Goal: Information Seeking & Learning: Learn about a topic

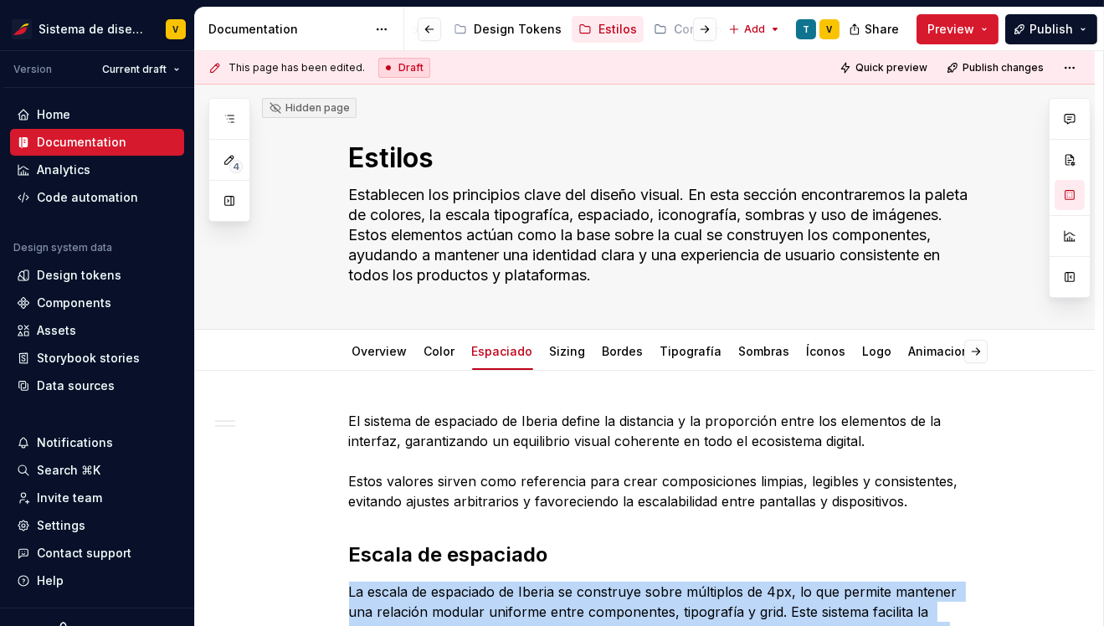
scroll to position [630, 0]
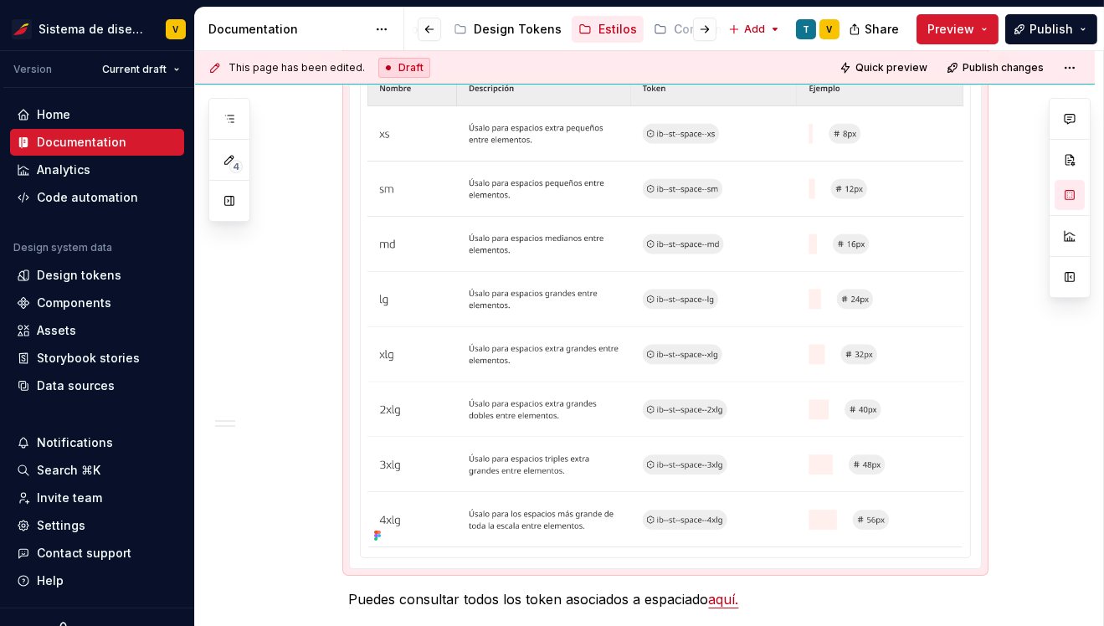
click at [248, 369] on div "El sistema de espaciado de Iberia define la distancia y la proporción entre los…" at bounding box center [645, 483] width 900 height 1484
click at [94, 136] on div "Documentation" at bounding box center [82, 142] width 90 height 17
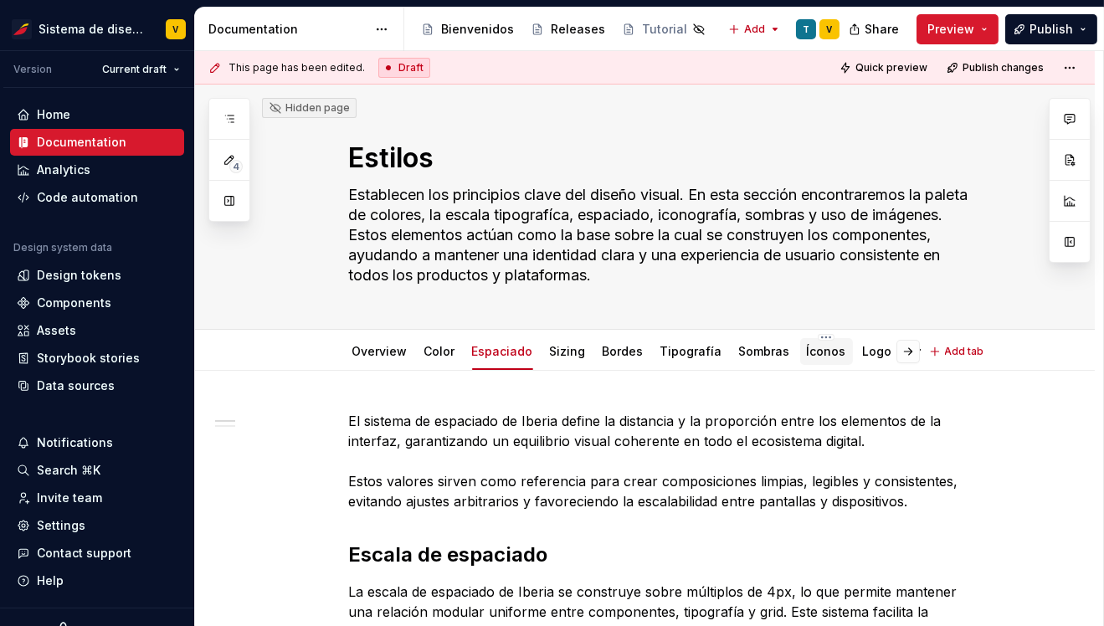
click at [815, 353] on link "Íconos" at bounding box center [826, 351] width 39 height 14
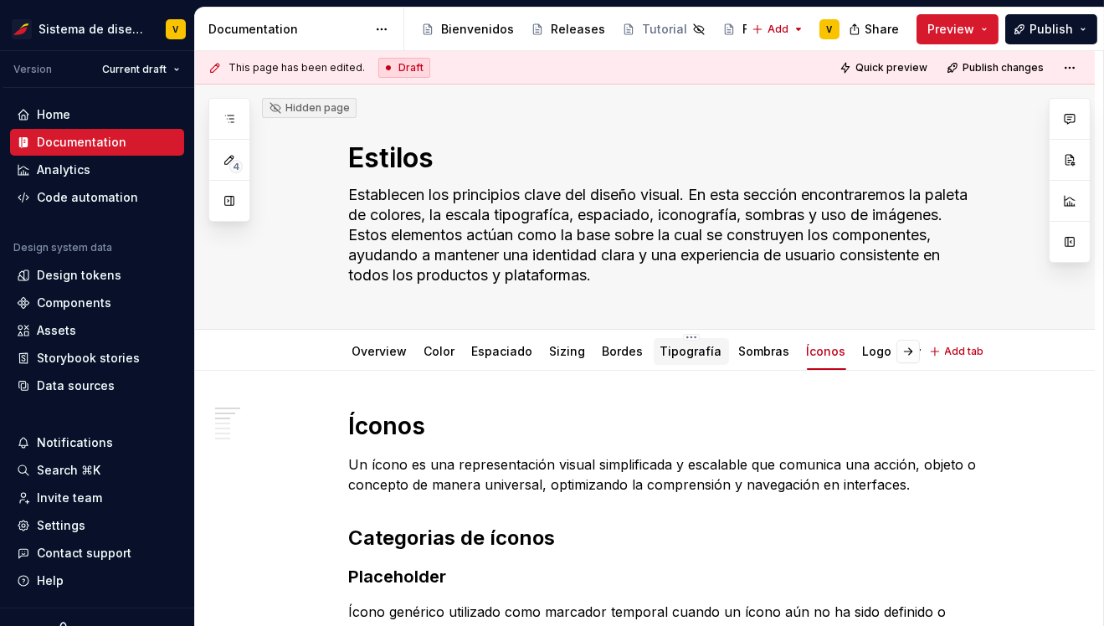
click at [674, 358] on div "Tipografía" at bounding box center [691, 351] width 62 height 17
click at [680, 350] on link "Tipografía" at bounding box center [691, 351] width 62 height 14
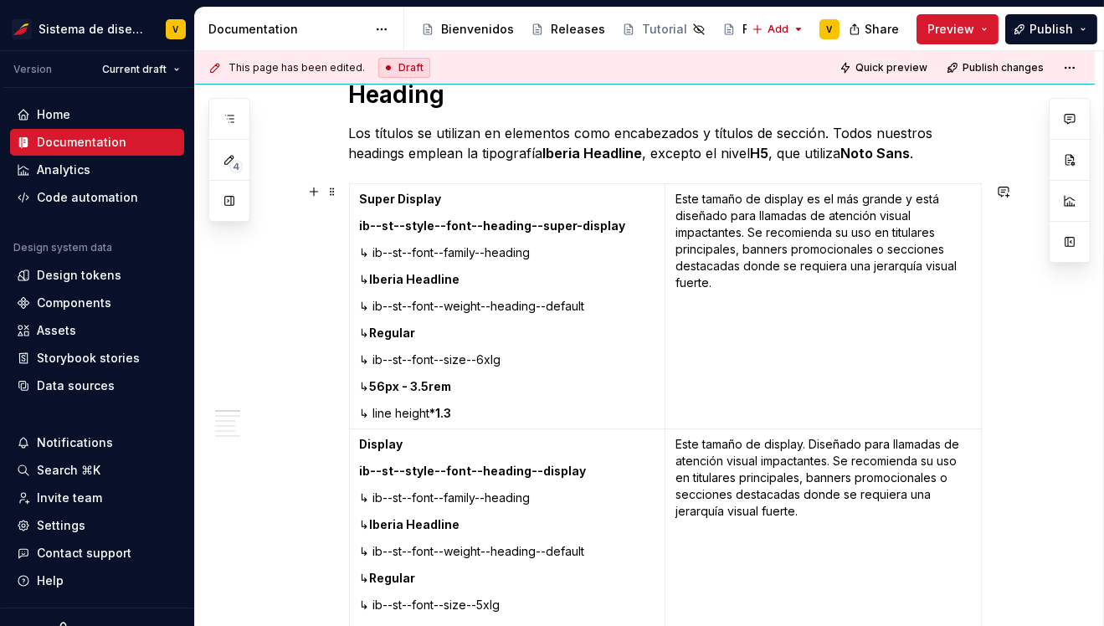
scroll to position [335, 0]
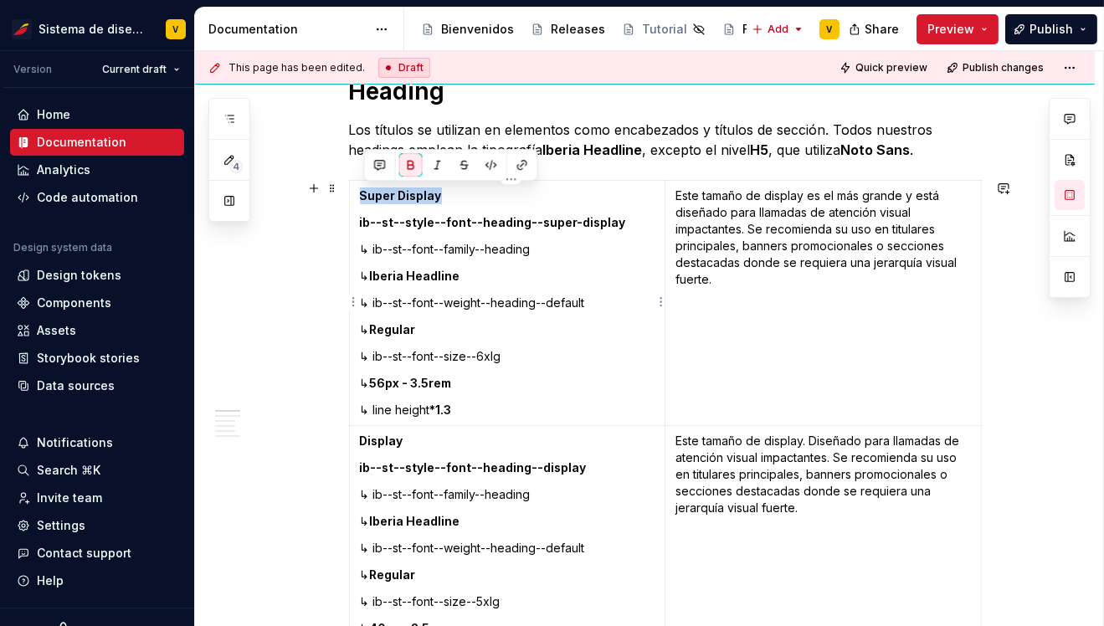
drag, startPoint x: 366, startPoint y: 193, endPoint x: 442, endPoint y: 197, distance: 76.2
click at [442, 197] on p "Super Display" at bounding box center [507, 195] width 295 height 17
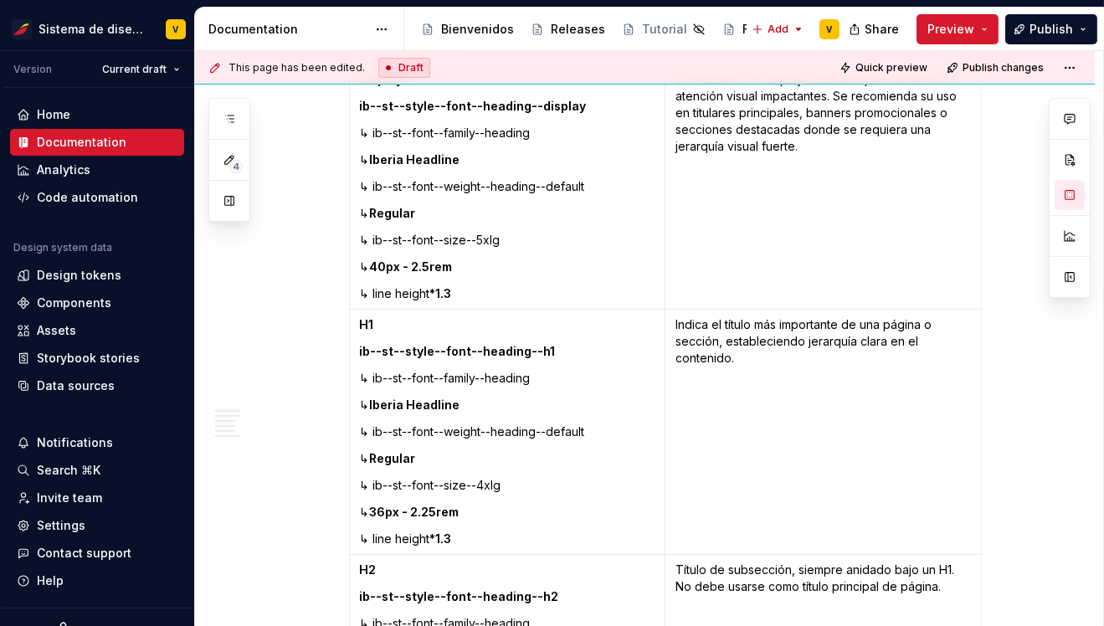
scroll to position [747, 0]
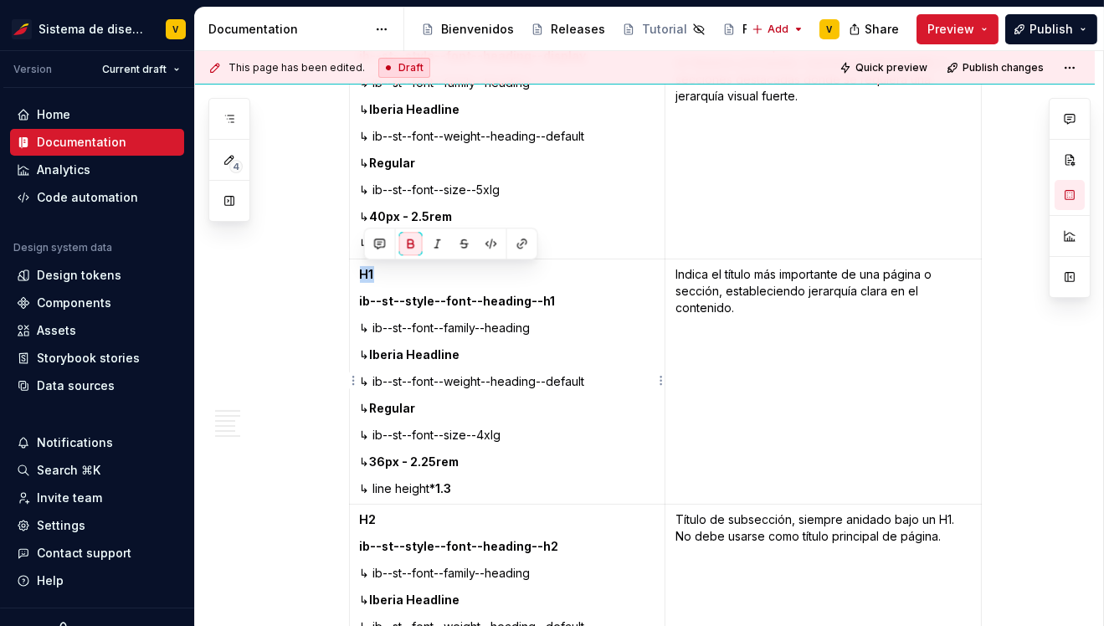
drag, startPoint x: 366, startPoint y: 275, endPoint x: 383, endPoint y: 275, distance: 17.6
click at [383, 275] on p "H1" at bounding box center [507, 274] width 295 height 17
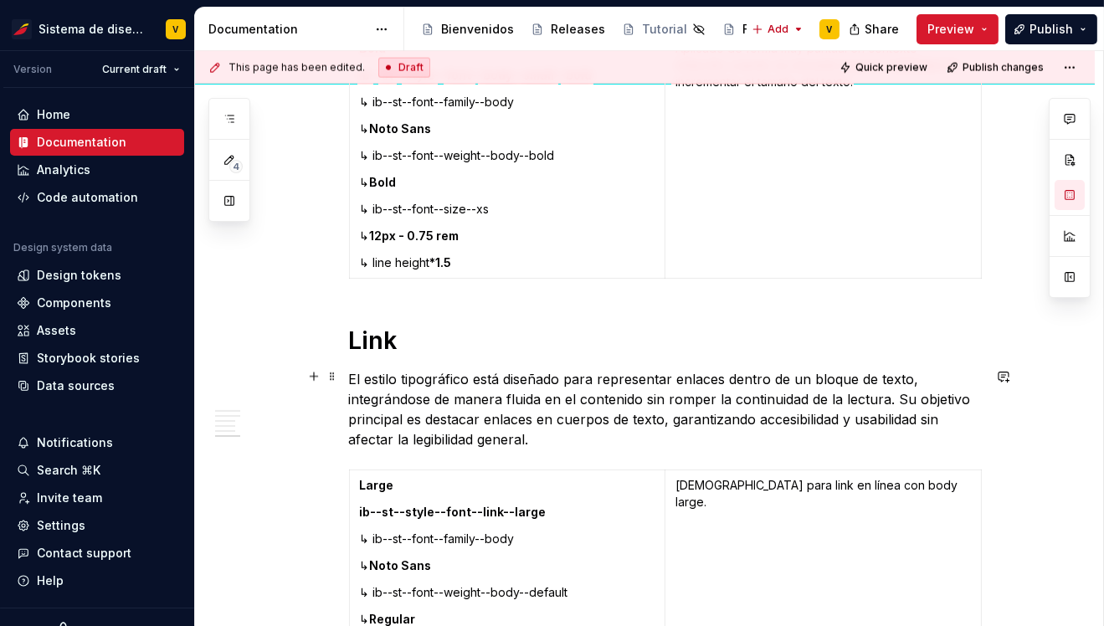
scroll to position [4577, 0]
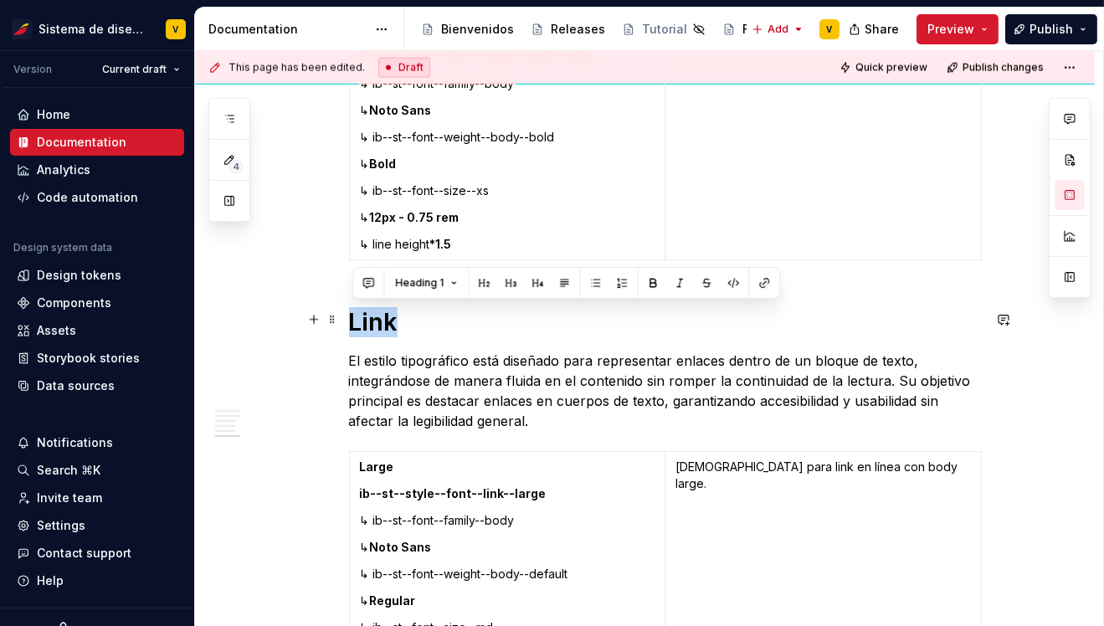
drag, startPoint x: 355, startPoint y: 319, endPoint x: 403, endPoint y: 324, distance: 48.8
click at [403, 323] on h1 "Link" at bounding box center [665, 322] width 633 height 30
click at [367, 319] on h1 "Link" at bounding box center [665, 322] width 633 height 30
drag, startPoint x: 355, startPoint y: 317, endPoint x: 406, endPoint y: 318, distance: 51.1
click at [406, 317] on h1 "Link" at bounding box center [665, 322] width 633 height 30
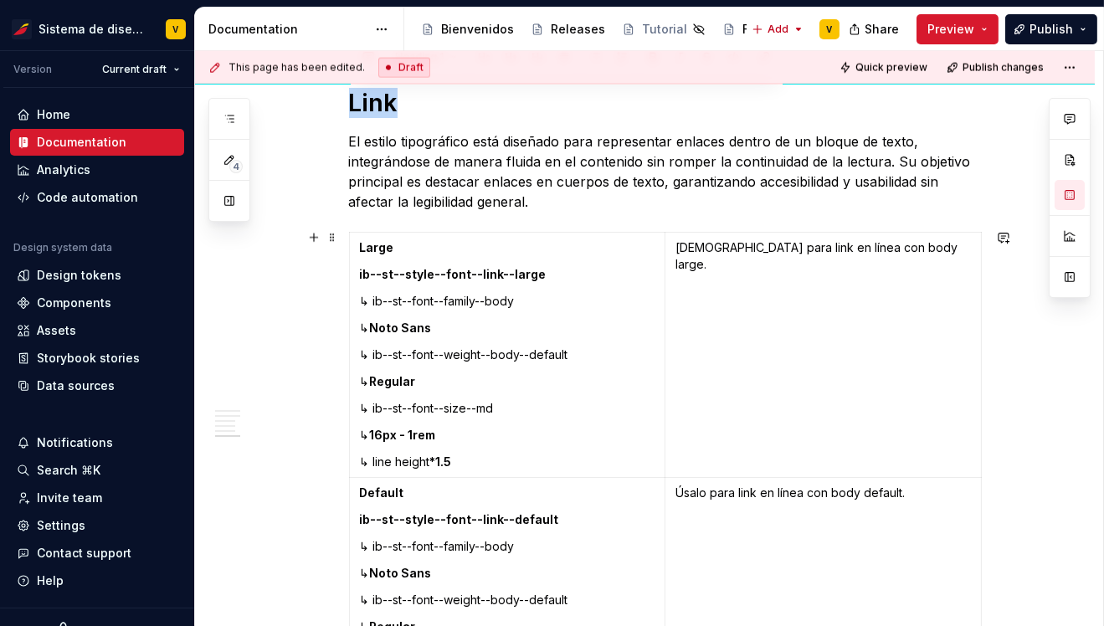
scroll to position [4772, 0]
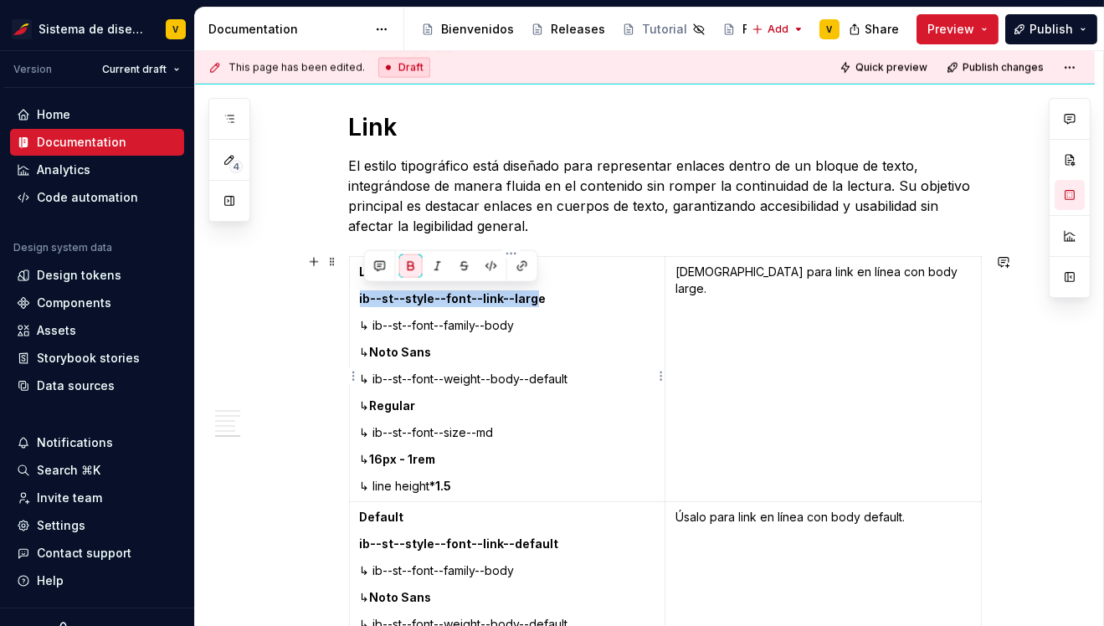
drag, startPoint x: 363, startPoint y: 295, endPoint x: 533, endPoint y: 301, distance: 170.0
click at [533, 301] on strong "ib--st--style--font--link--large" at bounding box center [453, 298] width 187 height 14
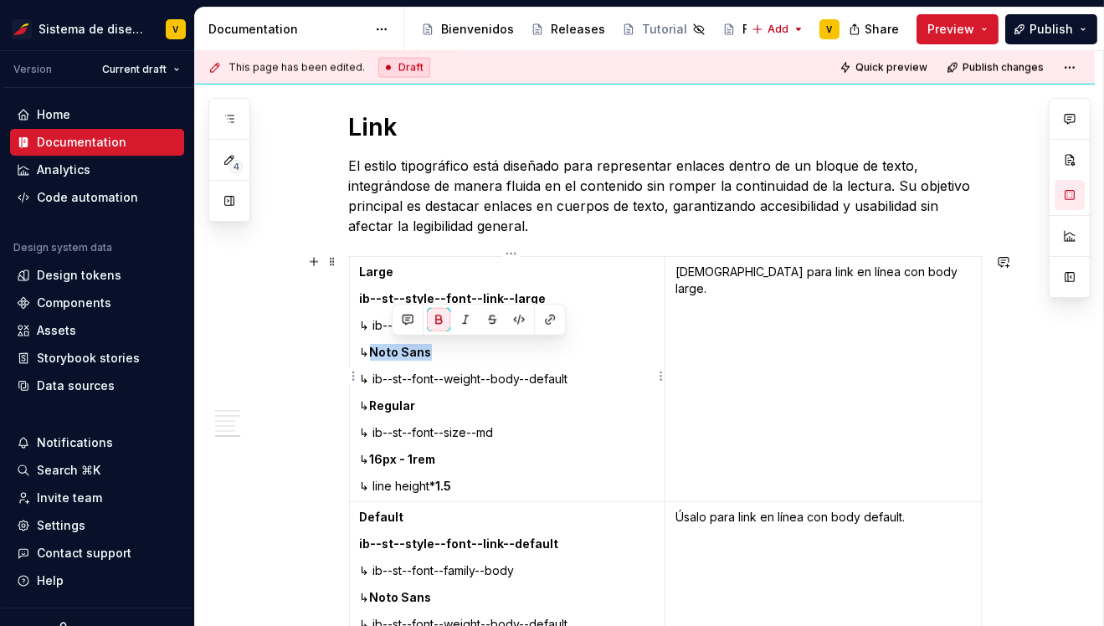
drag, startPoint x: 394, startPoint y: 352, endPoint x: 454, endPoint y: 352, distance: 60.3
click at [454, 352] on p "↳ Noto Sans" at bounding box center [507, 352] width 295 height 17
click at [402, 352] on strong "Noto Sans" at bounding box center [401, 352] width 62 height 14
click at [395, 404] on strong "Regular" at bounding box center [393, 405] width 46 height 14
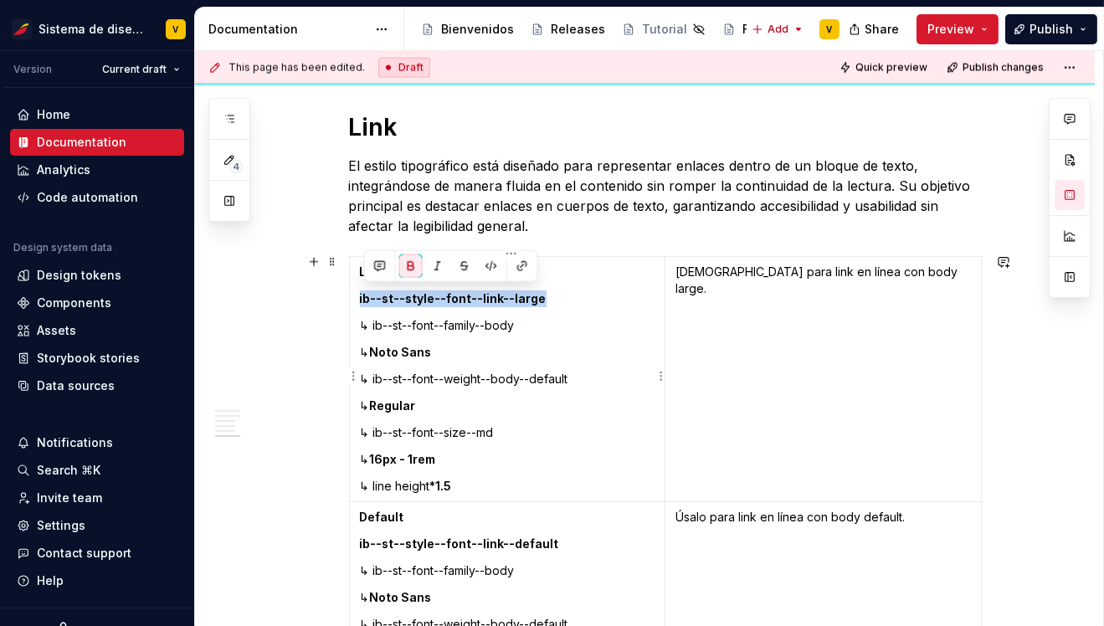
drag, startPoint x: 369, startPoint y: 294, endPoint x: 547, endPoint y: 300, distance: 178.4
click at [548, 300] on p "ib--st--style--font--link--large" at bounding box center [507, 298] width 295 height 17
click at [606, 344] on p "↳ Noto Sans" at bounding box center [507, 352] width 295 height 17
drag, startPoint x: 365, startPoint y: 294, endPoint x: 519, endPoint y: 479, distance: 240.7
click at [520, 480] on td "Large ib--st--style--font--link--large ↳ ib--st--font--family--body ↳ Noto Sans…" at bounding box center [507, 379] width 316 height 245
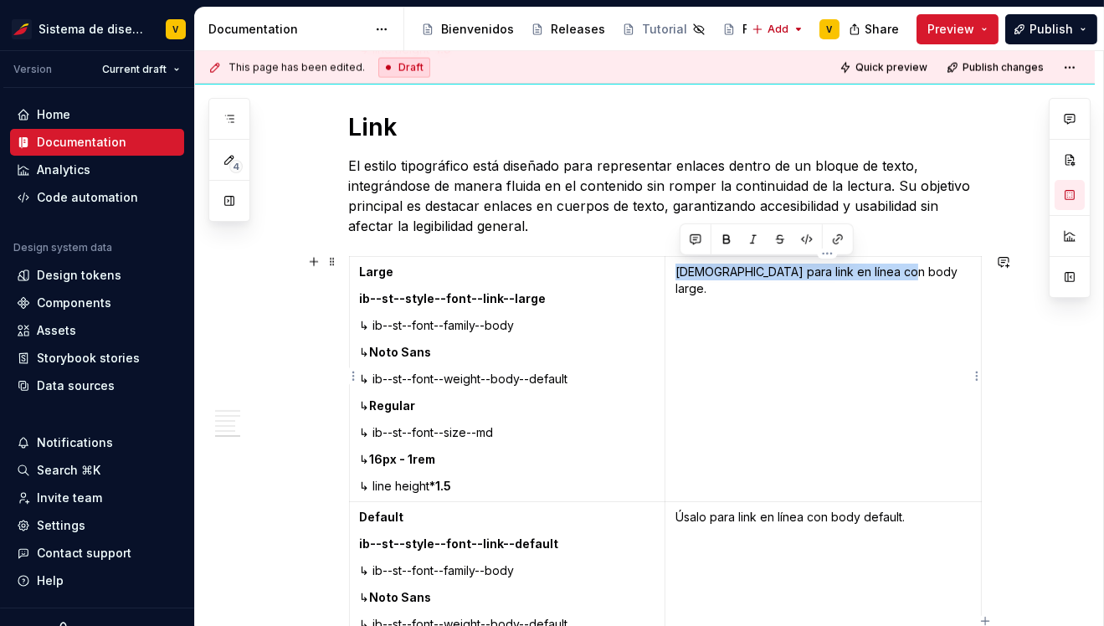
drag, startPoint x: 682, startPoint y: 270, endPoint x: 899, endPoint y: 276, distance: 216.9
click at [899, 275] on p "Úsalo para link en línea con body large." at bounding box center [822, 280] width 295 height 33
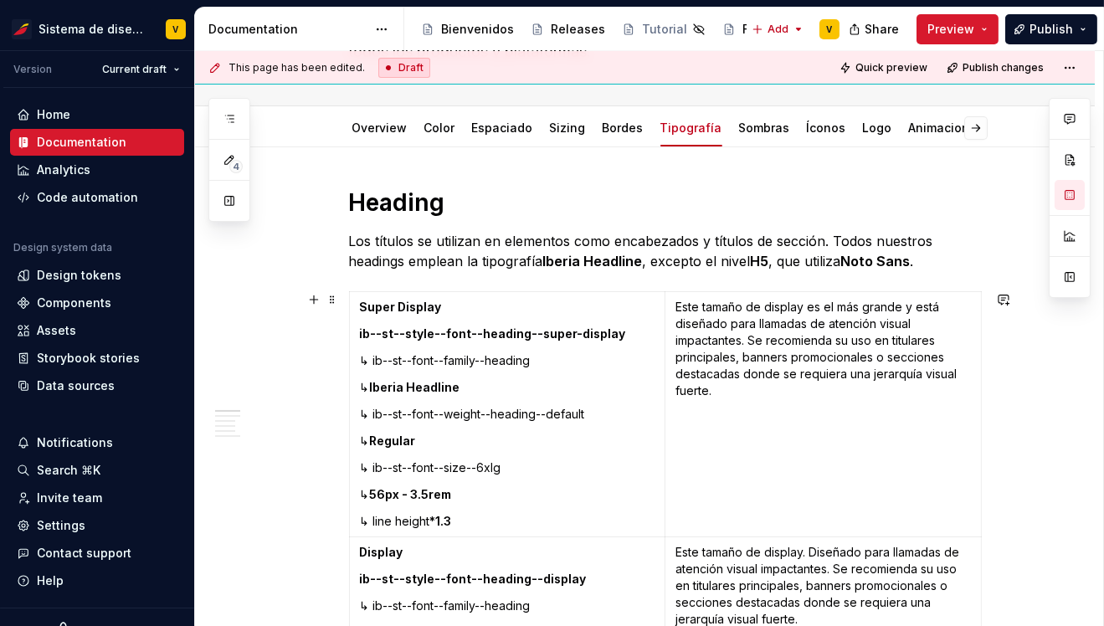
scroll to position [250, 0]
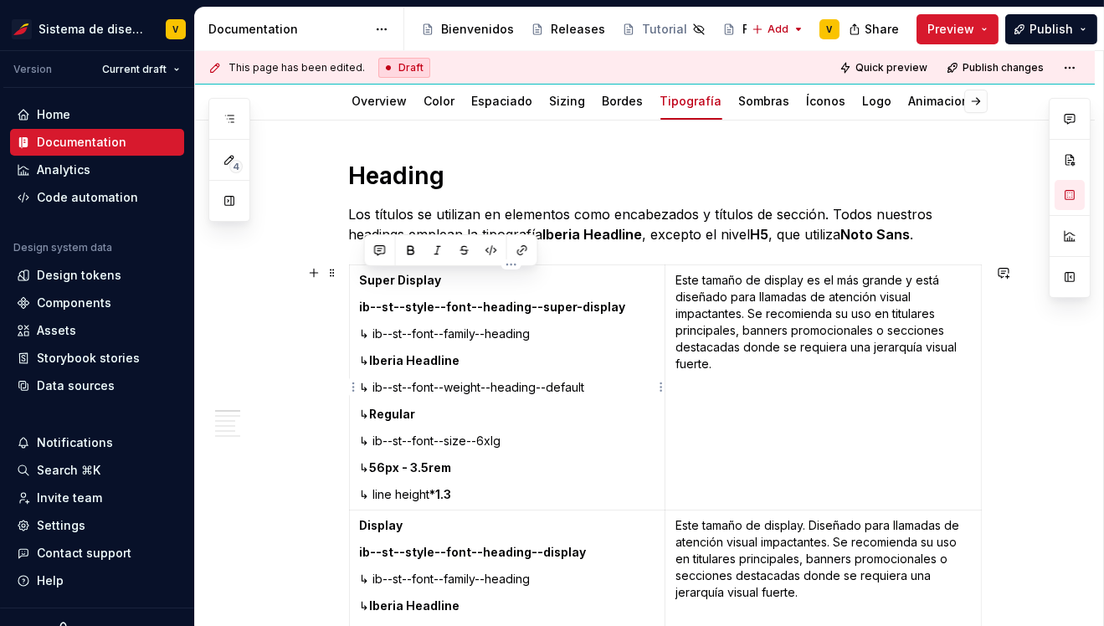
drag, startPoint x: 366, startPoint y: 278, endPoint x: 492, endPoint y: 500, distance: 255.3
click at [492, 500] on td "Super Display ib--st--style--font--heading--super-display ↳ ib--st--font--famil…" at bounding box center [507, 387] width 316 height 245
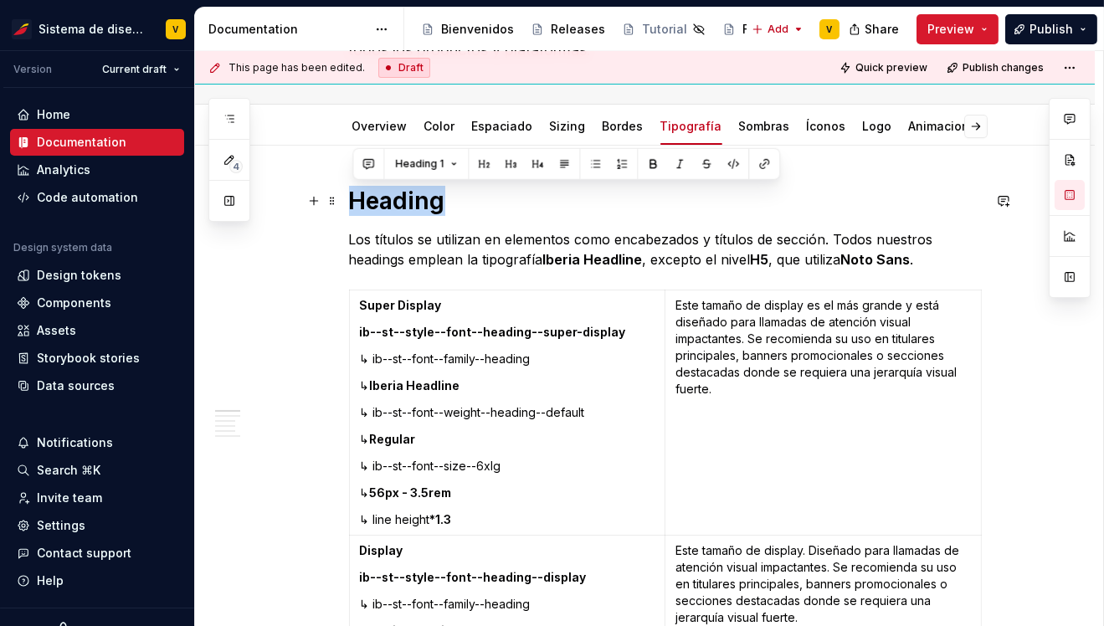
drag, startPoint x: 355, startPoint y: 200, endPoint x: 450, endPoint y: 206, distance: 95.6
click at [450, 206] on h1 "Heading" at bounding box center [665, 201] width 633 height 30
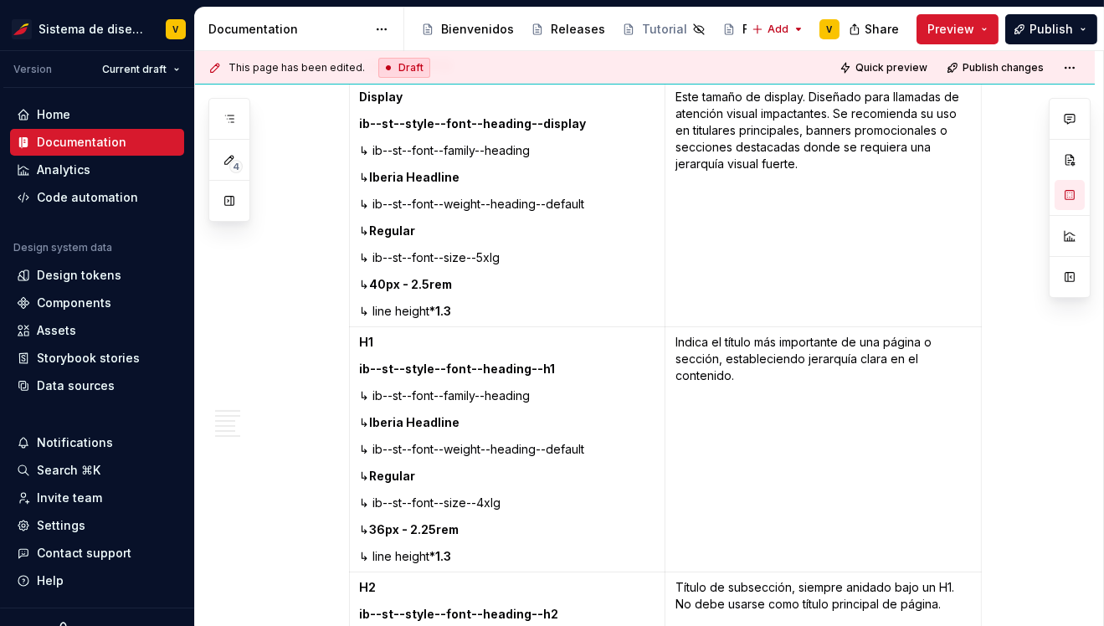
scroll to position [804, 0]
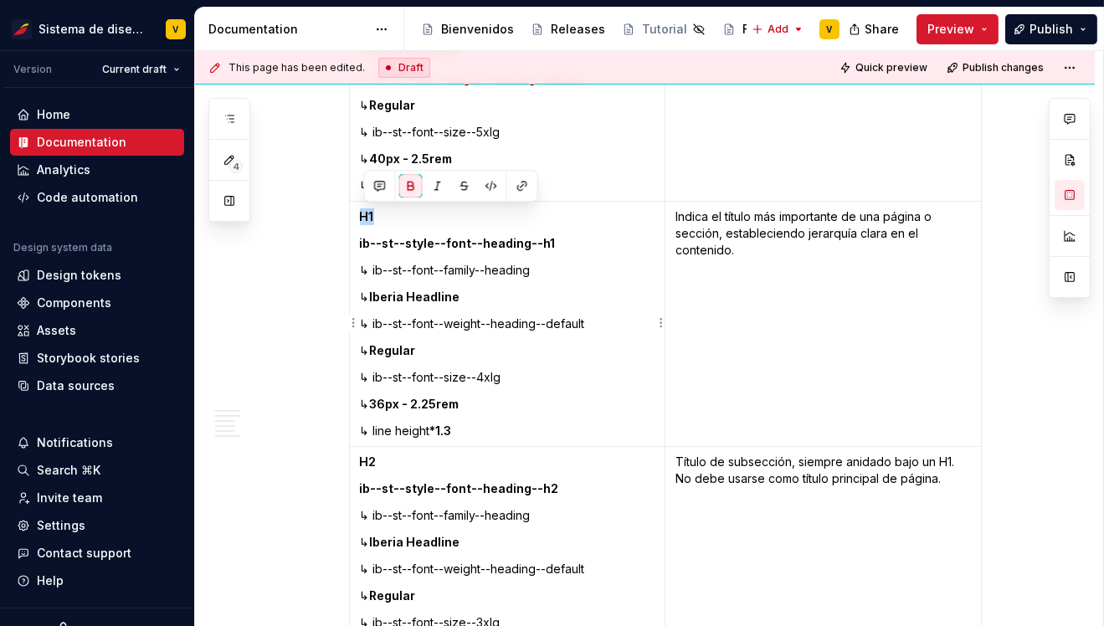
drag, startPoint x: 365, startPoint y: 215, endPoint x: 379, endPoint y: 216, distance: 14.3
click at [379, 216] on p "H1" at bounding box center [507, 216] width 295 height 17
click at [449, 316] on p "↳ ib--st--font--weight--heading--default" at bounding box center [507, 324] width 295 height 17
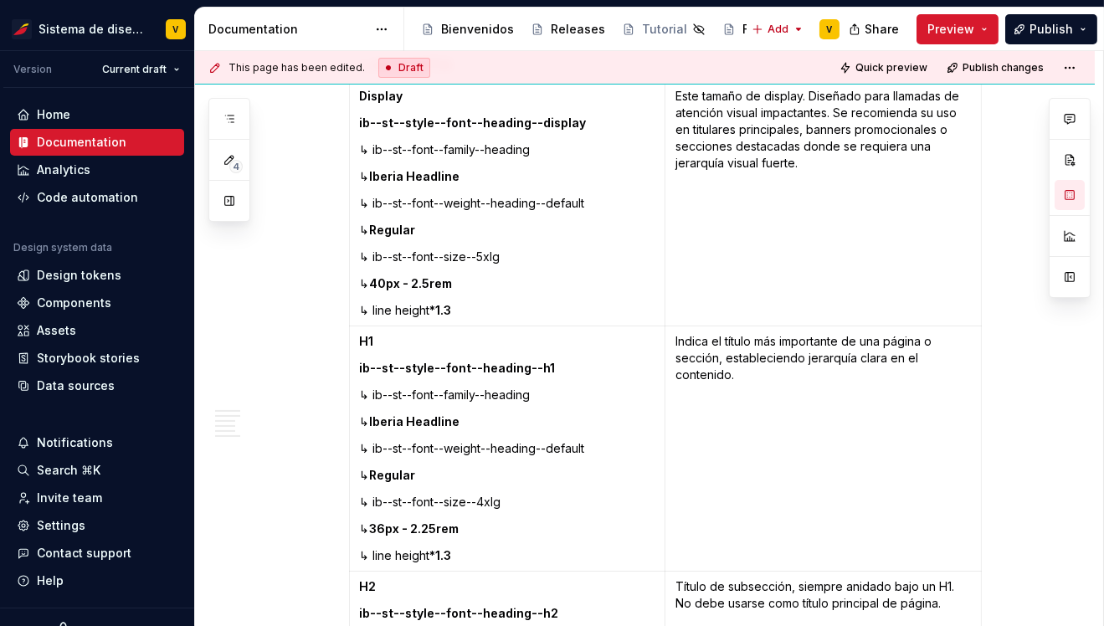
scroll to position [715, 0]
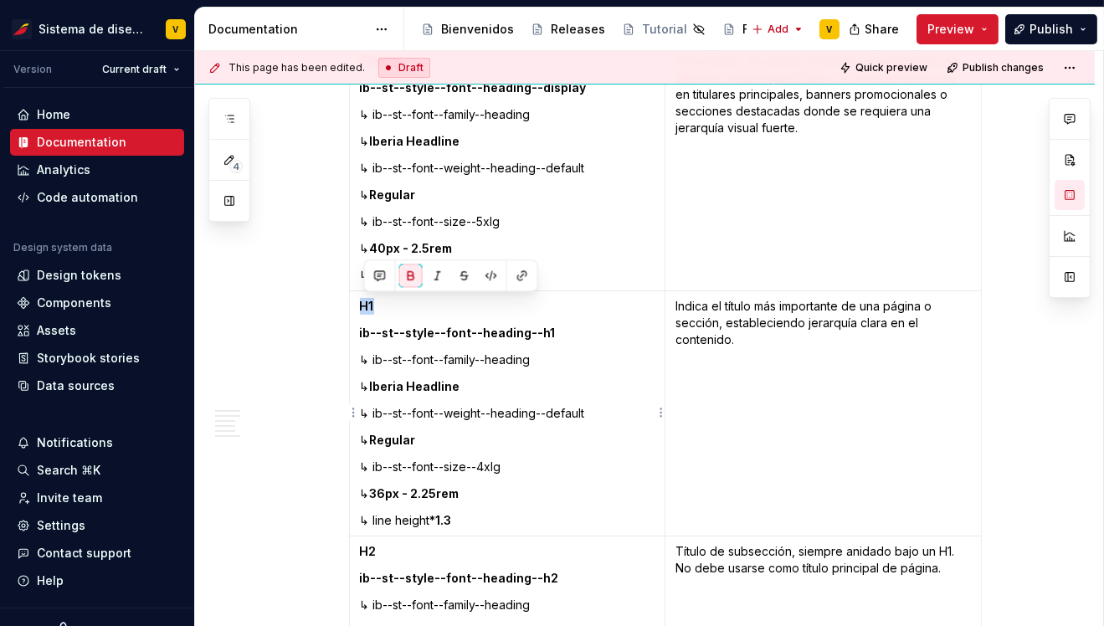
drag, startPoint x: 366, startPoint y: 307, endPoint x: 387, endPoint y: 308, distance: 20.9
click at [387, 308] on p "H1" at bounding box center [507, 306] width 295 height 17
click at [588, 182] on td "Display ib--st--style--font--heading--display ↳ ib--st--font--family--heading ↳…" at bounding box center [507, 168] width 316 height 245
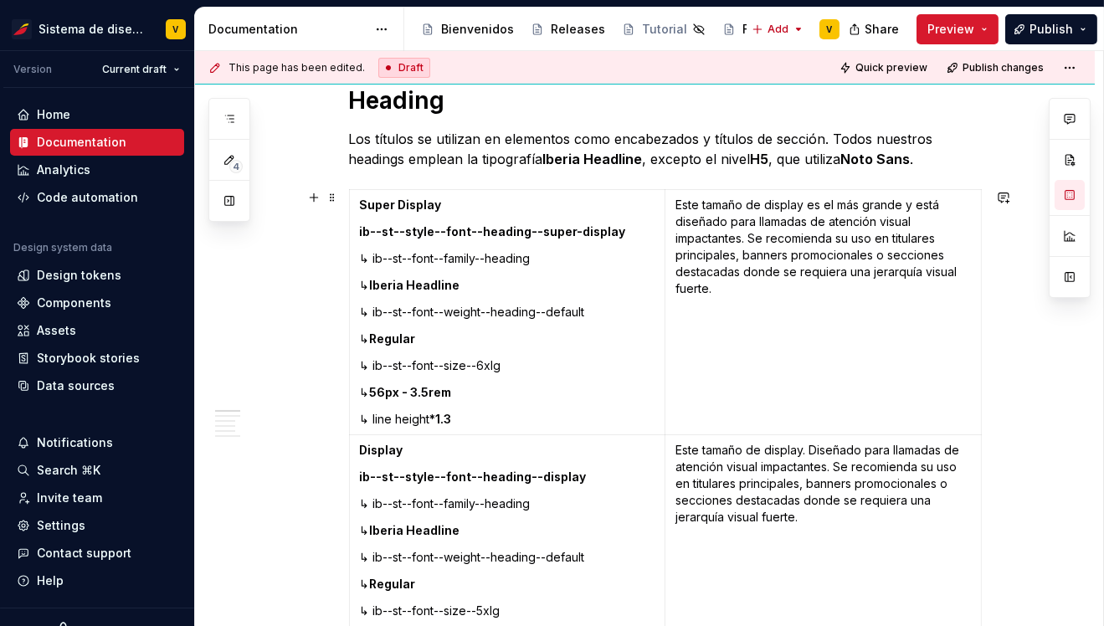
scroll to position [288, 0]
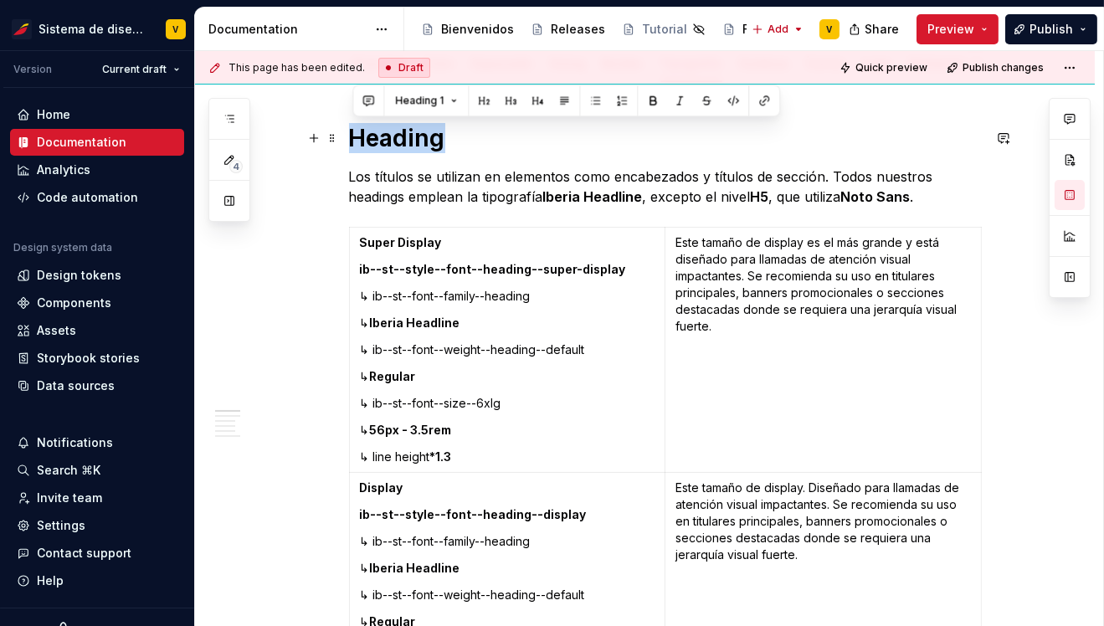
drag, startPoint x: 357, startPoint y: 135, endPoint x: 448, endPoint y: 138, distance: 90.5
click at [448, 138] on h1 "Heading" at bounding box center [665, 138] width 633 height 30
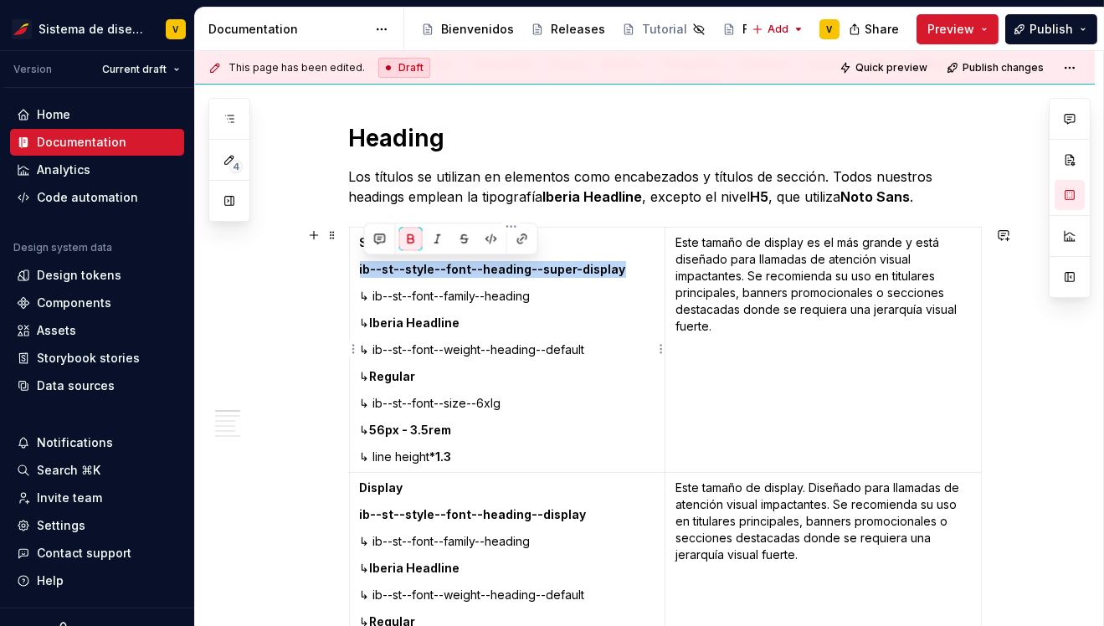
drag, startPoint x: 363, startPoint y: 267, endPoint x: 621, endPoint y: 262, distance: 257.8
click at [621, 262] on p "ib--st--style--font--heading--super-display" at bounding box center [507, 269] width 295 height 17
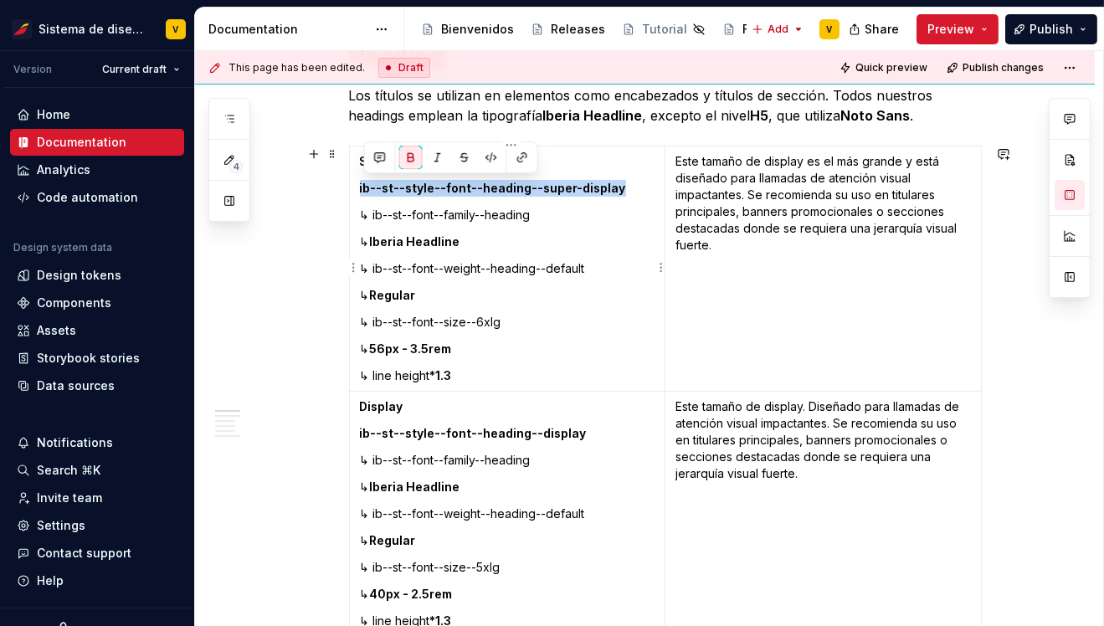
scroll to position [392, 0]
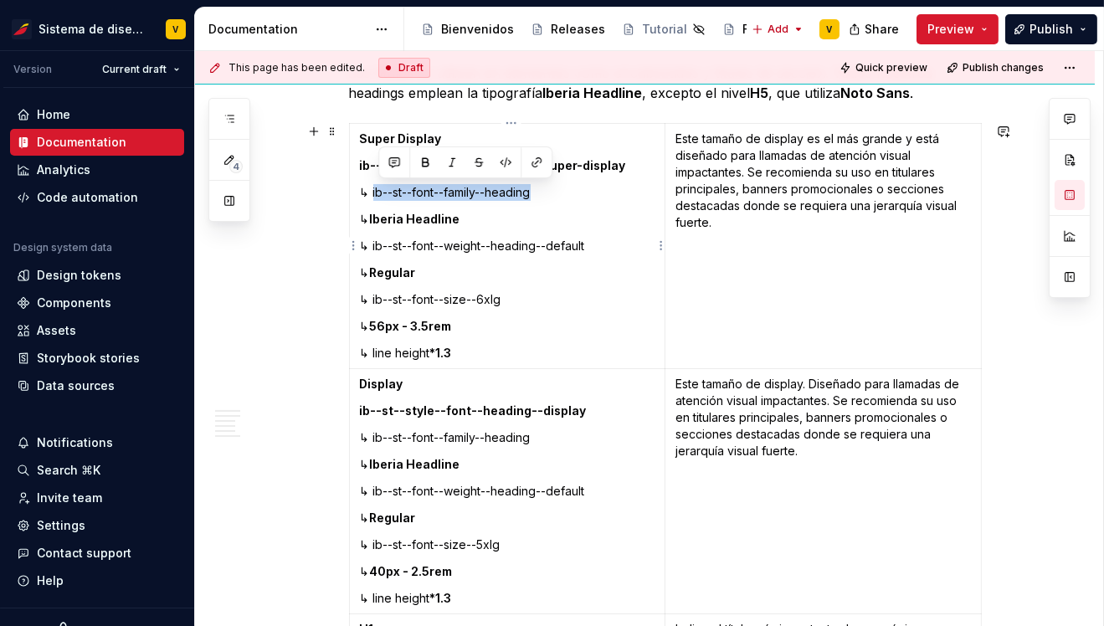
drag, startPoint x: 378, startPoint y: 193, endPoint x: 560, endPoint y: 194, distance: 181.6
click at [561, 193] on p "↳ ib--st--font--family--heading" at bounding box center [507, 192] width 295 height 17
click at [450, 300] on p "↳ ib--st--font--size--6xlg" at bounding box center [507, 299] width 295 height 17
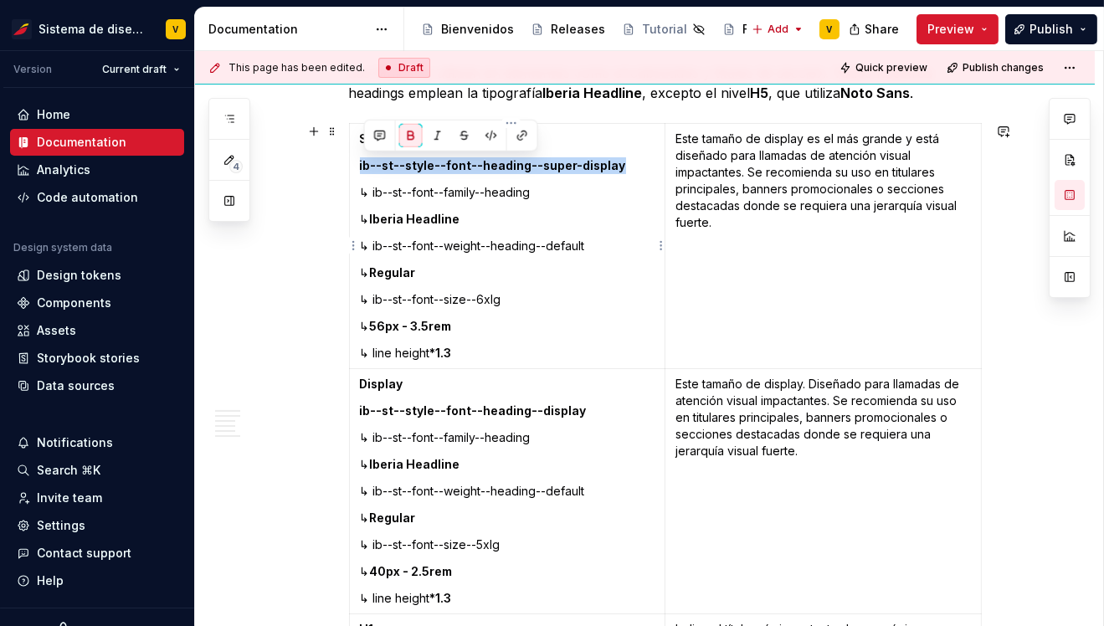
drag, startPoint x: 363, startPoint y: 165, endPoint x: 637, endPoint y: 165, distance: 273.7
click at [637, 165] on p "ib--st--style--font--heading--super-display" at bounding box center [507, 165] width 295 height 17
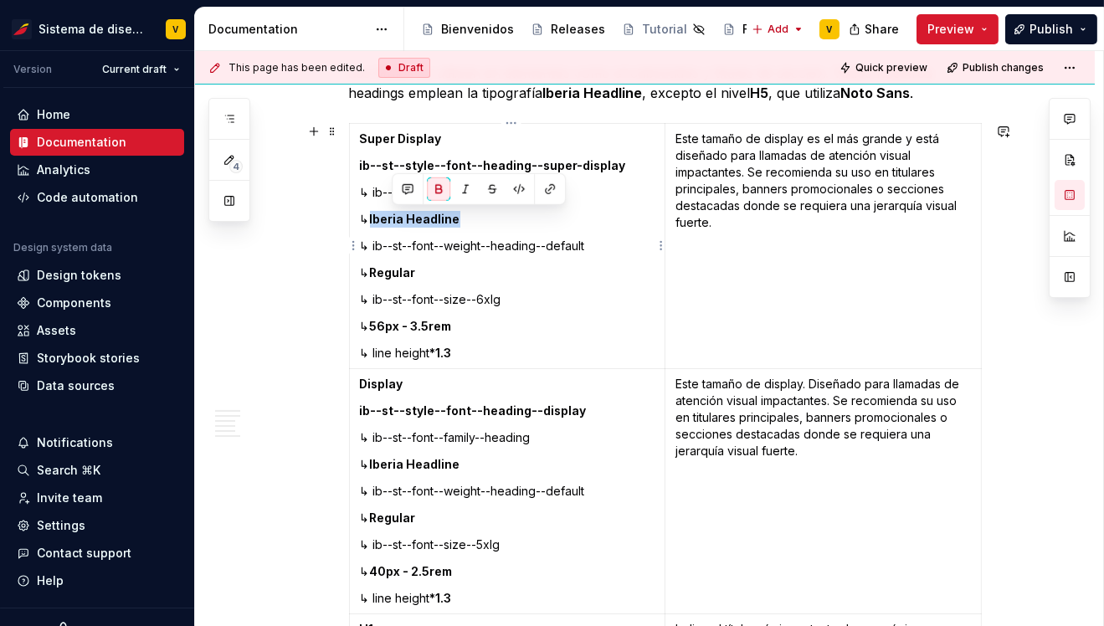
drag, startPoint x: 392, startPoint y: 219, endPoint x: 504, endPoint y: 219, distance: 112.2
click at [504, 219] on p "↳ Iberia Headline" at bounding box center [507, 219] width 295 height 17
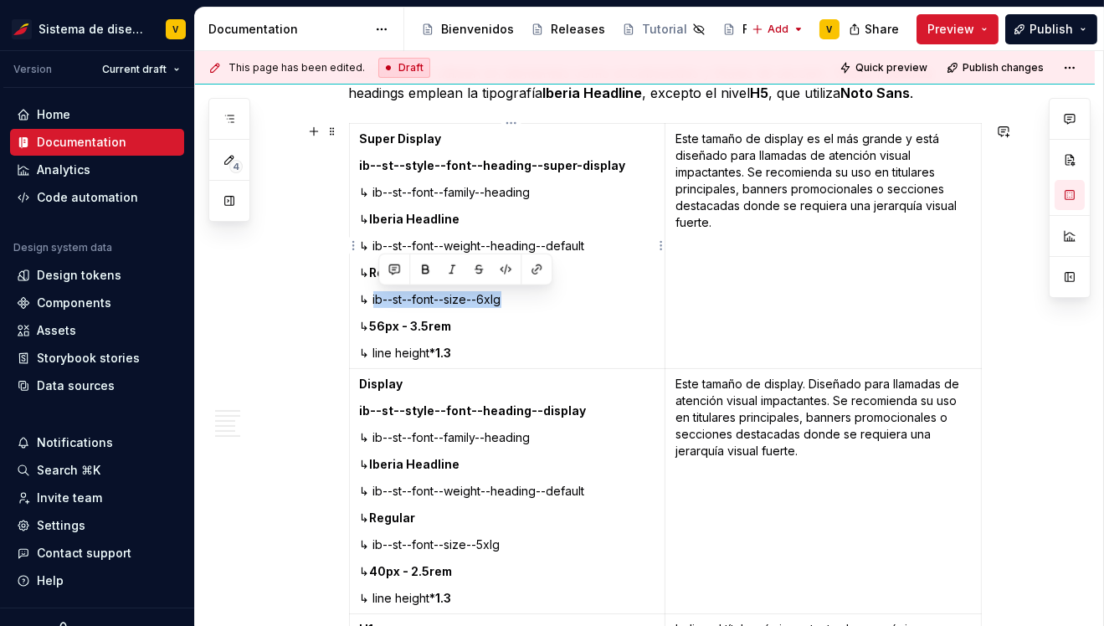
drag, startPoint x: 377, startPoint y: 300, endPoint x: 537, endPoint y: 300, distance: 159.9
click at [537, 300] on p "↳ ib--st--font--size--6xlg" at bounding box center [507, 299] width 295 height 17
click at [756, 189] on p "Este tamaño de display es el más grande y está diseñado para llamadas de atenci…" at bounding box center [822, 181] width 295 height 100
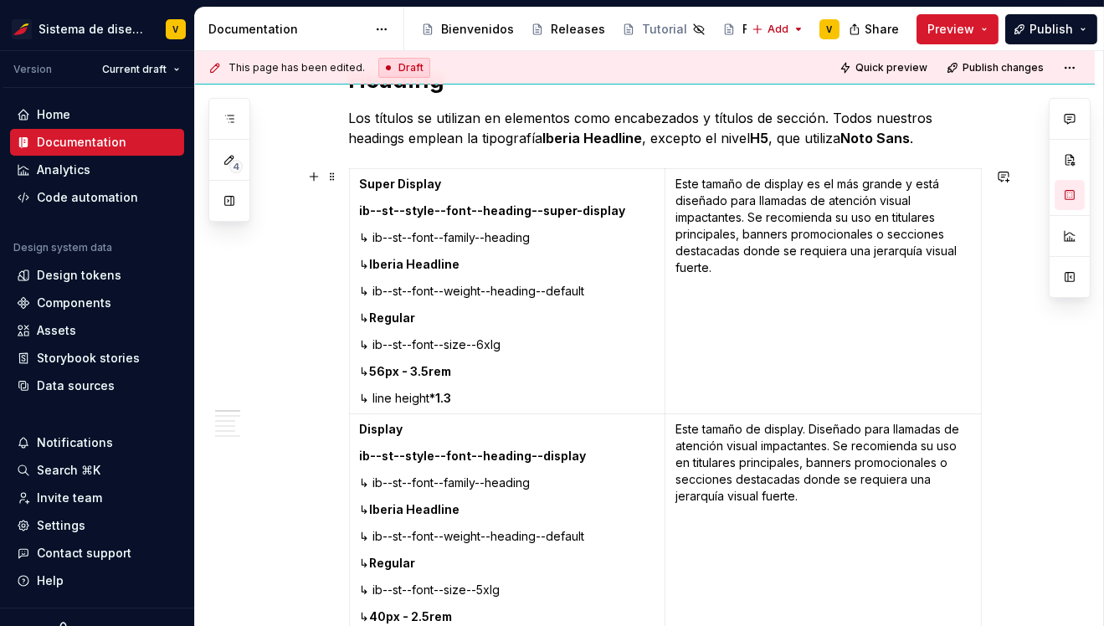
scroll to position [337, 0]
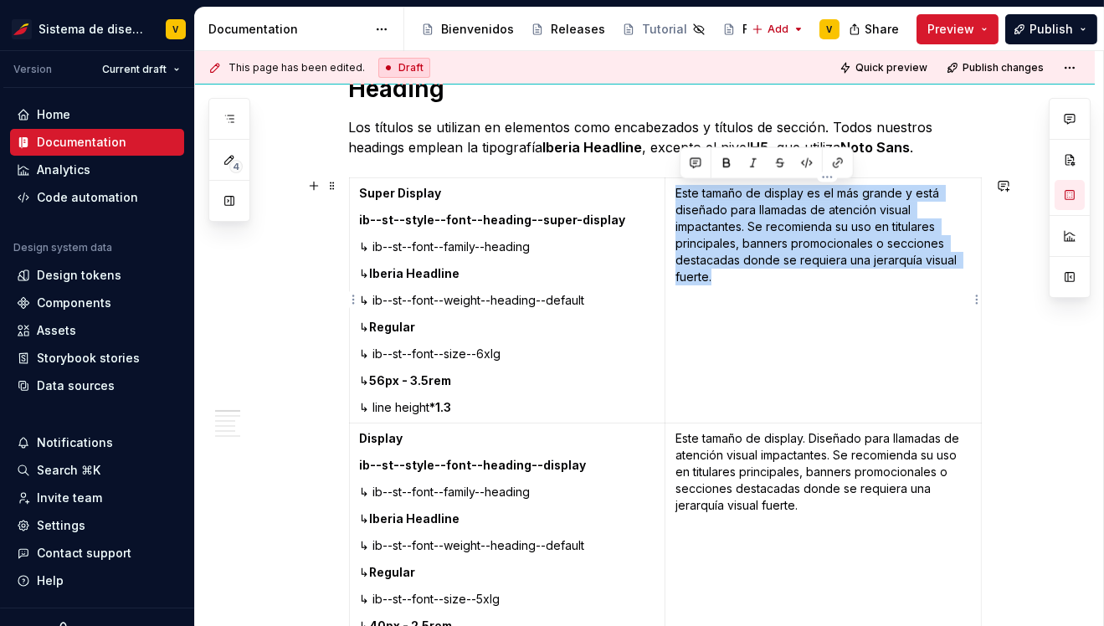
drag, startPoint x: 680, startPoint y: 193, endPoint x: 735, endPoint y: 285, distance: 107.7
click at [735, 286] on td "Este tamaño de display es el más grande y está diseñado para llamadas de atenci…" at bounding box center [823, 300] width 316 height 245
click at [764, 379] on td "Este tamaño de display es el más grande y está diseñado para llamadas de atenci…" at bounding box center [823, 300] width 316 height 245
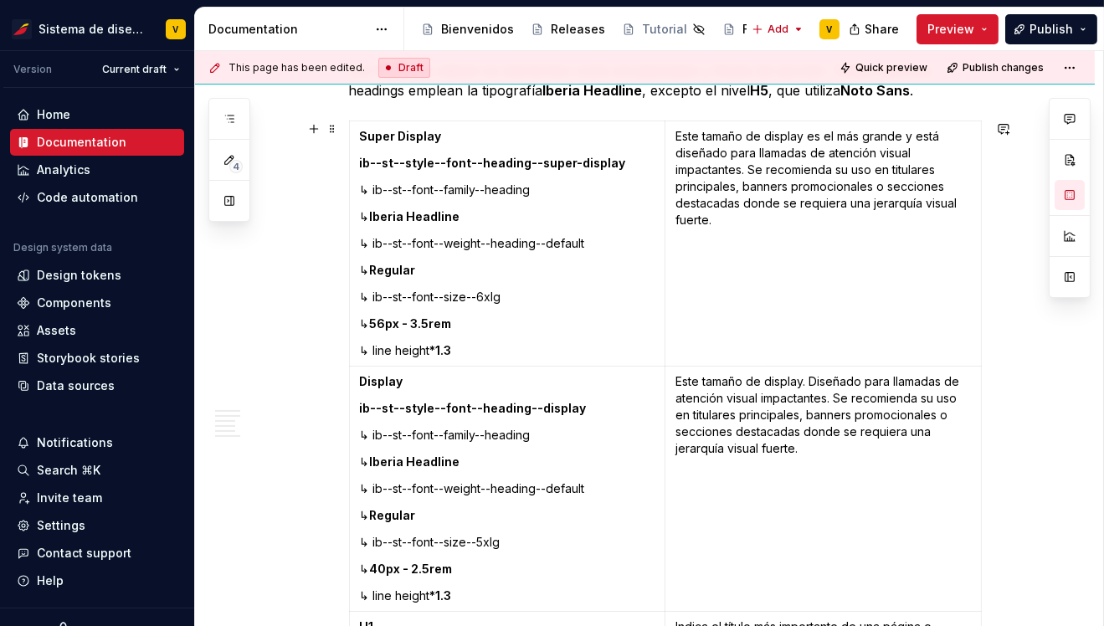
scroll to position [387, 0]
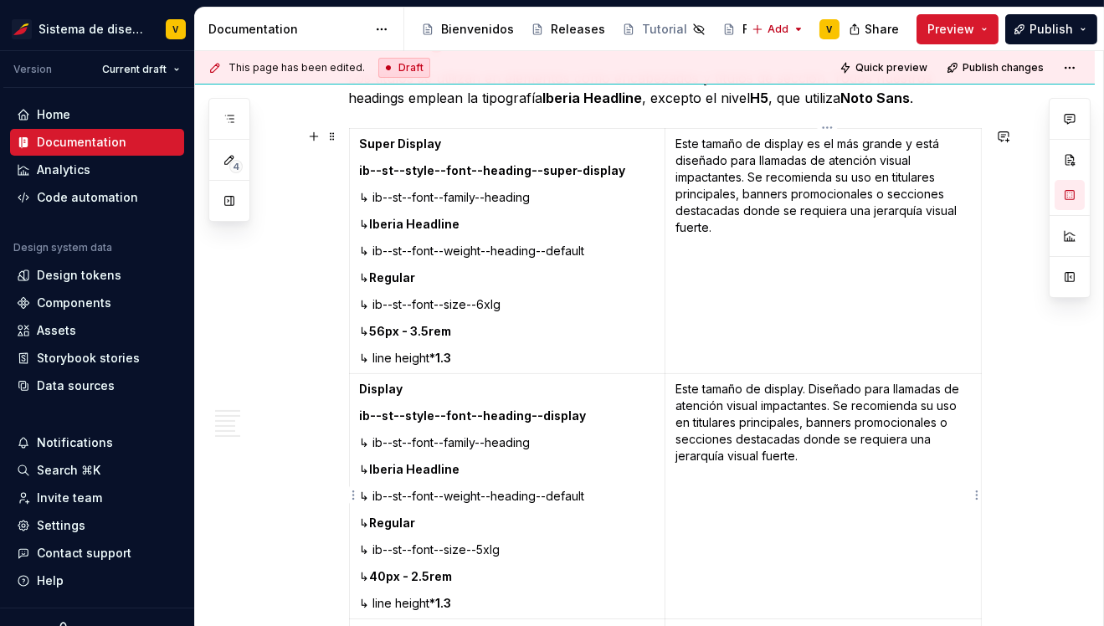
click at [811, 459] on p "Este tamaño de display. Diseñado para llamadas de atención visual impactantes. …" at bounding box center [822, 423] width 295 height 84
drag, startPoint x: 388, startPoint y: 468, endPoint x: 477, endPoint y: 467, distance: 89.6
click at [477, 467] on p "↳ Iberia Headline" at bounding box center [507, 469] width 295 height 17
drag, startPoint x: 377, startPoint y: 304, endPoint x: 522, endPoint y: 306, distance: 145.6
click at [523, 306] on p "↳ ib--st--font--size--6xlg" at bounding box center [507, 304] width 295 height 17
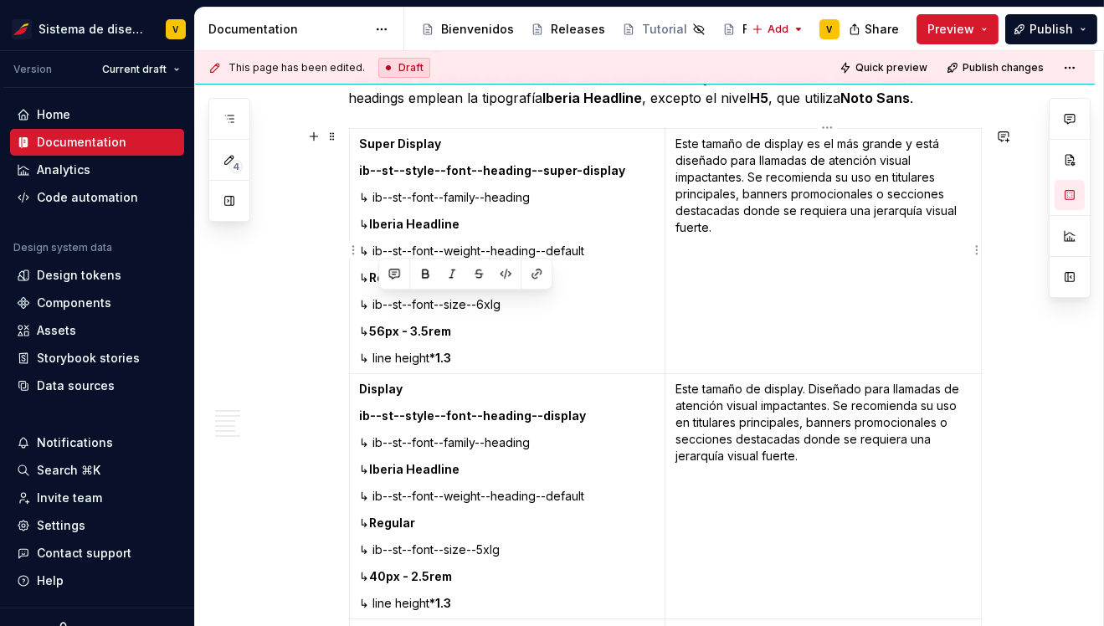
click at [707, 270] on td "Este tamaño de display es el más grande y está diseñado para llamadas de atenci…" at bounding box center [823, 251] width 316 height 245
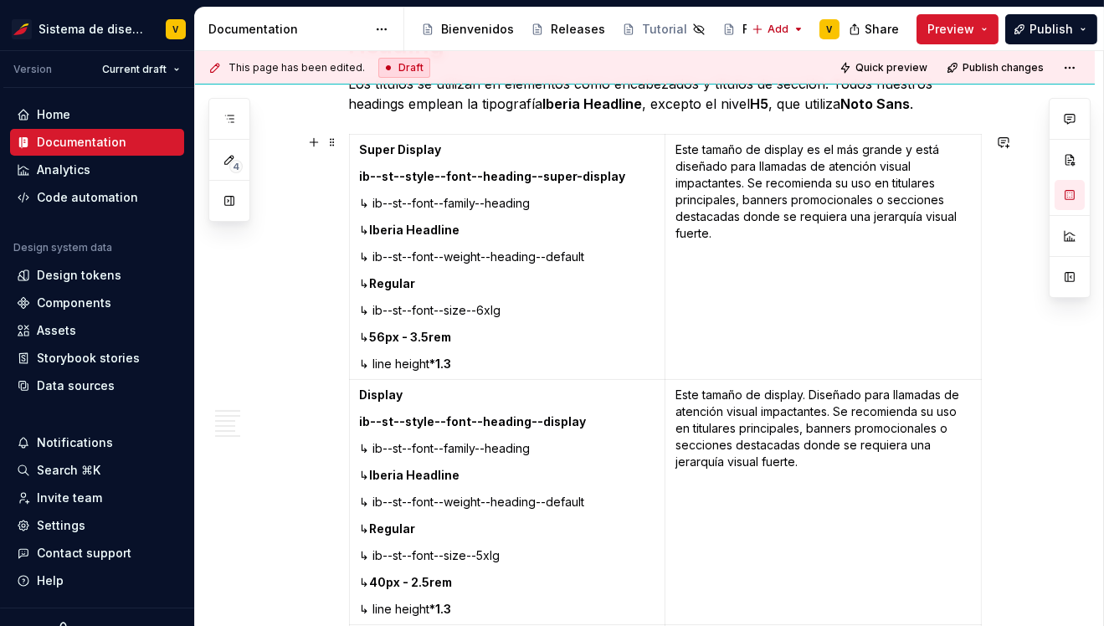
scroll to position [377, 0]
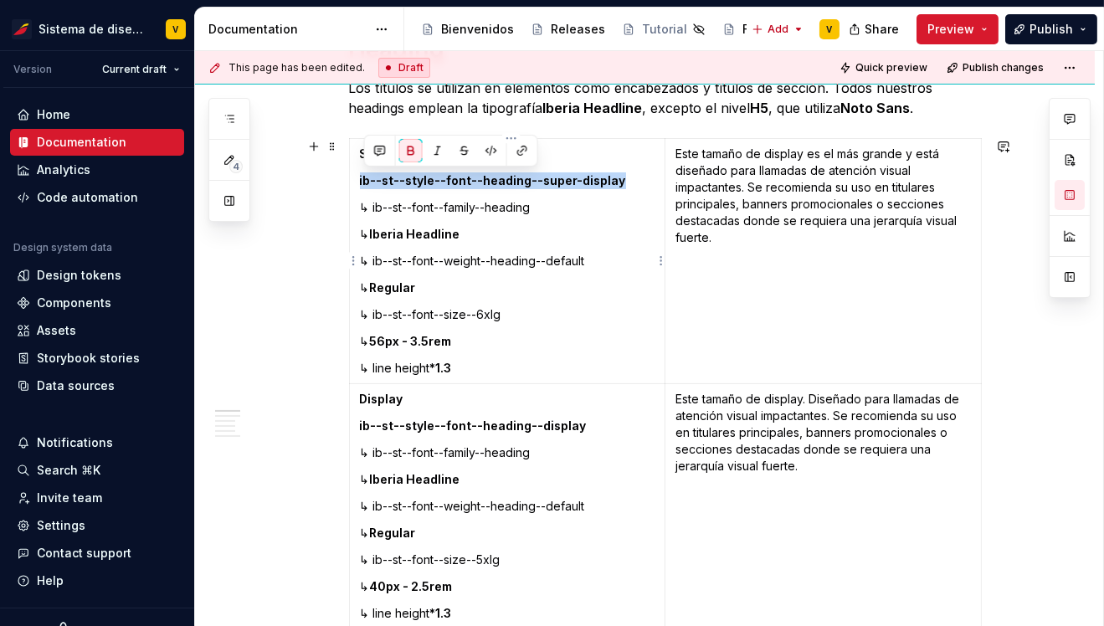
drag, startPoint x: 614, startPoint y: 182, endPoint x: 362, endPoint y: 180, distance: 251.9
click at [362, 181] on td "Super Display ib--st--style--font--heading--super-display ↳ ib--st--font--famil…" at bounding box center [507, 261] width 316 height 245
click at [553, 320] on p "↳ ib--st--font--size--6xlg" at bounding box center [507, 314] width 295 height 17
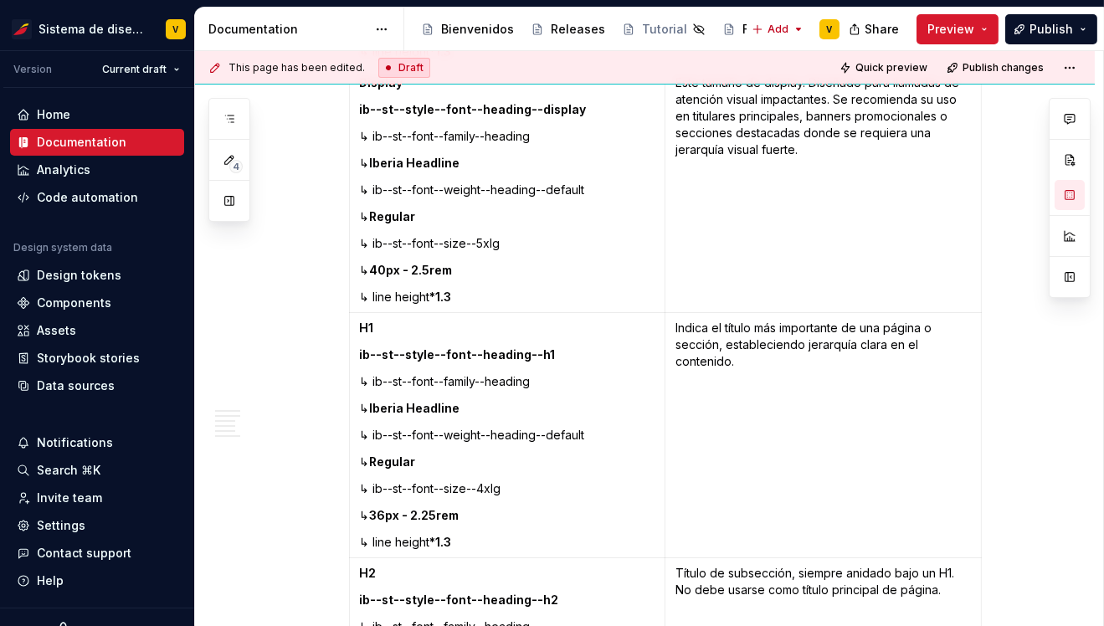
scroll to position [715, 0]
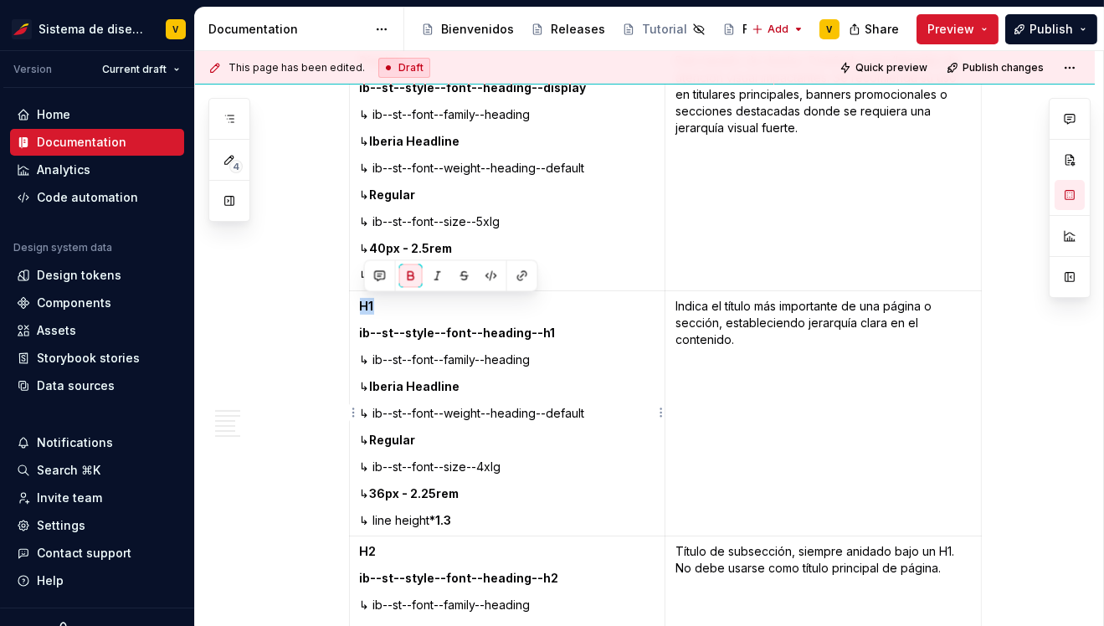
drag, startPoint x: 365, startPoint y: 302, endPoint x: 382, endPoint y: 304, distance: 16.8
click at [382, 304] on p "H1" at bounding box center [507, 306] width 295 height 17
click at [368, 309] on strong "H1" at bounding box center [367, 306] width 14 height 14
drag, startPoint x: 363, startPoint y: 306, endPoint x: 378, endPoint y: 306, distance: 15.1
click at [378, 306] on p "H1" at bounding box center [507, 306] width 295 height 17
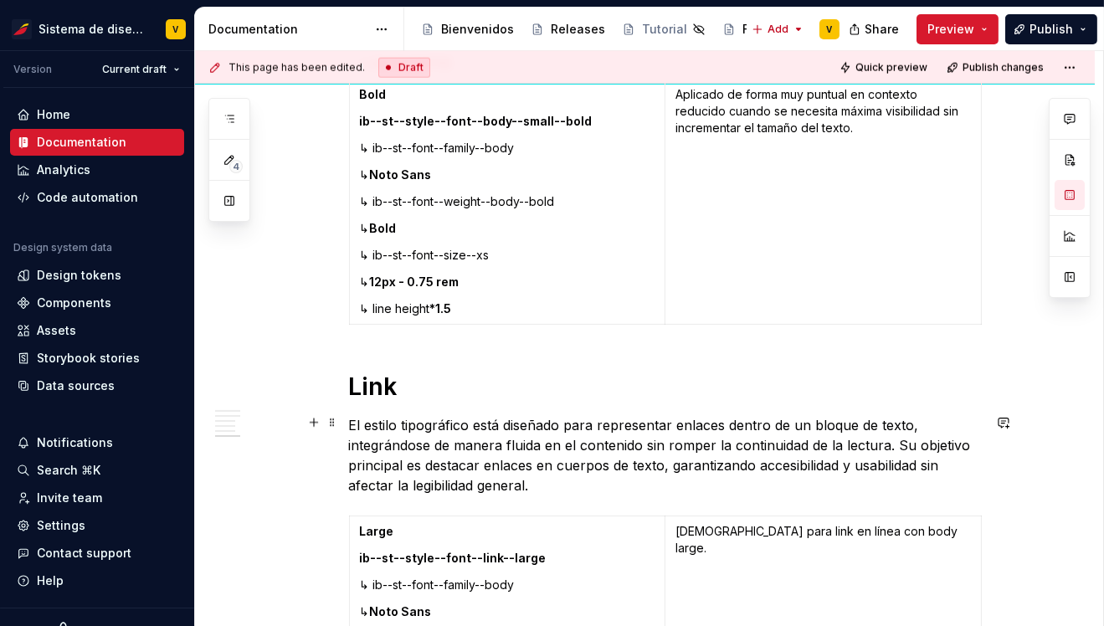
scroll to position [4518, 0]
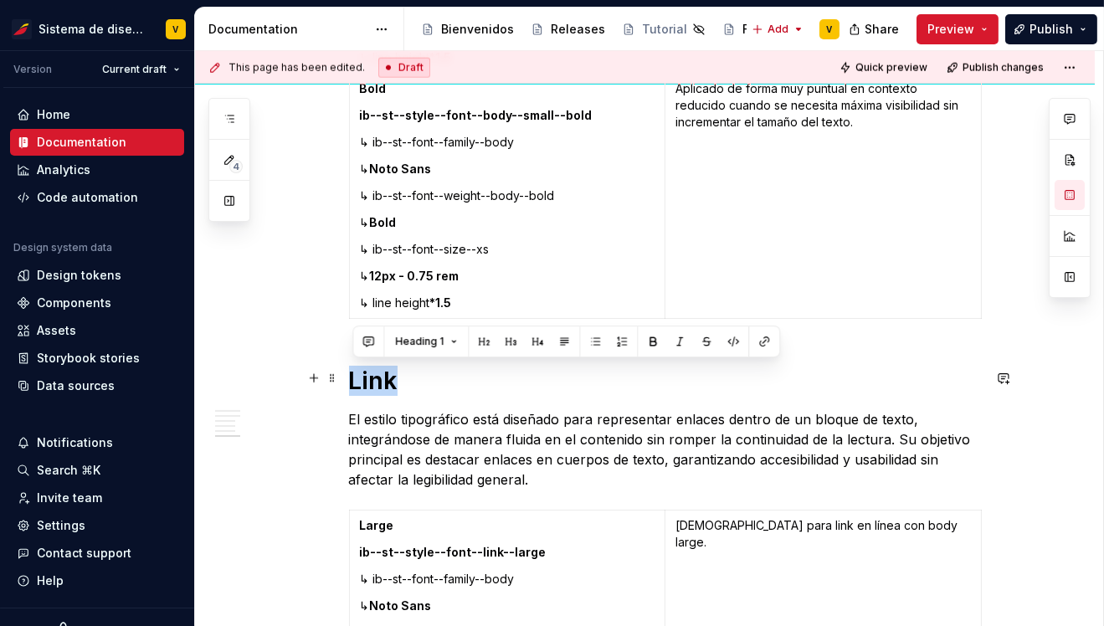
drag, startPoint x: 355, startPoint y: 377, endPoint x: 397, endPoint y: 377, distance: 41.9
click at [397, 377] on h1 "Link" at bounding box center [665, 381] width 633 height 30
click at [388, 378] on h1 "Link" at bounding box center [665, 381] width 633 height 30
drag, startPoint x: 354, startPoint y: 377, endPoint x: 398, endPoint y: 377, distance: 44.4
click at [399, 377] on h1 "Link" at bounding box center [665, 381] width 633 height 30
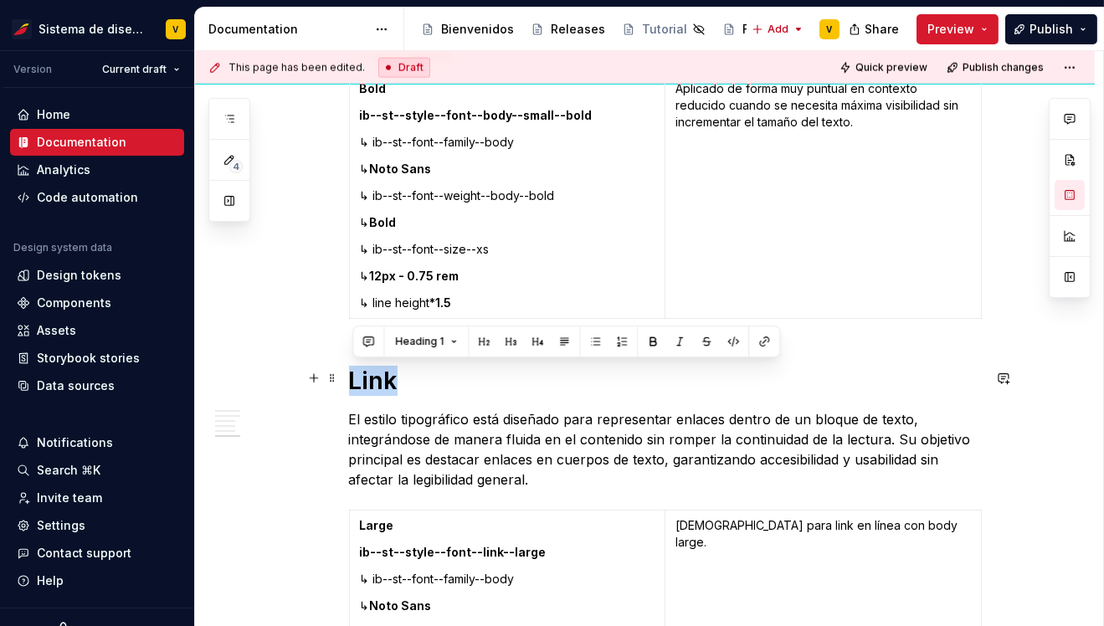
click at [380, 384] on h1 "Link" at bounding box center [665, 381] width 633 height 30
drag, startPoint x: 353, startPoint y: 377, endPoint x: 399, endPoint y: 377, distance: 46.0
click at [399, 377] on h1 "Link" at bounding box center [665, 381] width 633 height 30
click at [371, 381] on h1 "Link" at bounding box center [665, 381] width 633 height 30
drag, startPoint x: 356, startPoint y: 377, endPoint x: 398, endPoint y: 380, distance: 41.9
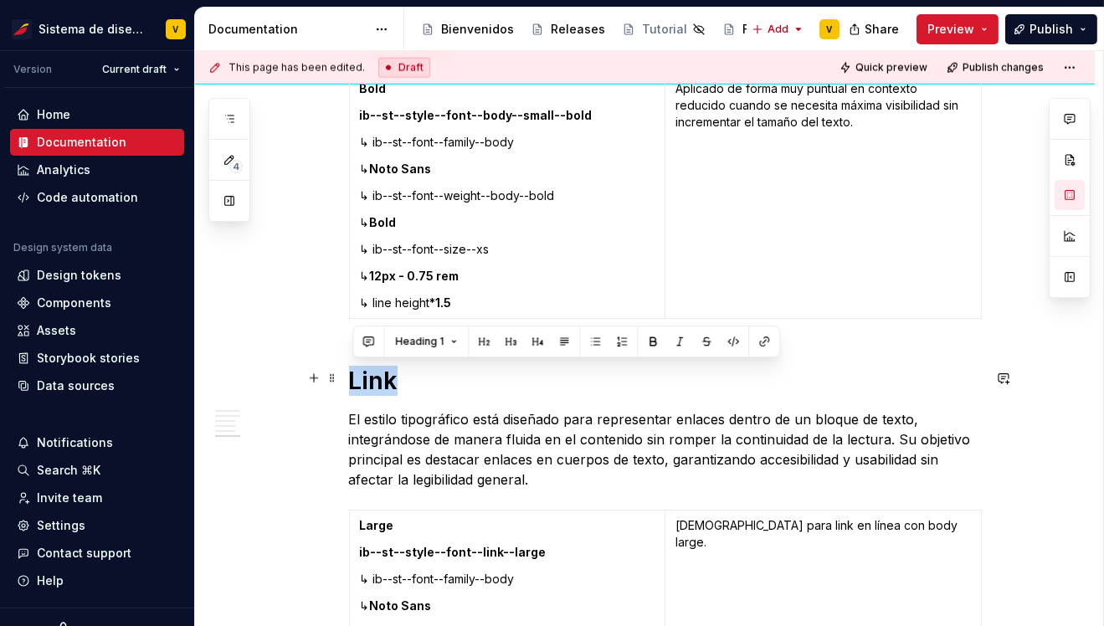
click at [398, 379] on h1 "Link" at bounding box center [665, 381] width 633 height 30
click at [398, 455] on p "El estilo tipográfico está diseñado para representar enlaces dentro de un bloqu…" at bounding box center [665, 449] width 633 height 80
drag, startPoint x: 356, startPoint y: 377, endPoint x: 399, endPoint y: 381, distance: 43.7
click at [399, 380] on h1 "Link" at bounding box center [665, 381] width 633 height 30
click at [425, 387] on h1 "Link" at bounding box center [665, 381] width 633 height 30
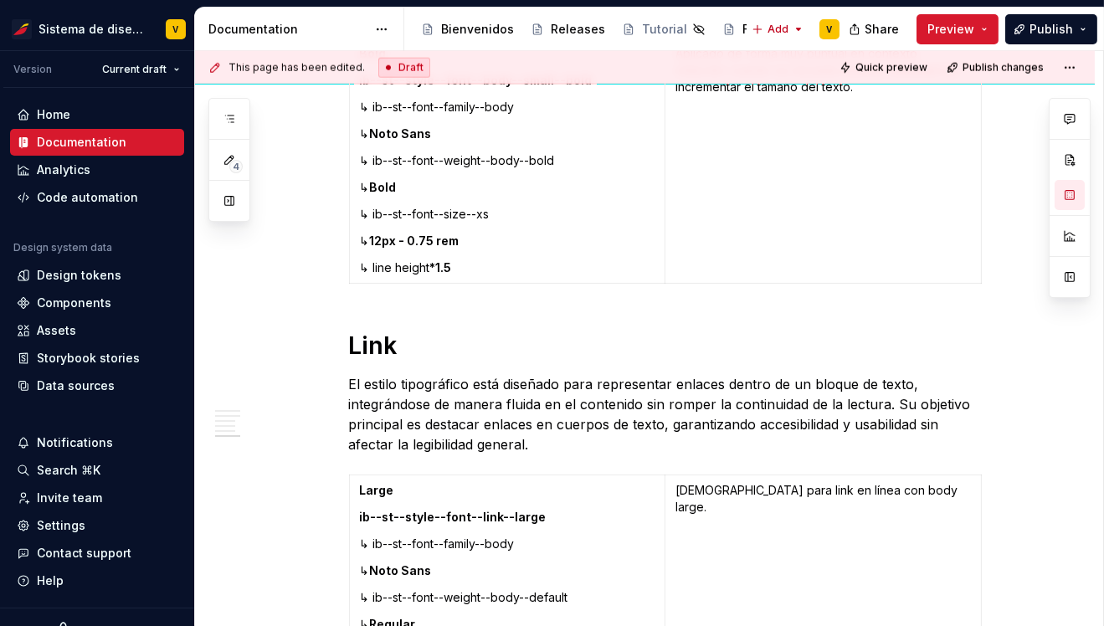
scroll to position [4557, 0]
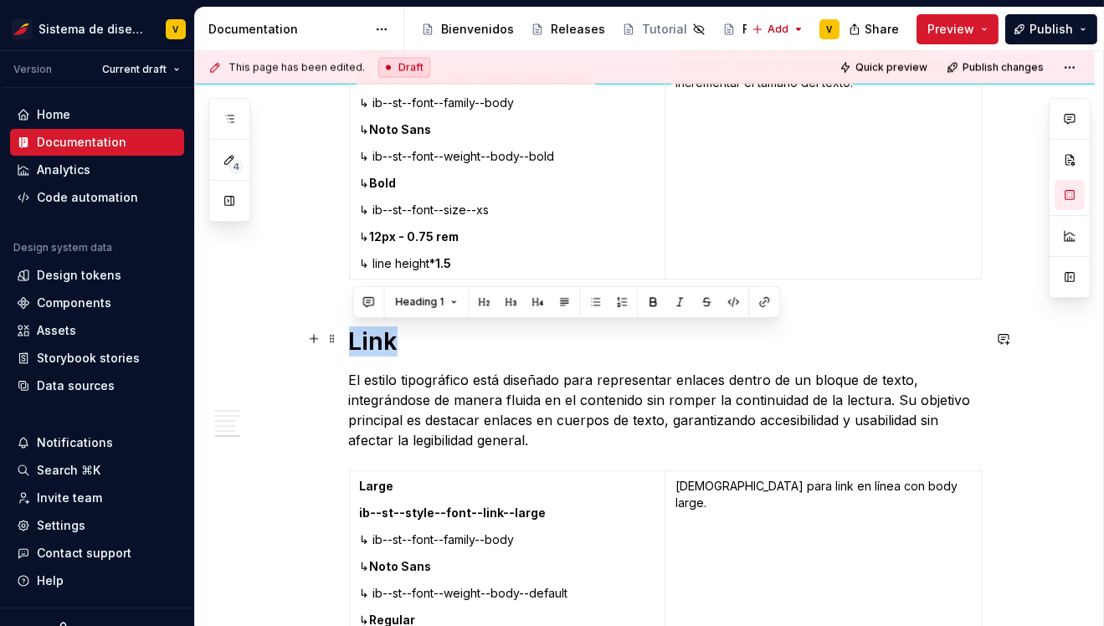
drag, startPoint x: 355, startPoint y: 336, endPoint x: 398, endPoint y: 337, distance: 43.6
click at [398, 337] on h1 "Link" at bounding box center [665, 341] width 633 height 30
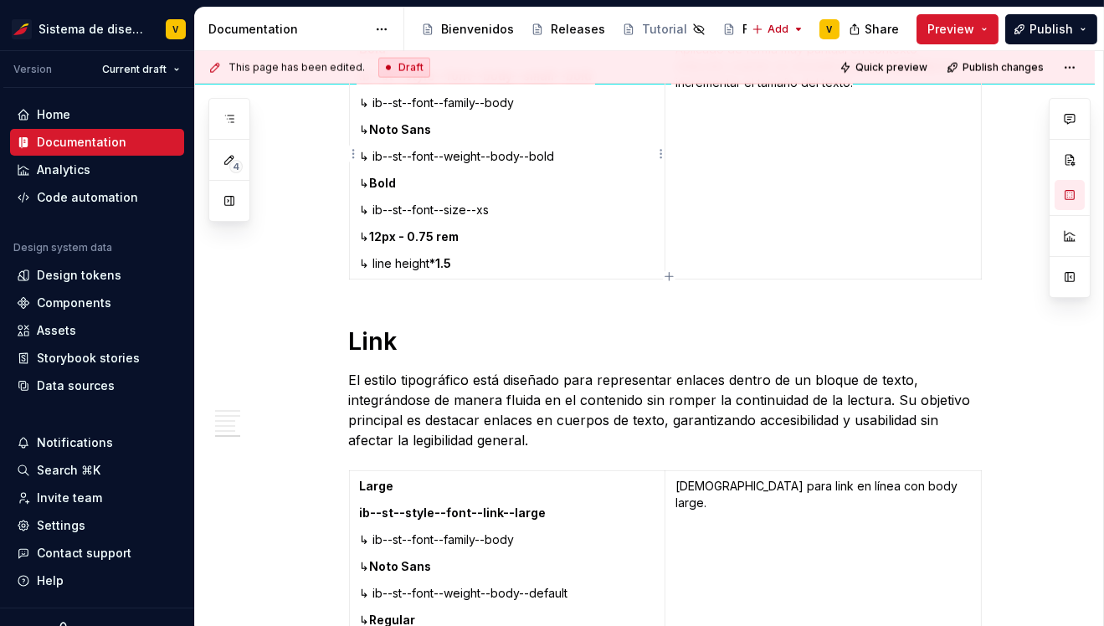
click at [511, 181] on p "↳ Bold" at bounding box center [507, 183] width 295 height 17
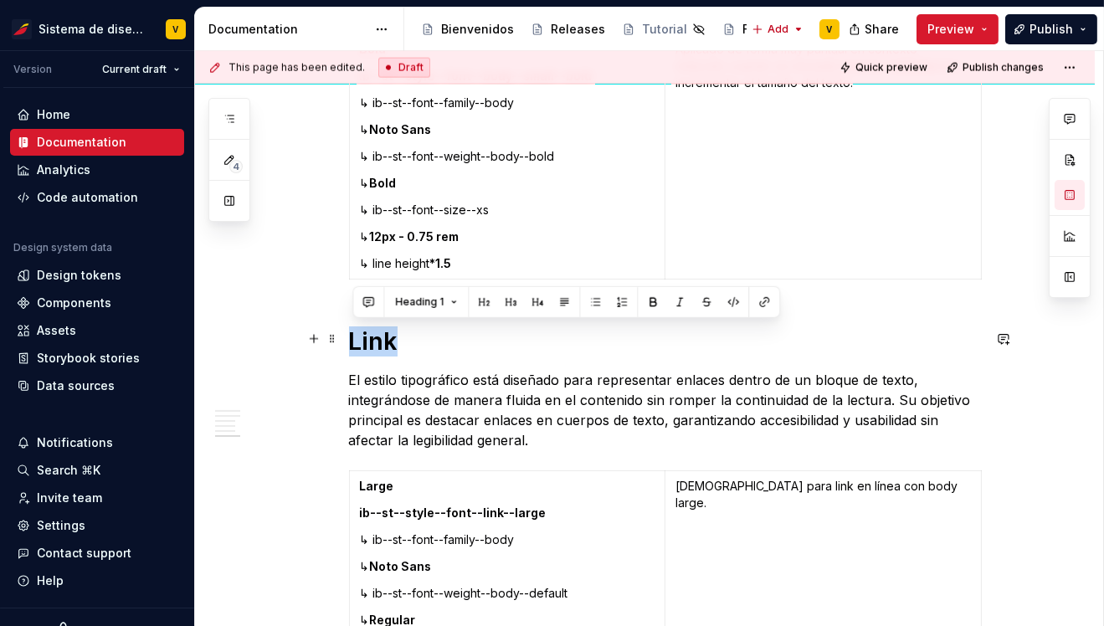
drag, startPoint x: 354, startPoint y: 339, endPoint x: 412, endPoint y: 340, distance: 57.8
click at [412, 340] on h1 "Link" at bounding box center [665, 341] width 633 height 30
click at [365, 348] on h1 "Link" at bounding box center [665, 341] width 633 height 30
drag, startPoint x: 353, startPoint y: 339, endPoint x: 402, endPoint y: 339, distance: 48.5
click at [402, 339] on h1 "Link" at bounding box center [665, 341] width 633 height 30
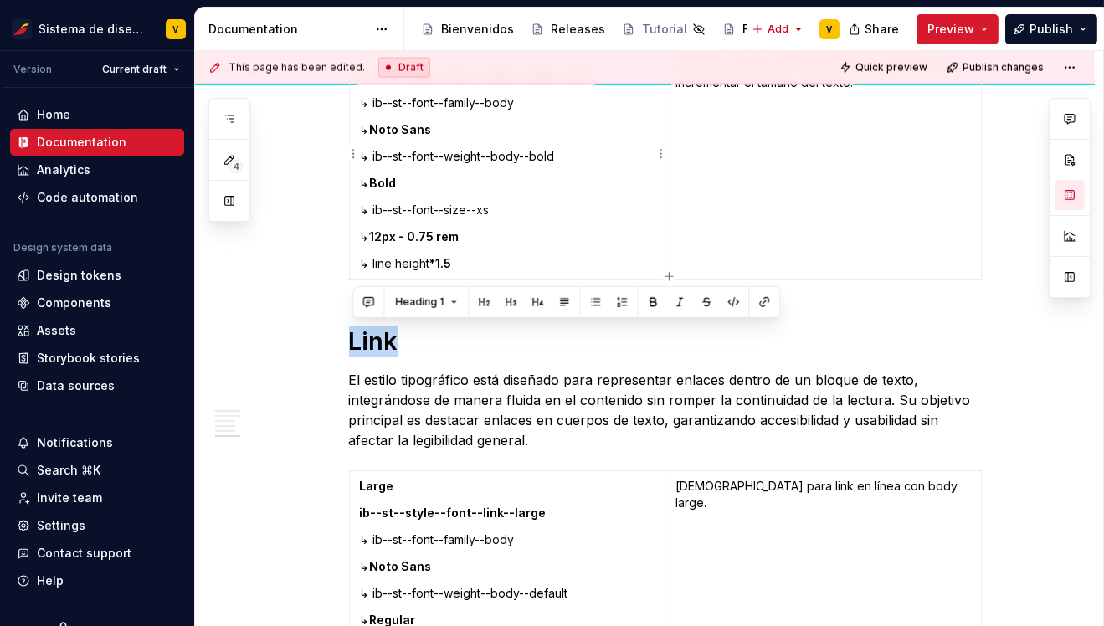
click at [453, 269] on p "↳ line height *1.5" at bounding box center [507, 263] width 295 height 17
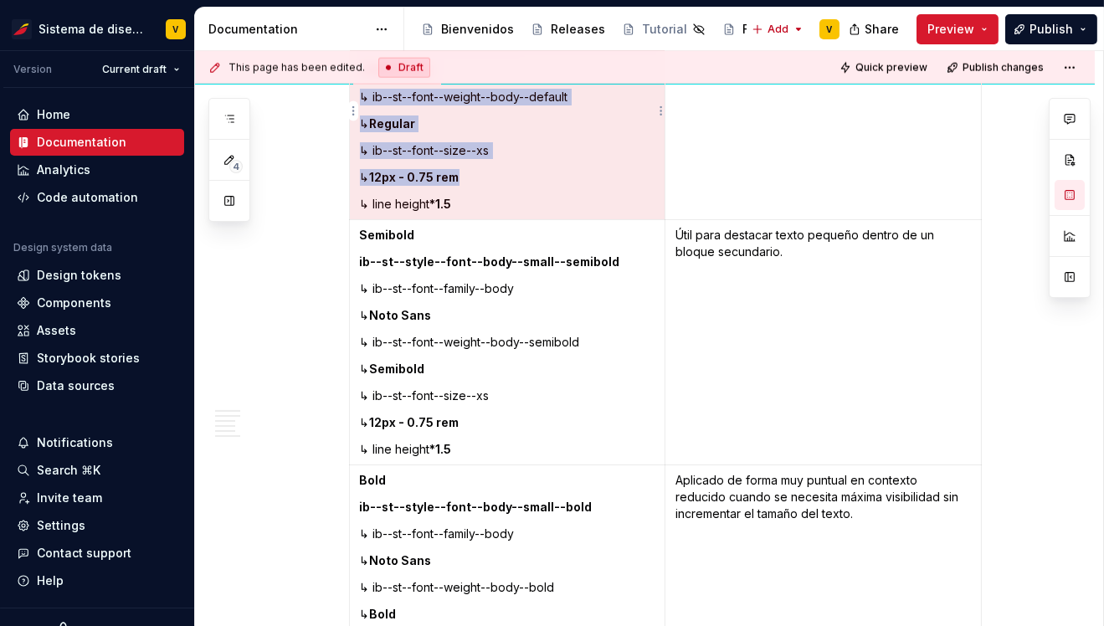
scroll to position [4061, 0]
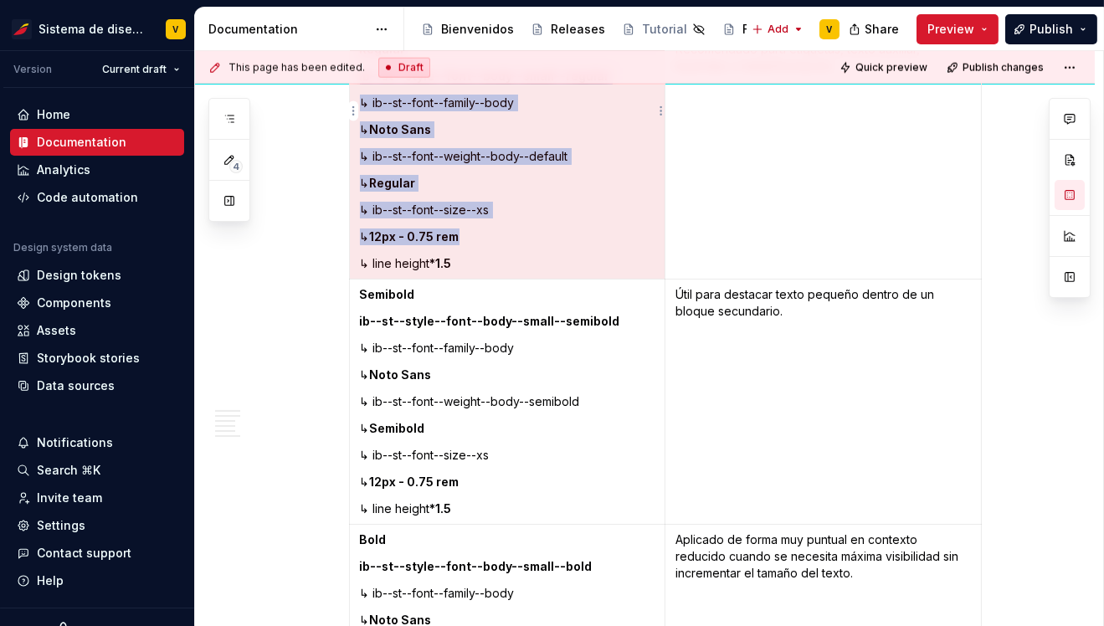
drag, startPoint x: 366, startPoint y: 118, endPoint x: 420, endPoint y: 119, distance: 54.4
click at [421, 118] on tbody "Regular ib--st--style--font--body--small--regular ↳ ib--st--font--family--body …" at bounding box center [665, 402] width 632 height 736
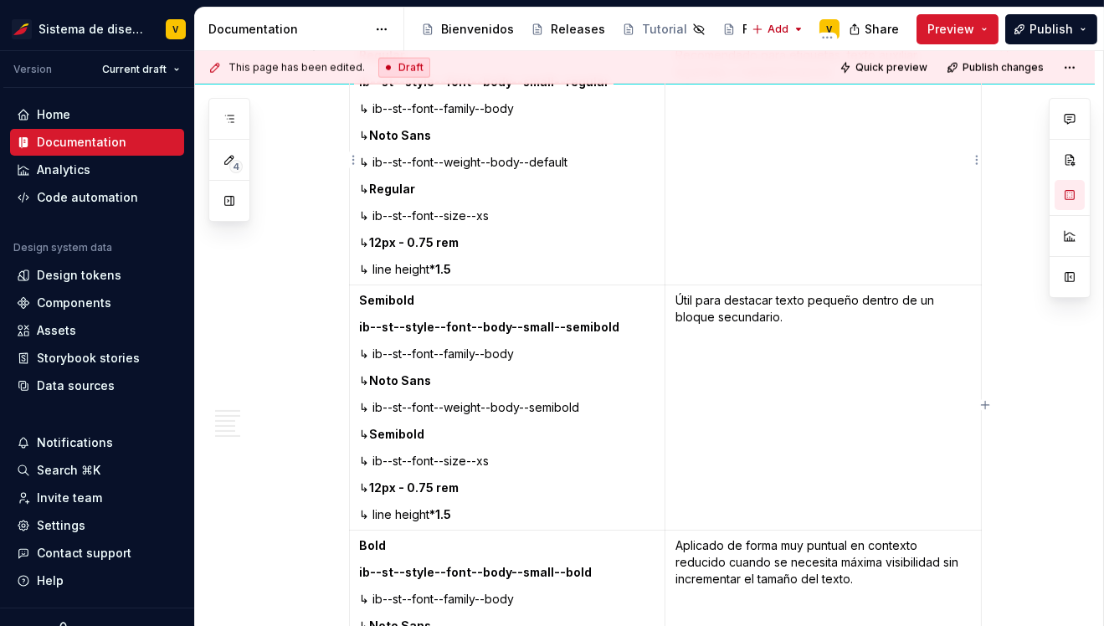
click at [762, 168] on td "Recomendado para etiquetas, texto auxiliar, leyendas o metainformación." at bounding box center [823, 162] width 316 height 245
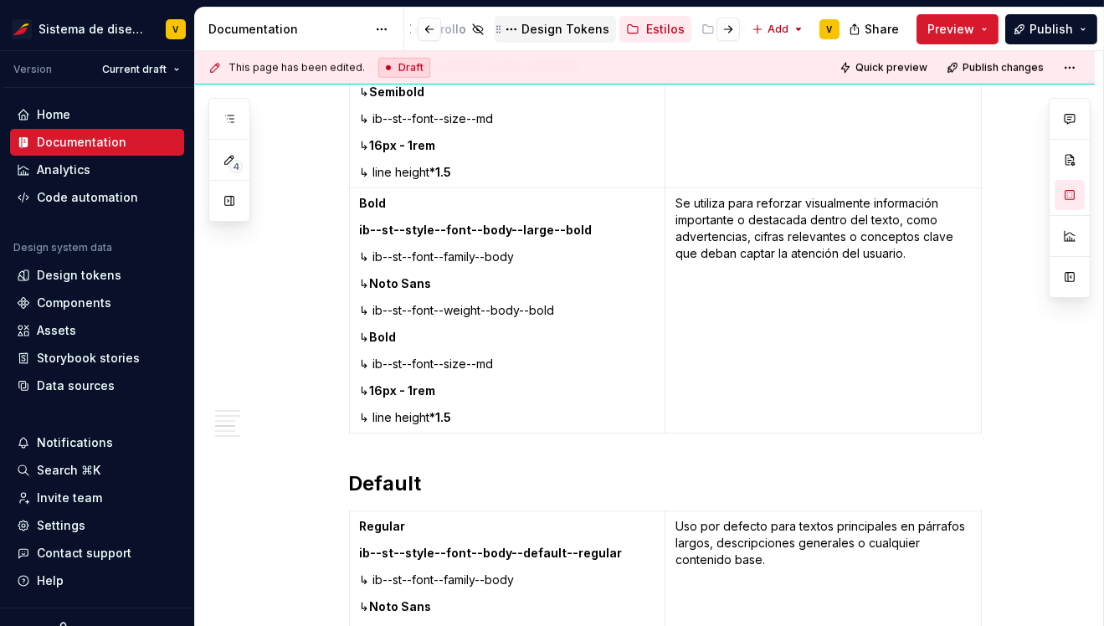
scroll to position [0, 563]
click at [605, 28] on button "Page tree" at bounding box center [615, 29] width 20 height 20
click at [607, 22] on html "Sistema de diseño Iberia V Version Current draft Home Documentation Analytics C…" at bounding box center [552, 313] width 1104 height 626
click at [625, 26] on div "Estilos" at bounding box center [644, 29] width 39 height 17
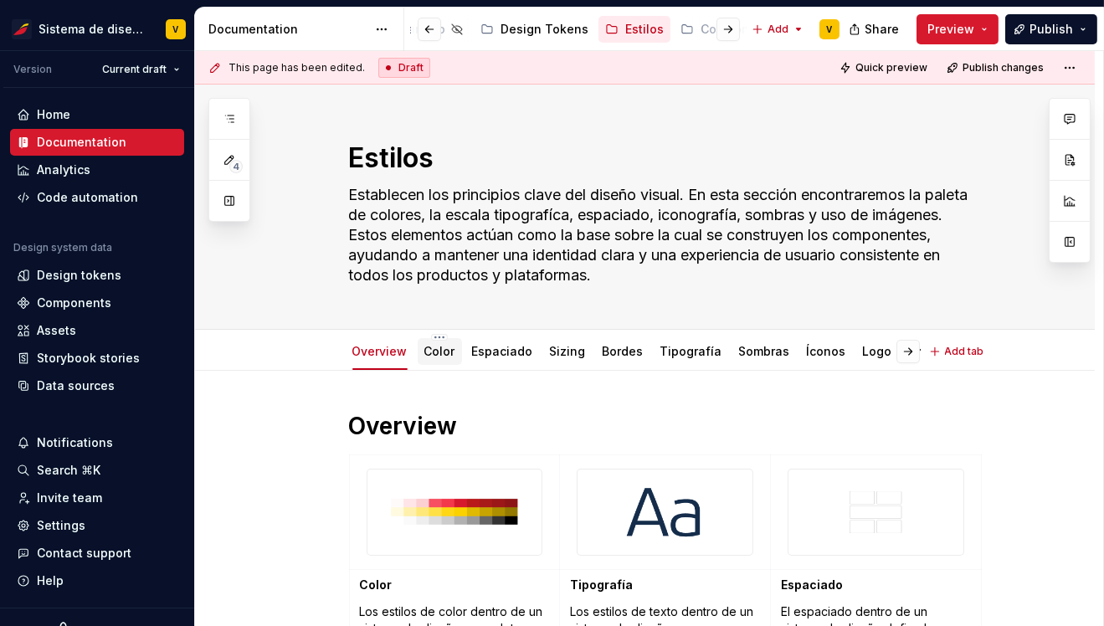
click at [438, 359] on div "Color" at bounding box center [439, 351] width 31 height 20
click at [442, 358] on div "Color" at bounding box center [439, 351] width 31 height 17
click at [440, 351] on link "Color" at bounding box center [439, 351] width 31 height 14
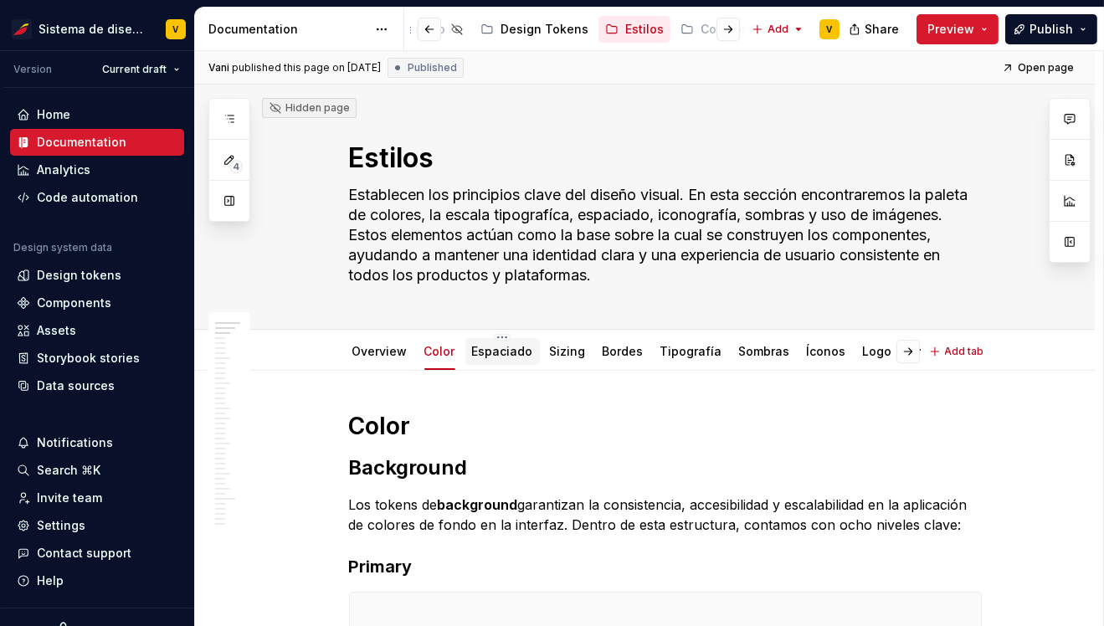
click at [505, 350] on link "Espaciado" at bounding box center [502, 351] width 61 height 14
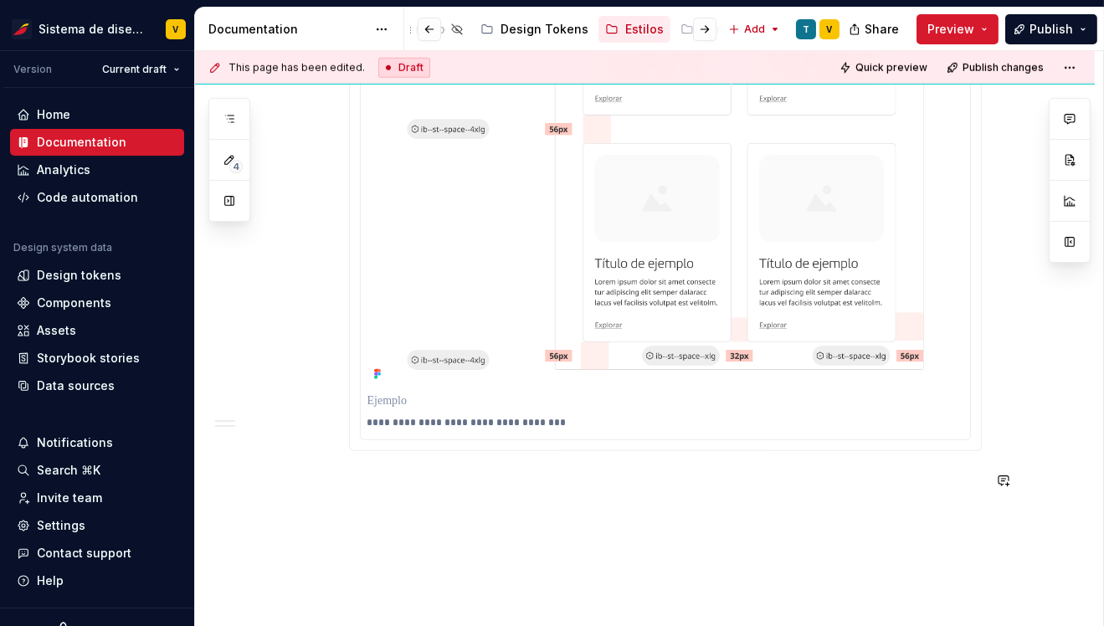
scroll to position [2455, 0]
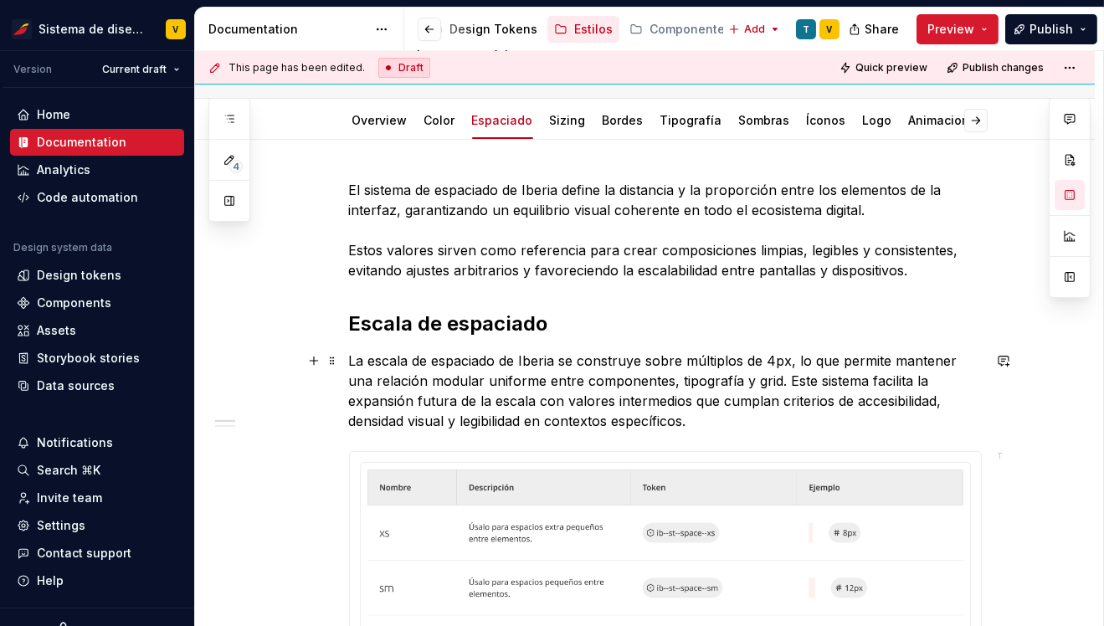
scroll to position [0, 0]
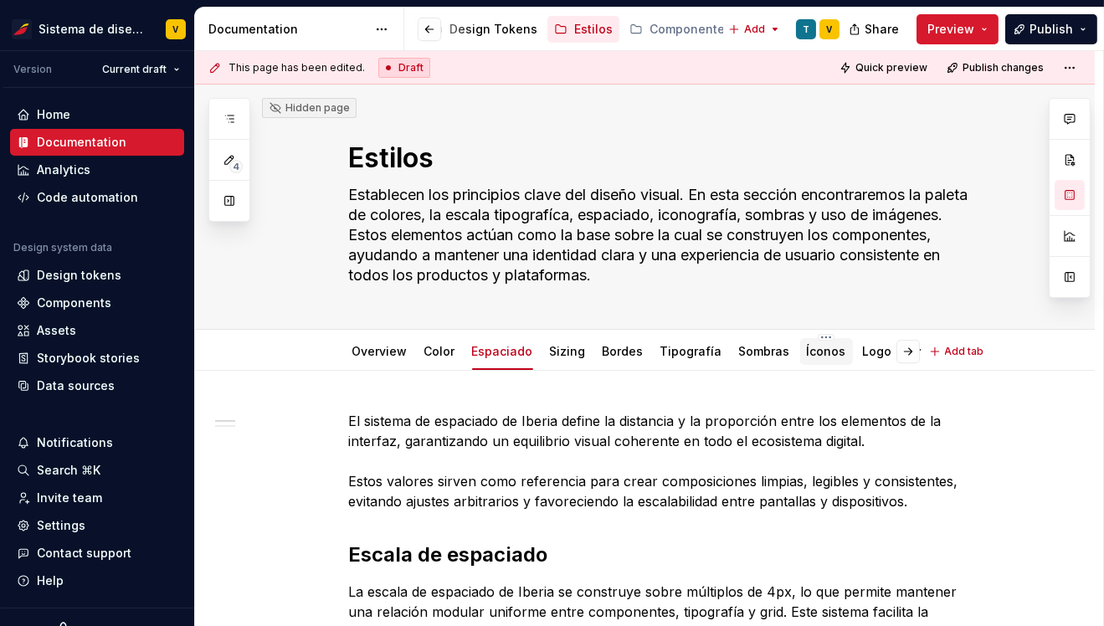
click at [815, 352] on link "Íconos" at bounding box center [826, 351] width 39 height 14
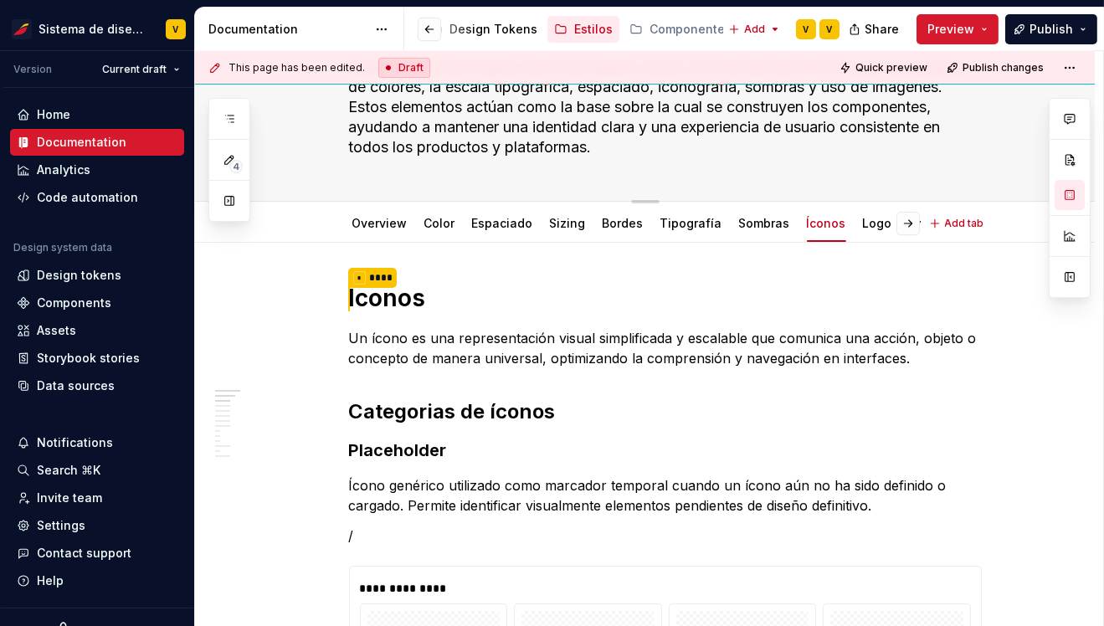
scroll to position [127, 0]
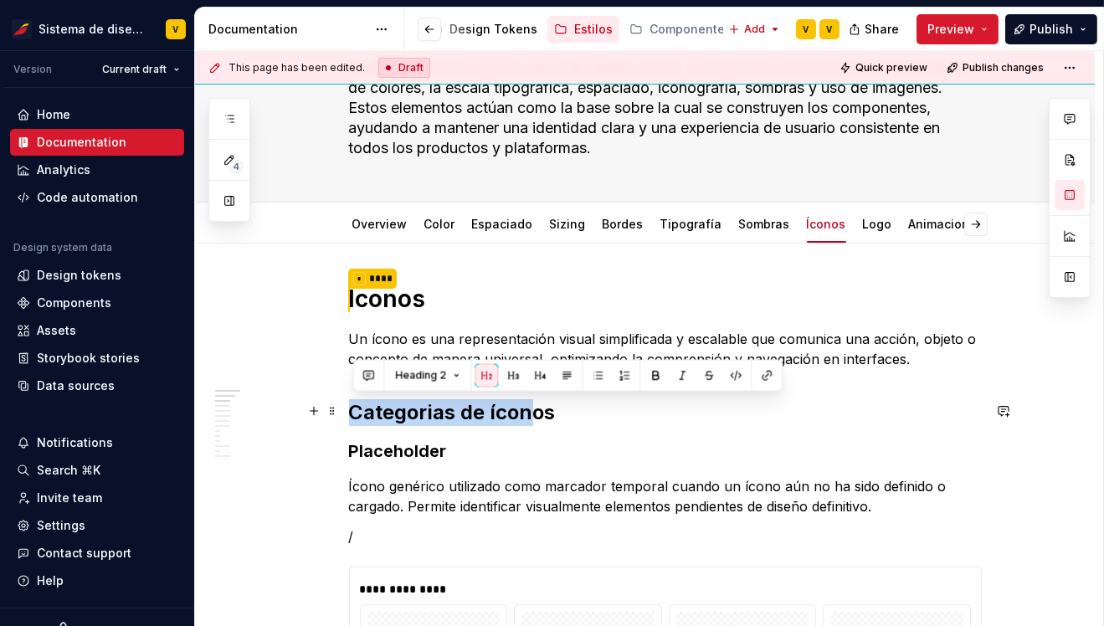
drag, startPoint x: 356, startPoint y: 409, endPoint x: 535, endPoint y: 409, distance: 179.1
click at [536, 410] on h2 "Categorias de íconos" at bounding box center [665, 412] width 633 height 27
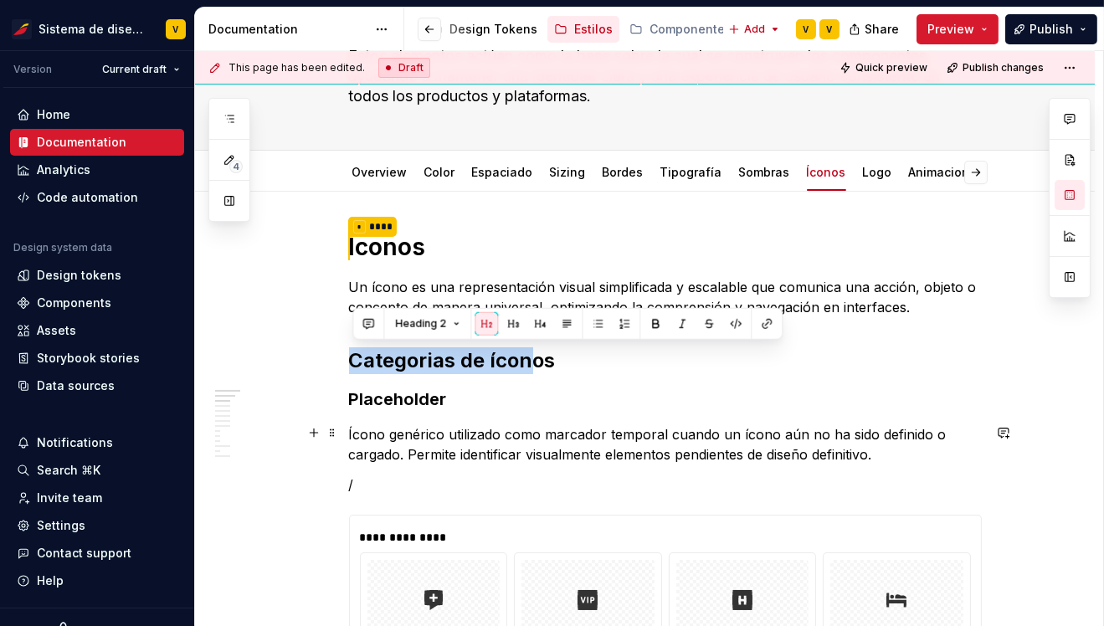
scroll to position [191, 0]
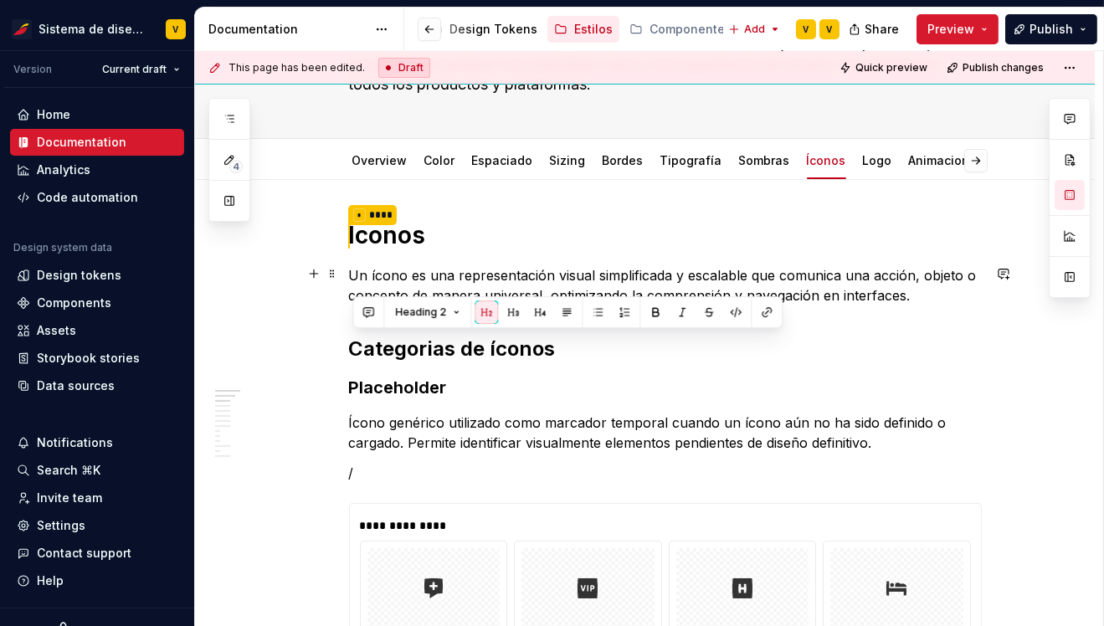
click at [386, 272] on p "Un ícono es una representación visual simplificada y escalable que comunica una…" at bounding box center [665, 285] width 633 height 40
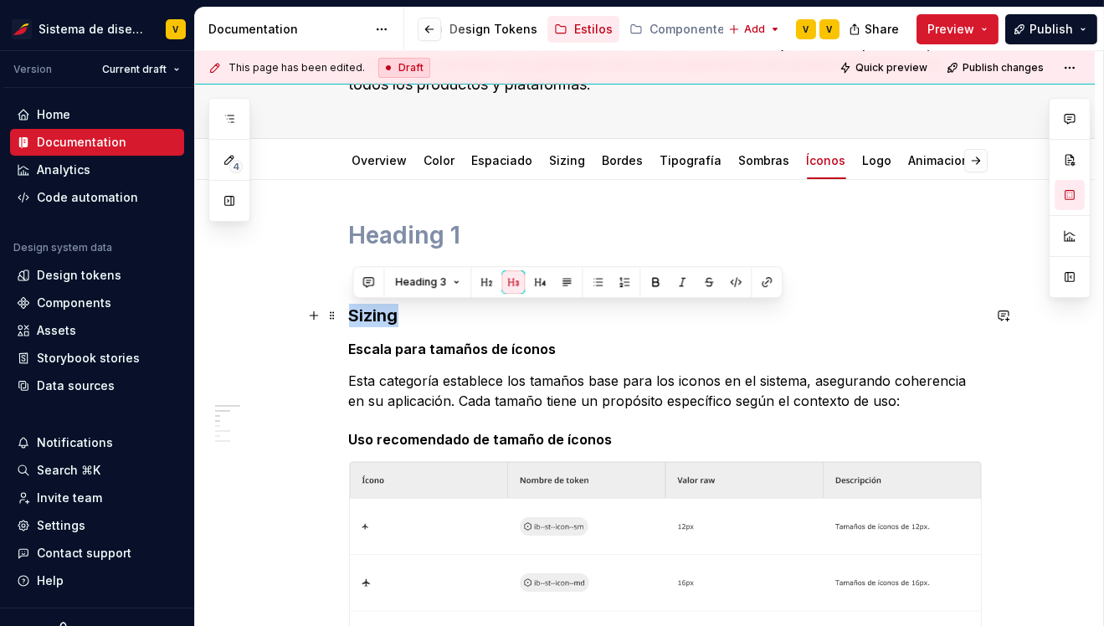
drag, startPoint x: 354, startPoint y: 314, endPoint x: 424, endPoint y: 314, distance: 70.3
click at [426, 314] on h3 "Sizing" at bounding box center [665, 315] width 633 height 23
copy h3 "Sizing"
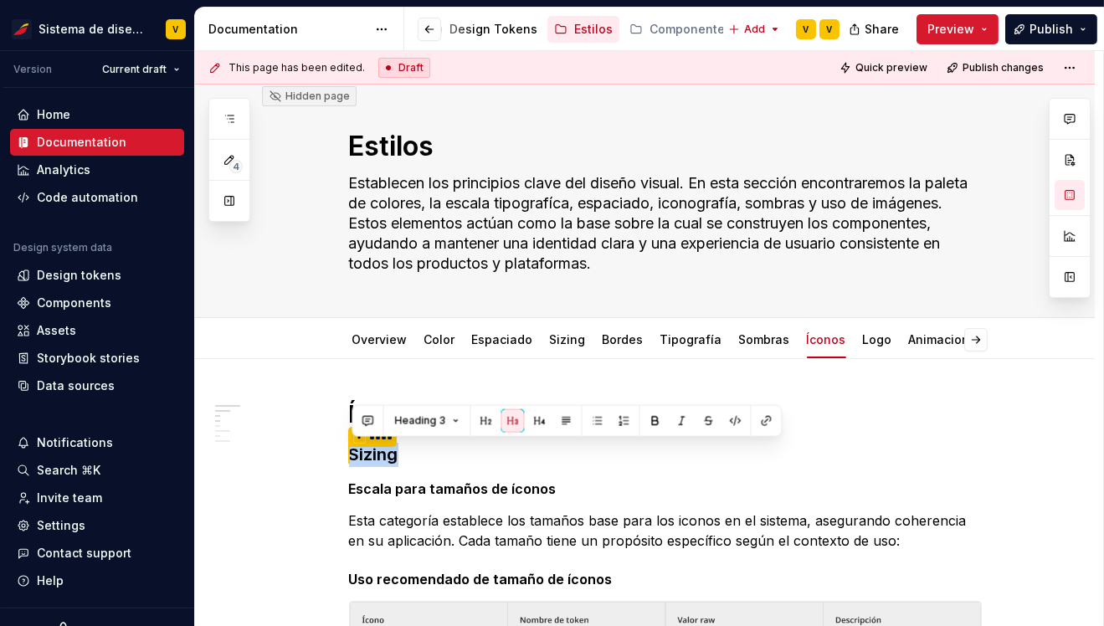
scroll to position [0, 0]
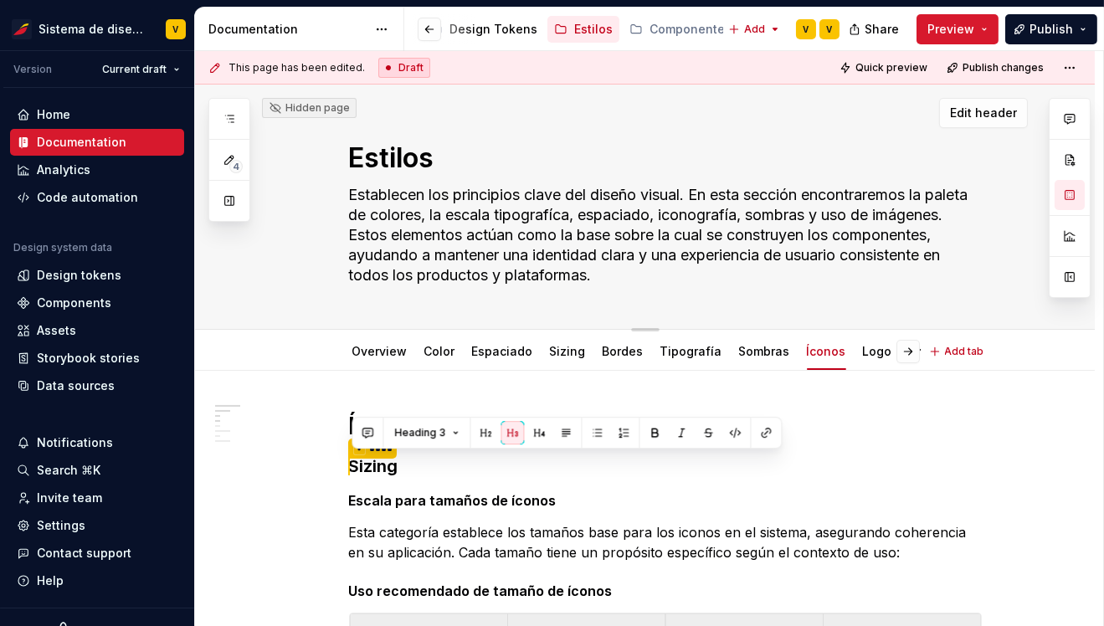
drag, startPoint x: 357, startPoint y: 156, endPoint x: 458, endPoint y: 157, distance: 101.3
click at [459, 157] on textarea "Estilos" at bounding box center [662, 158] width 633 height 40
click at [446, 351] on link "Color" at bounding box center [439, 351] width 31 height 14
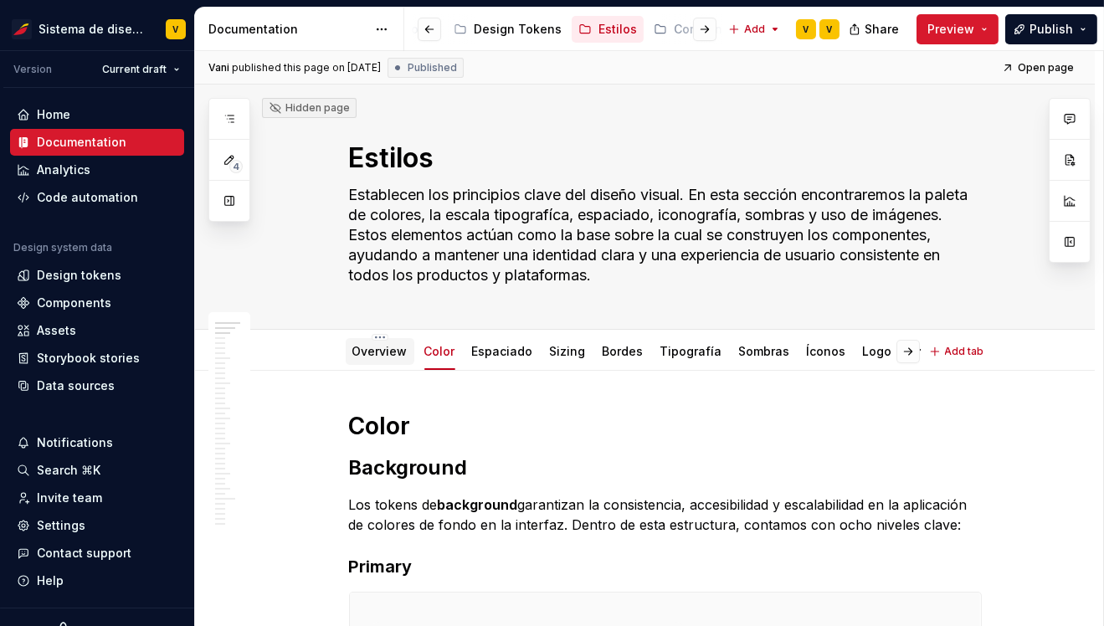
click at [382, 360] on div "Overview" at bounding box center [379, 351] width 55 height 20
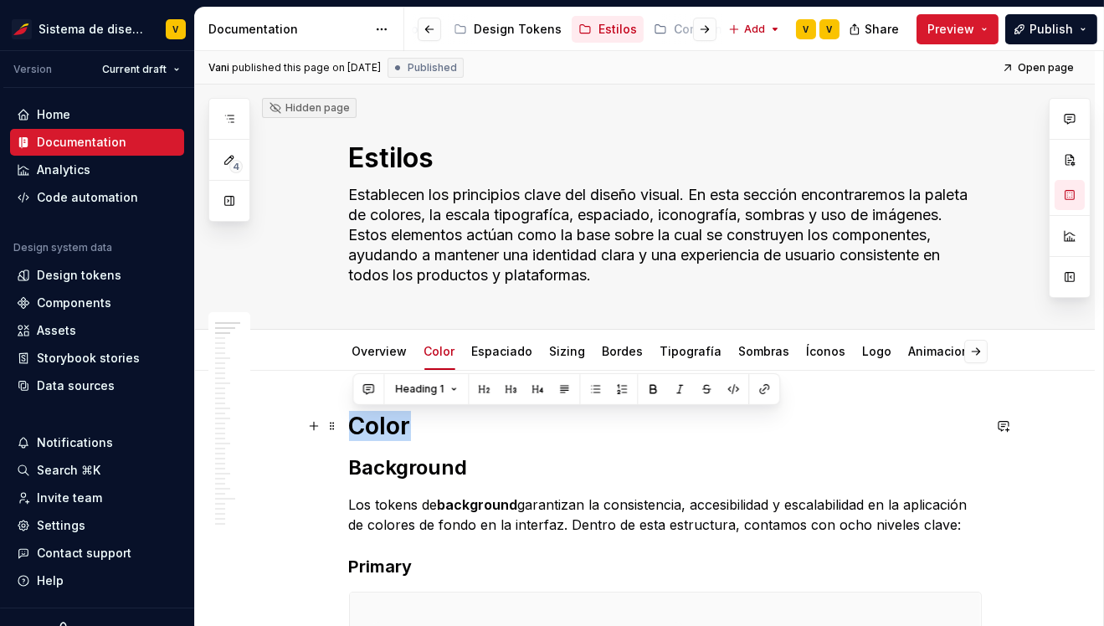
drag, startPoint x: 356, startPoint y: 428, endPoint x: 430, endPoint y: 428, distance: 74.5
click at [430, 428] on h1 "Color" at bounding box center [665, 426] width 633 height 30
drag, startPoint x: 355, startPoint y: 155, endPoint x: 444, endPoint y: 155, distance: 89.6
click at [446, 157] on textarea "Estilos" at bounding box center [662, 158] width 633 height 40
drag, startPoint x: 354, startPoint y: 424, endPoint x: 441, endPoint y: 424, distance: 87.0
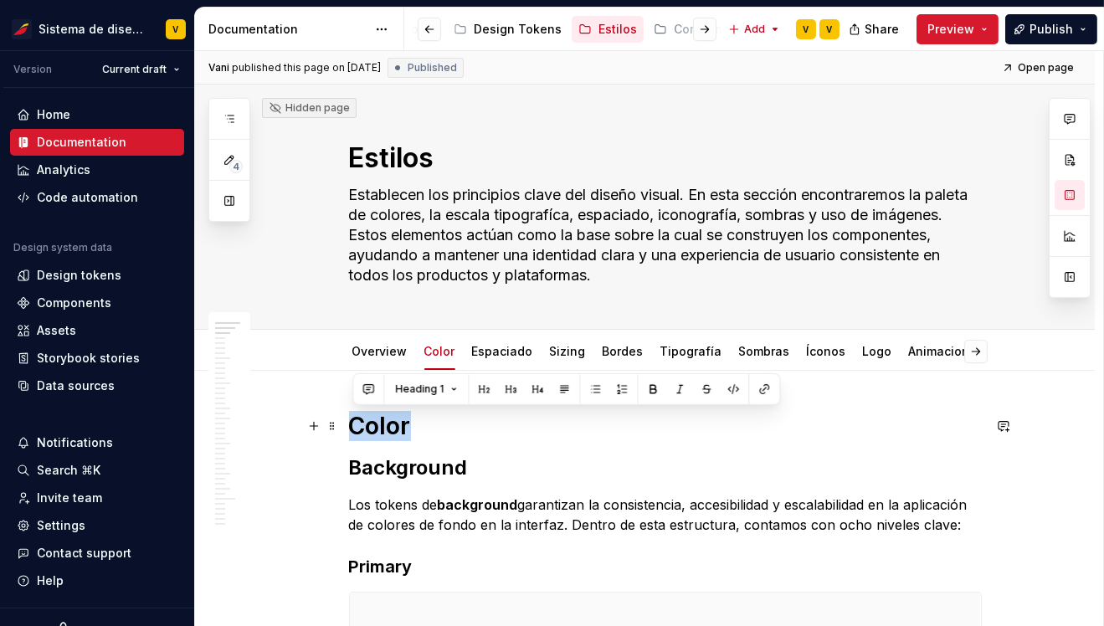
click at [441, 424] on h1 "Color" at bounding box center [665, 426] width 633 height 30
click at [490, 355] on link "Espaciado" at bounding box center [502, 351] width 61 height 14
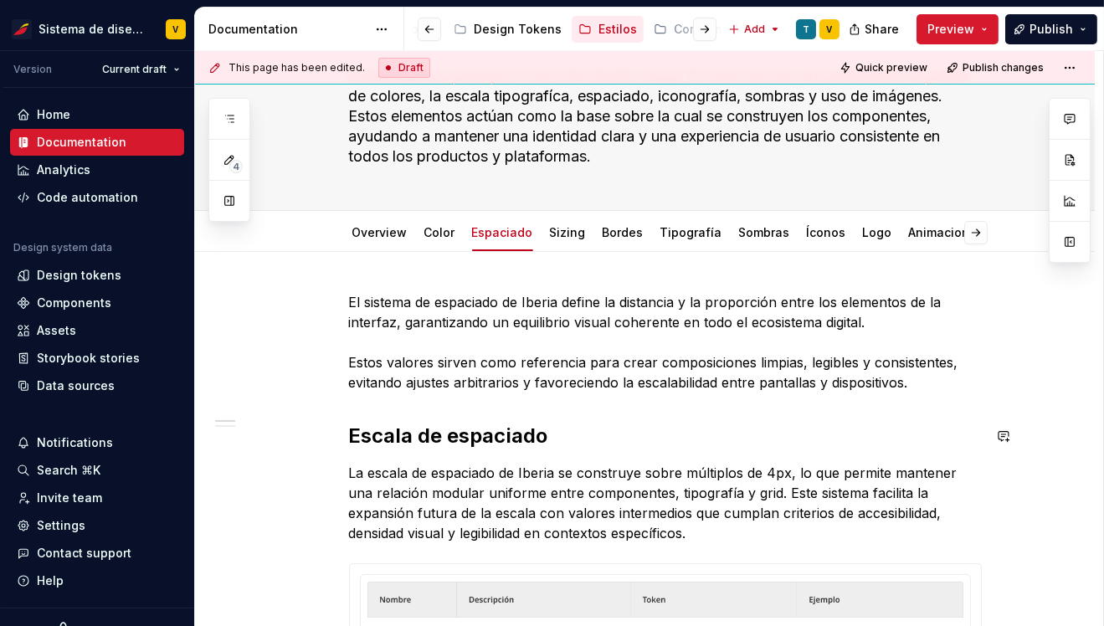
scroll to position [151, 0]
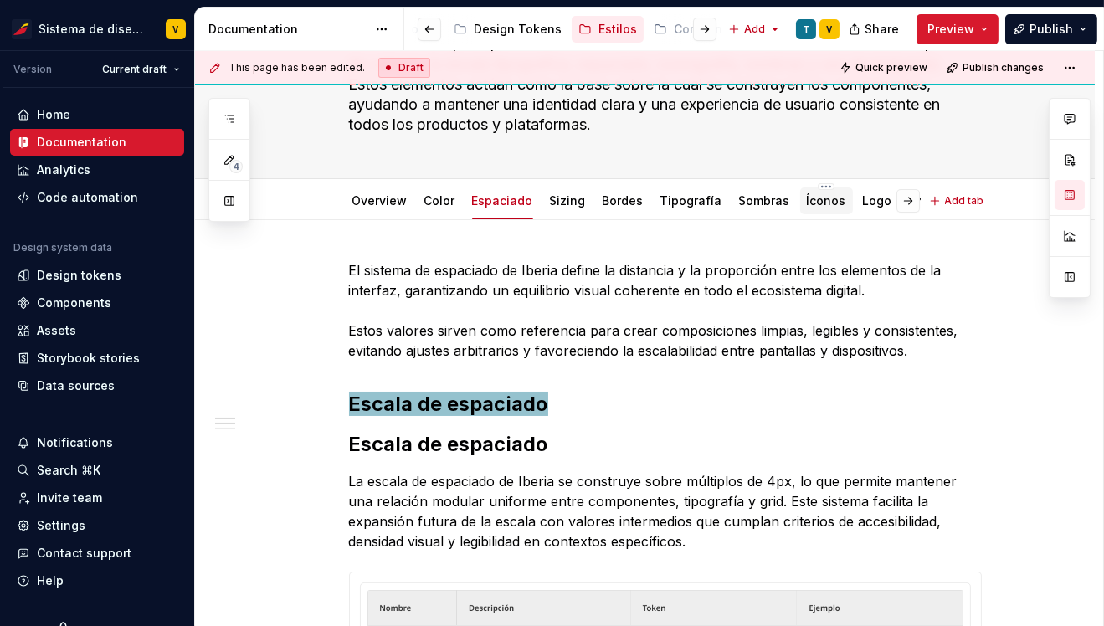
click at [807, 207] on div "Íconos" at bounding box center [826, 201] width 39 height 17
click at [819, 201] on link "Íconos" at bounding box center [826, 200] width 39 height 14
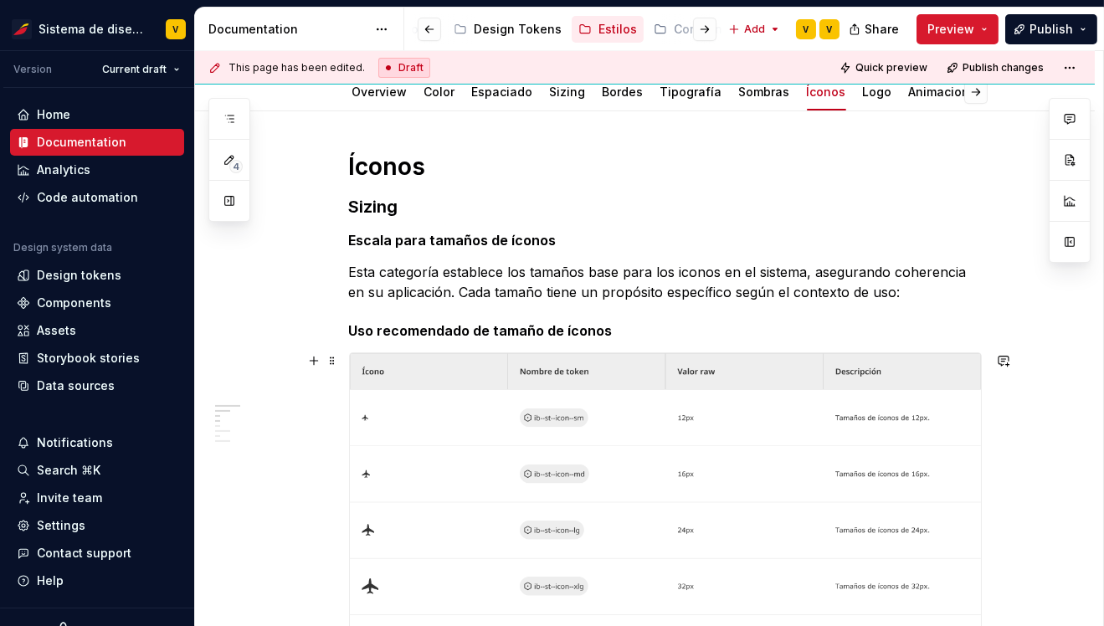
scroll to position [248, 0]
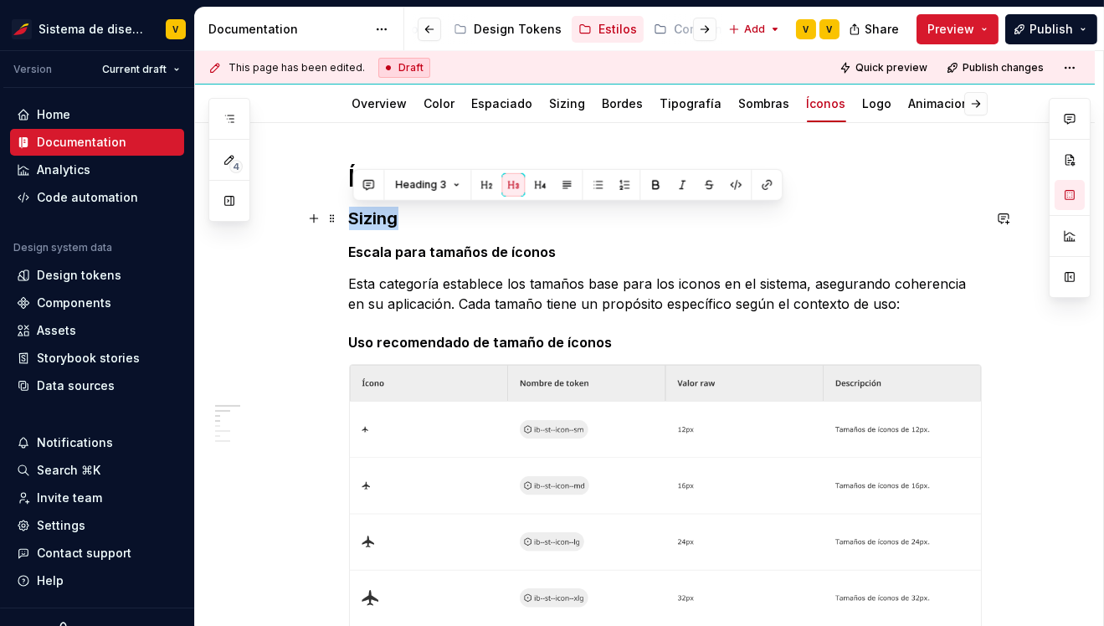
drag, startPoint x: 355, startPoint y: 219, endPoint x: 412, endPoint y: 219, distance: 56.9
click at [412, 219] on h3 "Sizing" at bounding box center [665, 218] width 633 height 23
click at [383, 218] on span "Sizing" at bounding box center [373, 218] width 49 height 20
drag, startPoint x: 356, startPoint y: 215, endPoint x: 419, endPoint y: 217, distance: 62.8
click at [419, 217] on h3 "Sizing * ****" at bounding box center [665, 219] width 633 height 24
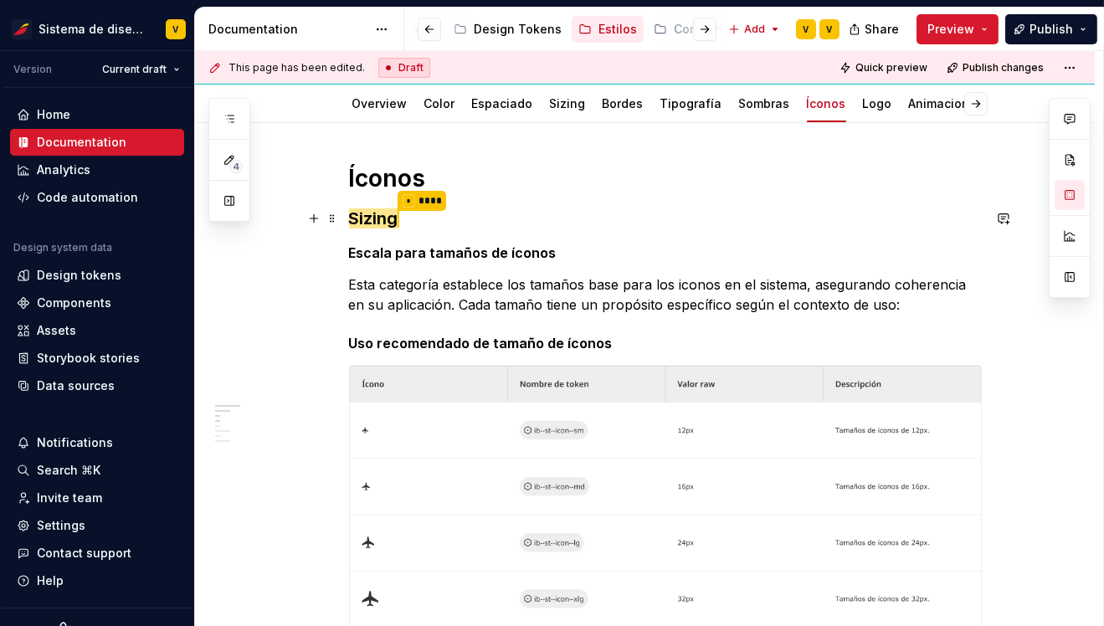
click at [361, 216] on span "Sizing" at bounding box center [373, 218] width 49 height 20
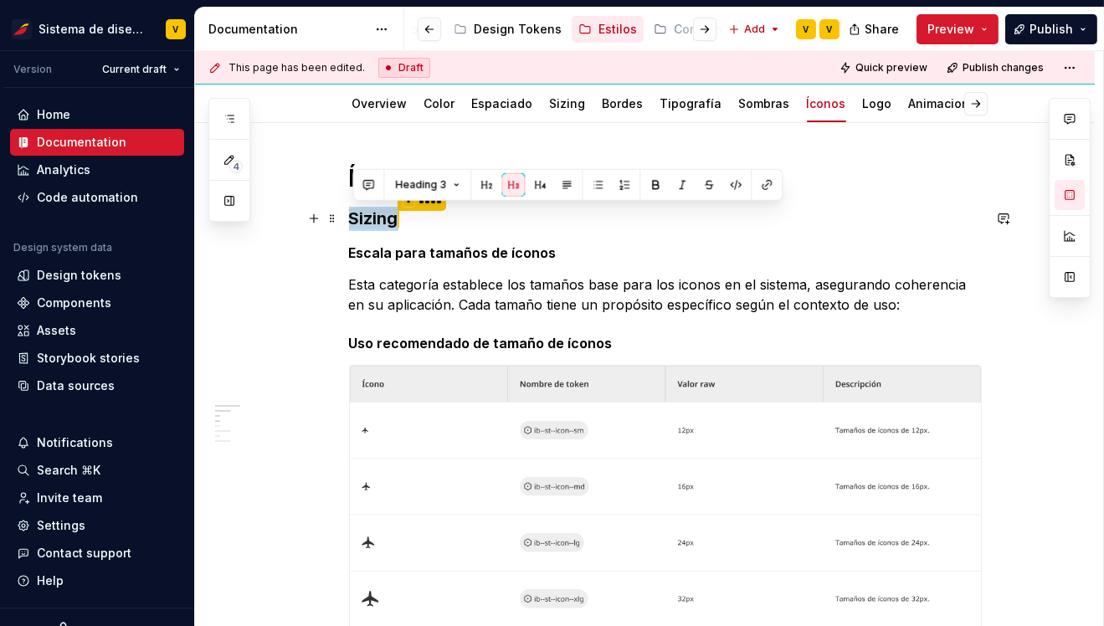
drag, startPoint x: 355, startPoint y: 217, endPoint x: 403, endPoint y: 217, distance: 48.5
click at [403, 217] on h3 "Sizing * ****" at bounding box center [665, 219] width 633 height 24
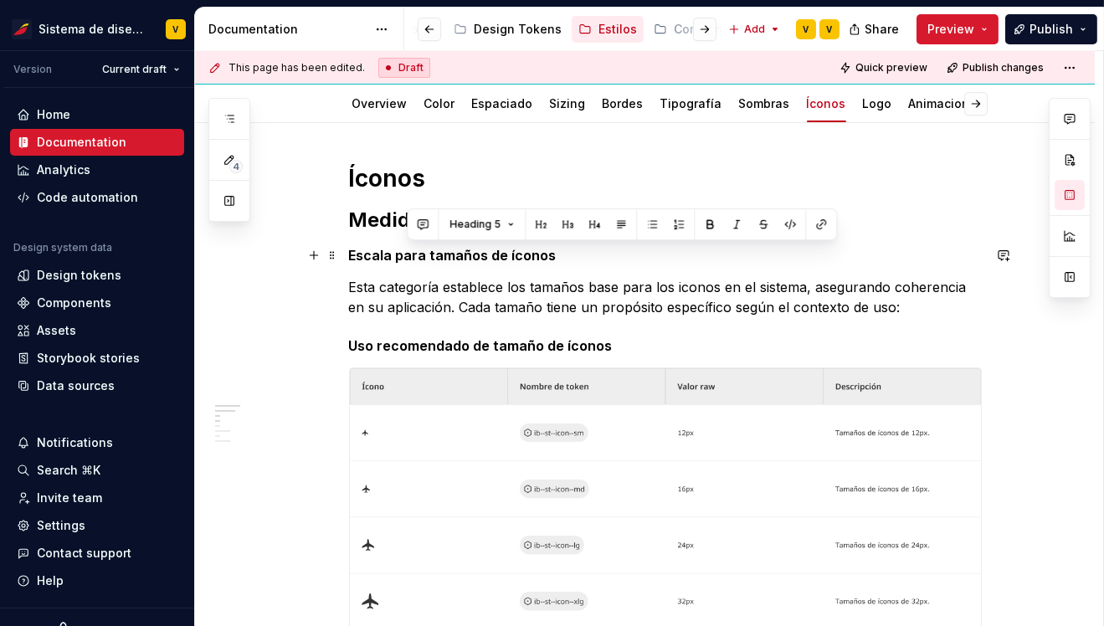
drag, startPoint x: 410, startPoint y: 258, endPoint x: 559, endPoint y: 260, distance: 149.0
click at [559, 260] on h5 "Escala para tamaños de íconos" at bounding box center [665, 255] width 633 height 17
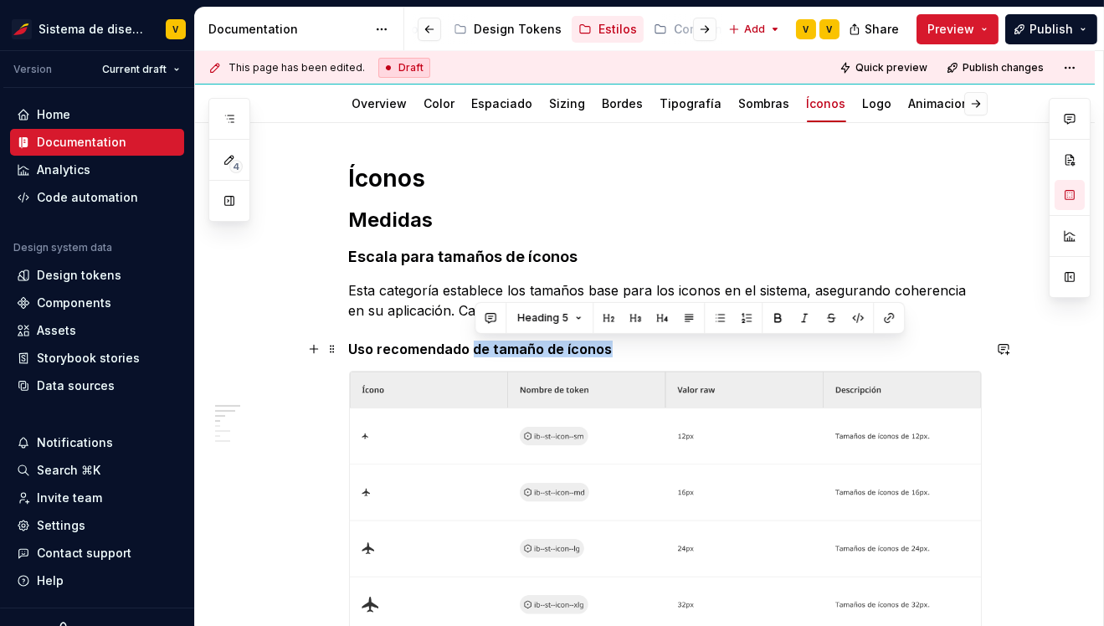
drag, startPoint x: 475, startPoint y: 347, endPoint x: 636, endPoint y: 347, distance: 161.5
click at [636, 347] on h5 "Uso recomendado de tamaño de íconos" at bounding box center [665, 349] width 633 height 17
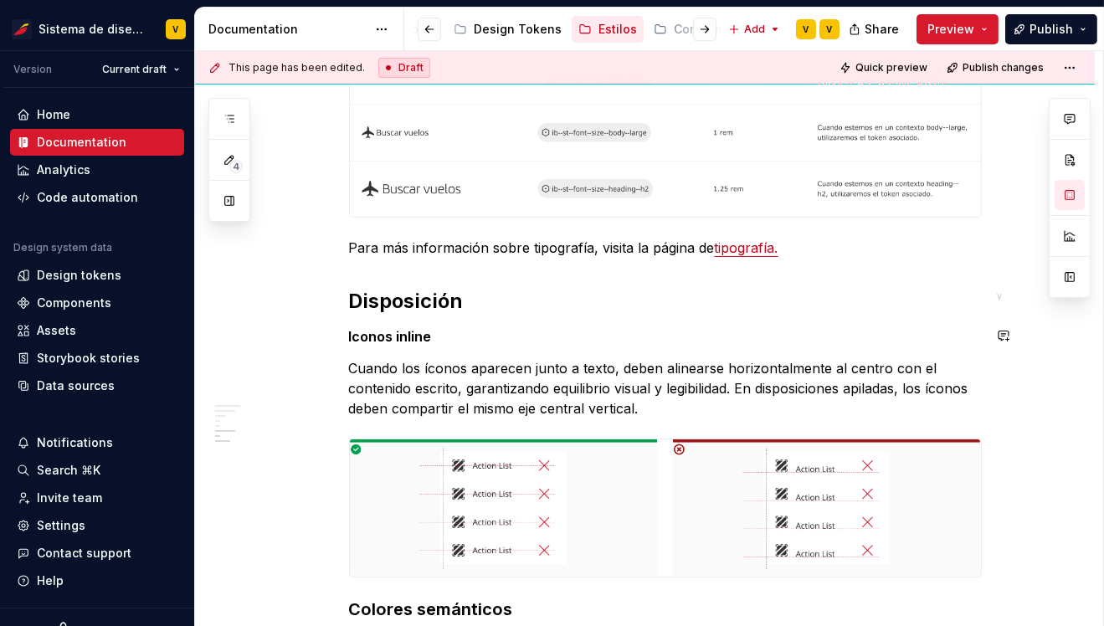
scroll to position [1038, 0]
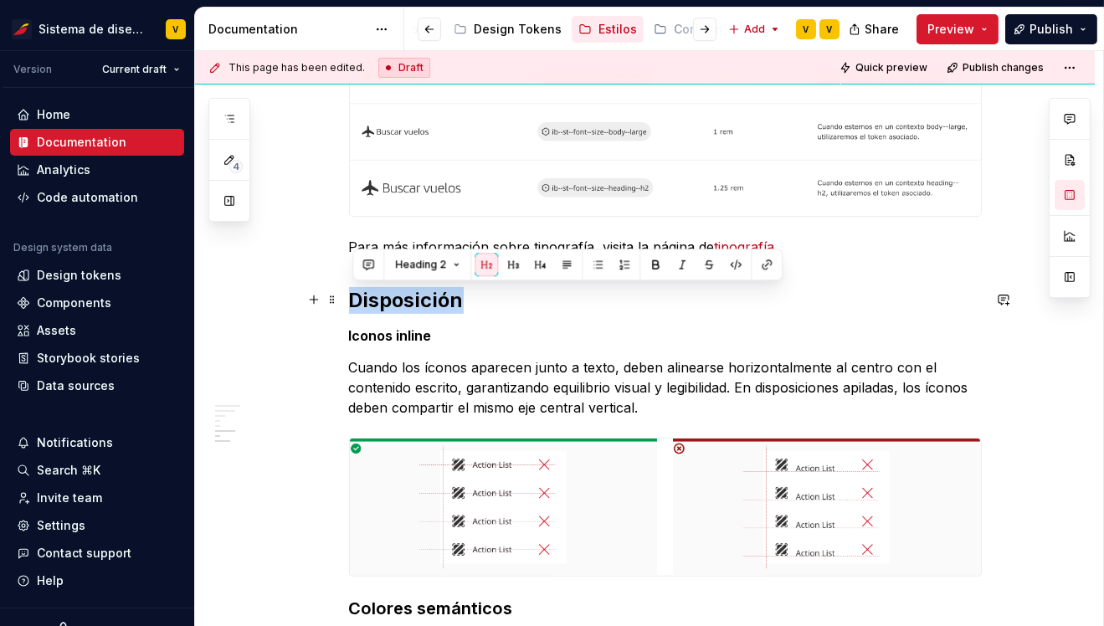
drag, startPoint x: 353, startPoint y: 295, endPoint x: 489, endPoint y: 295, distance: 135.6
click at [489, 295] on h2 "Disposición" at bounding box center [665, 300] width 633 height 27
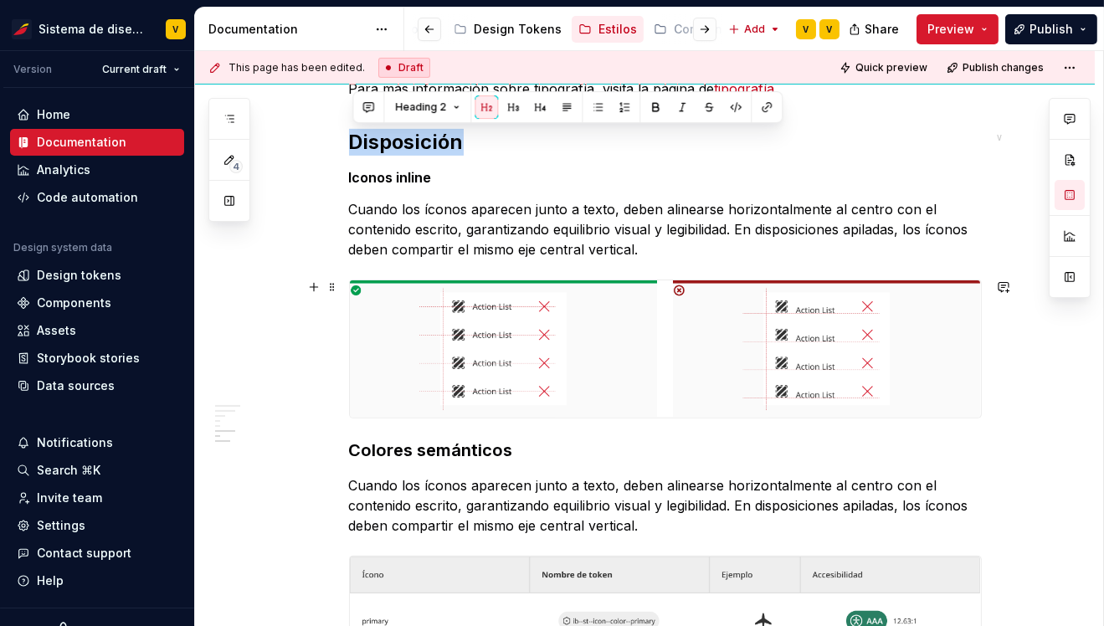
scroll to position [1197, 0]
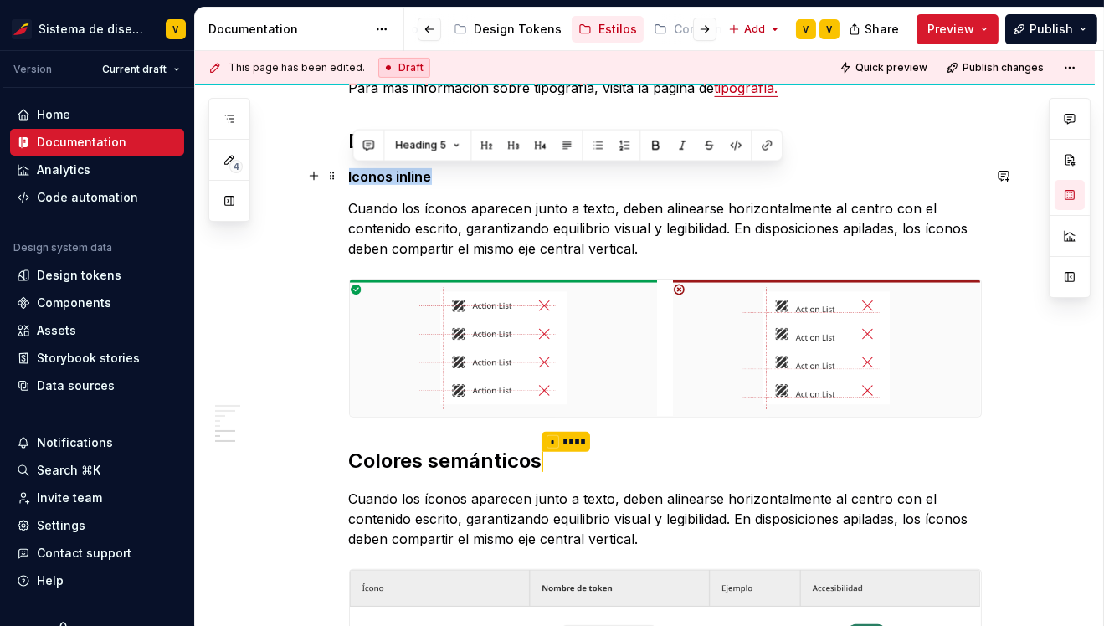
drag, startPoint x: 354, startPoint y: 174, endPoint x: 504, endPoint y: 174, distance: 149.8
click at [504, 174] on h5 "Iconos inline" at bounding box center [665, 176] width 633 height 17
type textarea "*"
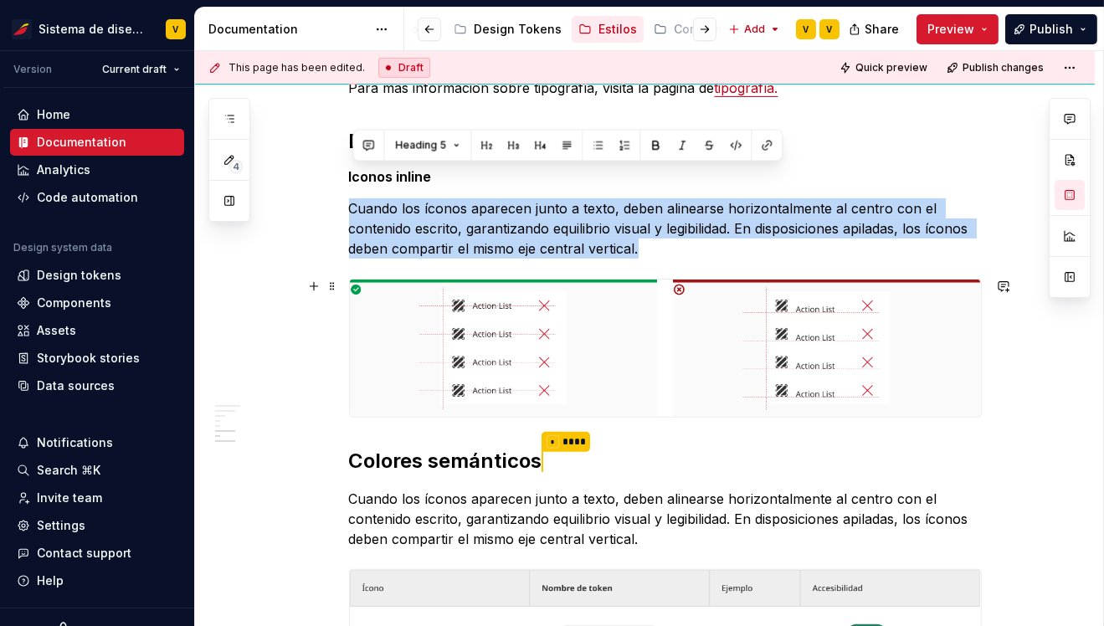
click at [505, 357] on img at bounding box center [665, 348] width 631 height 137
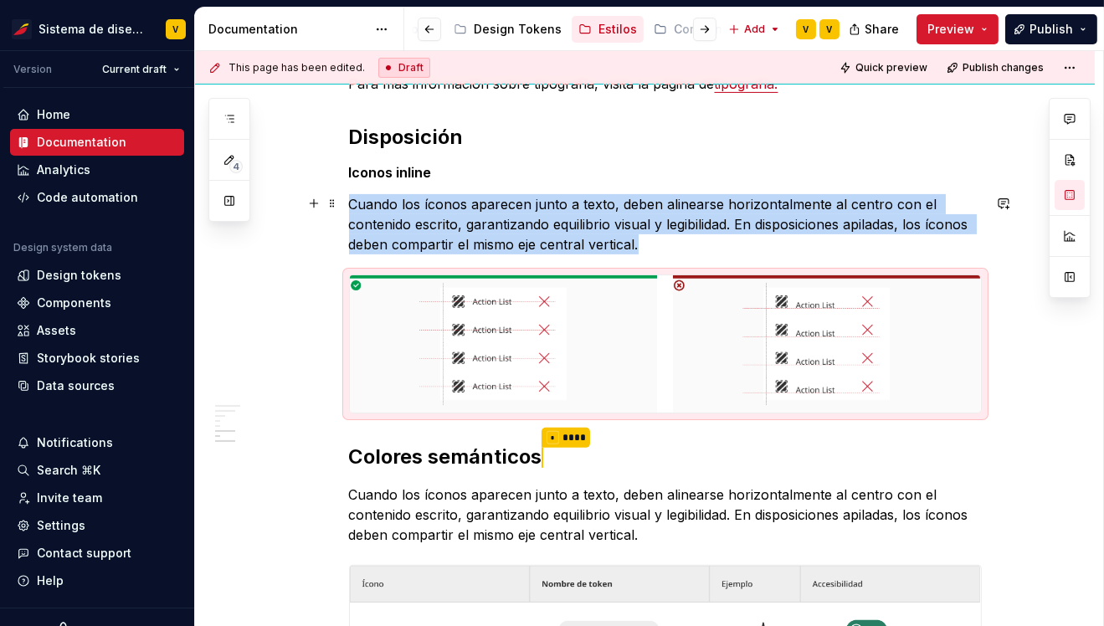
scroll to position [1168, 0]
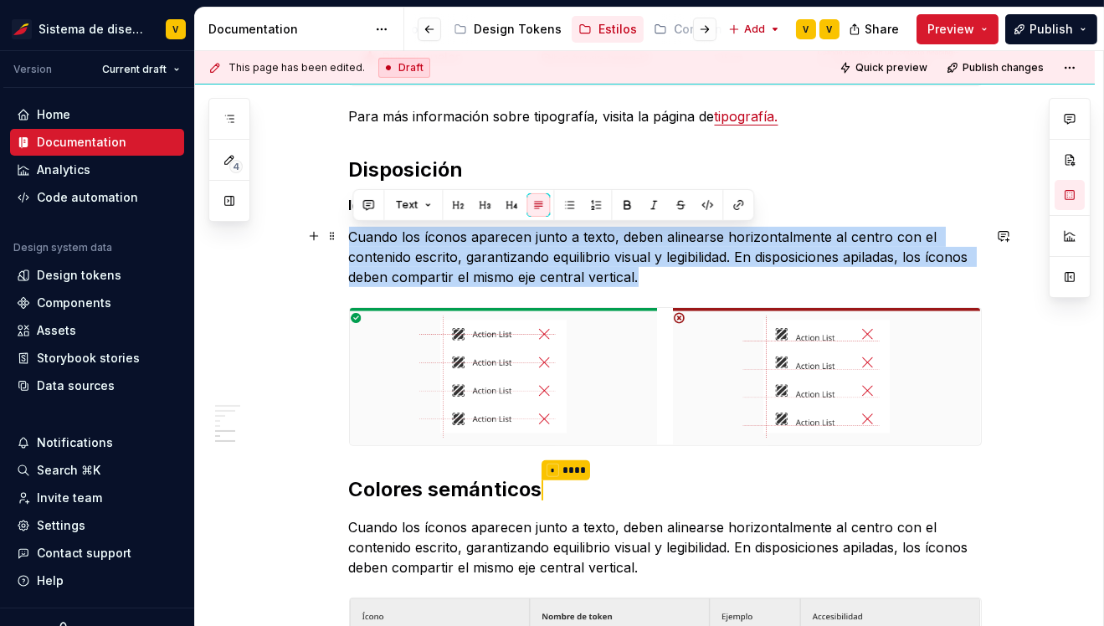
drag, startPoint x: 353, startPoint y: 238, endPoint x: 651, endPoint y: 275, distance: 300.3
click at [651, 275] on p "Cuando los íconos aparecen junto a texto, deben alinearse horizontalmente al ce…" at bounding box center [665, 257] width 633 height 60
click at [418, 245] on p "Cuando los íconos aparecen junto a texto, deben alinearse horizontalmente al ce…" at bounding box center [665, 257] width 633 height 60
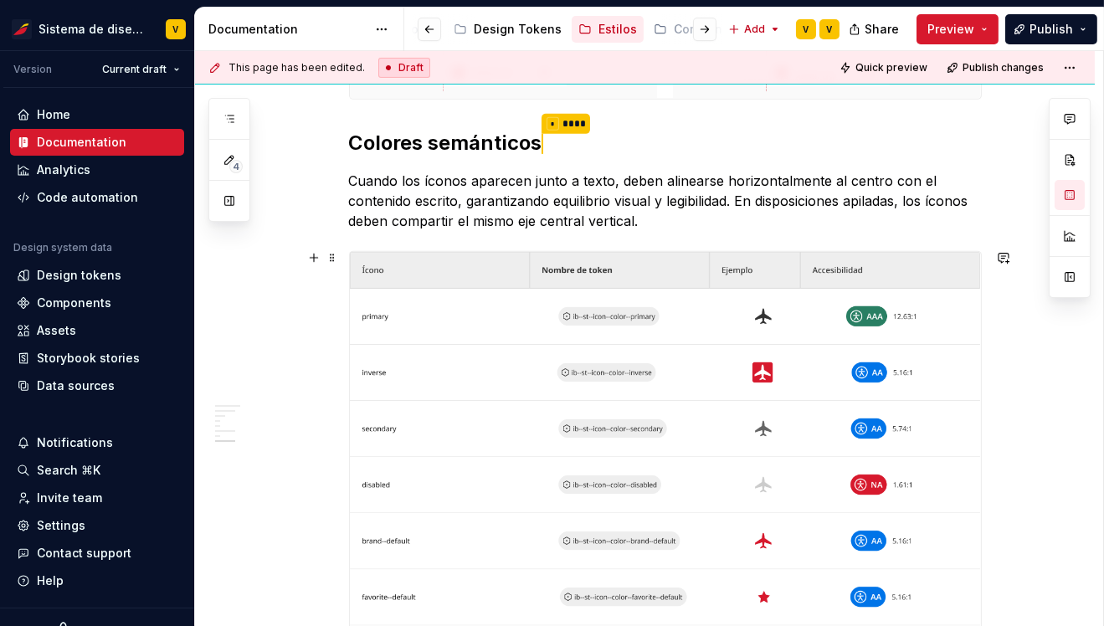
scroll to position [1500, 0]
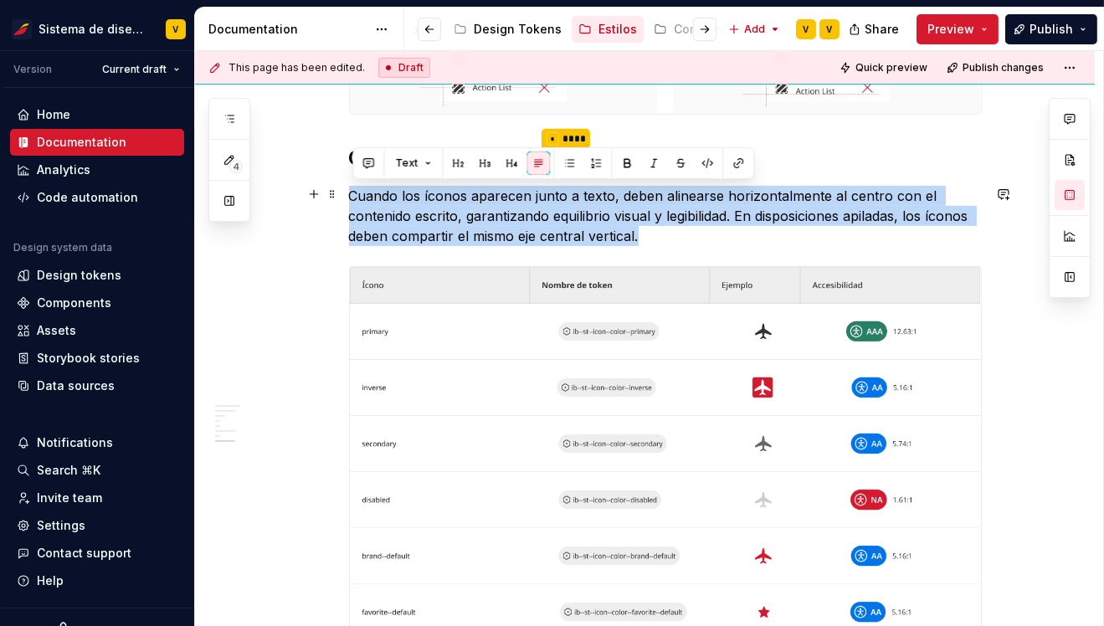
drag, startPoint x: 356, startPoint y: 193, endPoint x: 705, endPoint y: 238, distance: 351.8
click at [705, 238] on p "Cuando los íconos aparecen junto a texto, deben alinearse horizontalmente al ce…" at bounding box center [665, 216] width 633 height 60
click at [419, 223] on p "Cuando los íconos aparecen junto a texto, deben alinearse horizontalmente al ce…" at bounding box center [665, 216] width 633 height 60
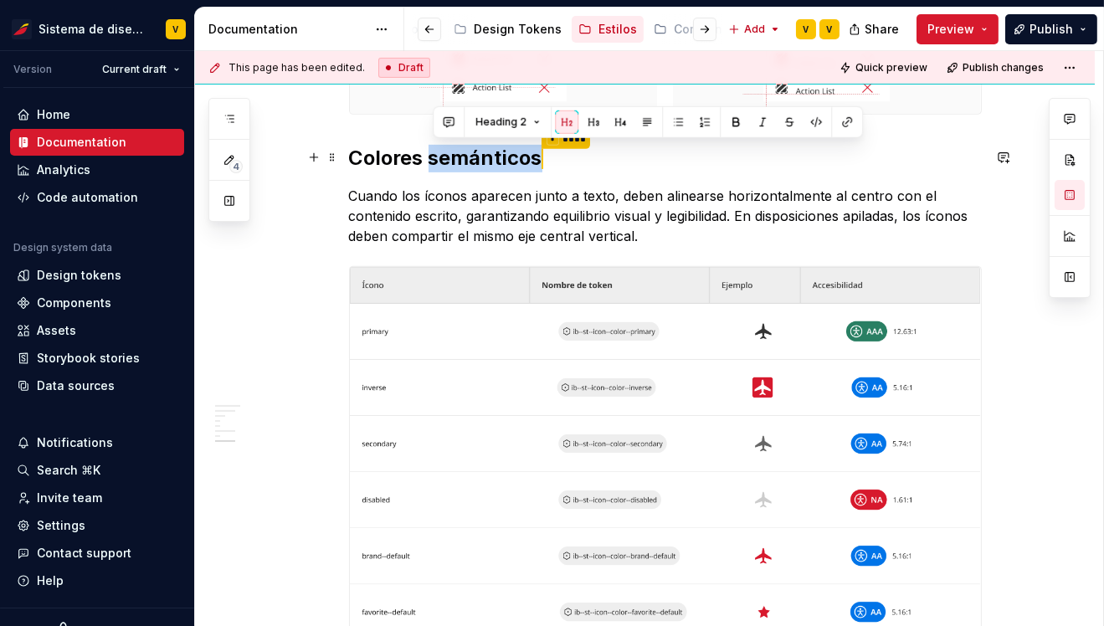
drag, startPoint x: 432, startPoint y: 157, endPoint x: 547, endPoint y: 158, distance: 115.5
click at [547, 158] on h2 "Colores semánticos * ****" at bounding box center [665, 159] width 633 height 28
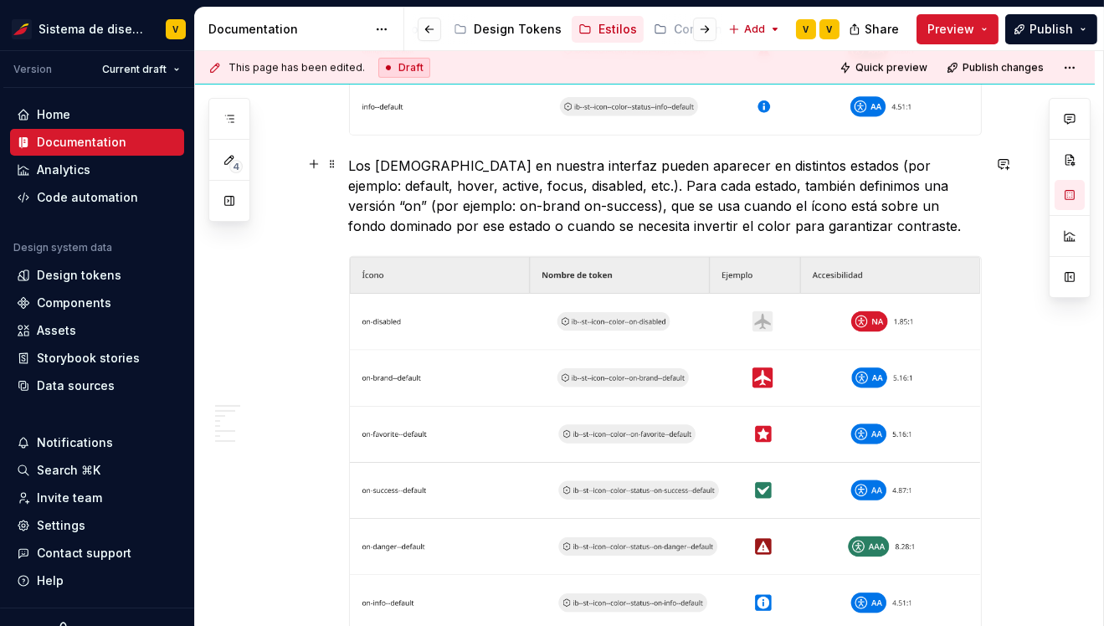
scroll to position [2185, 0]
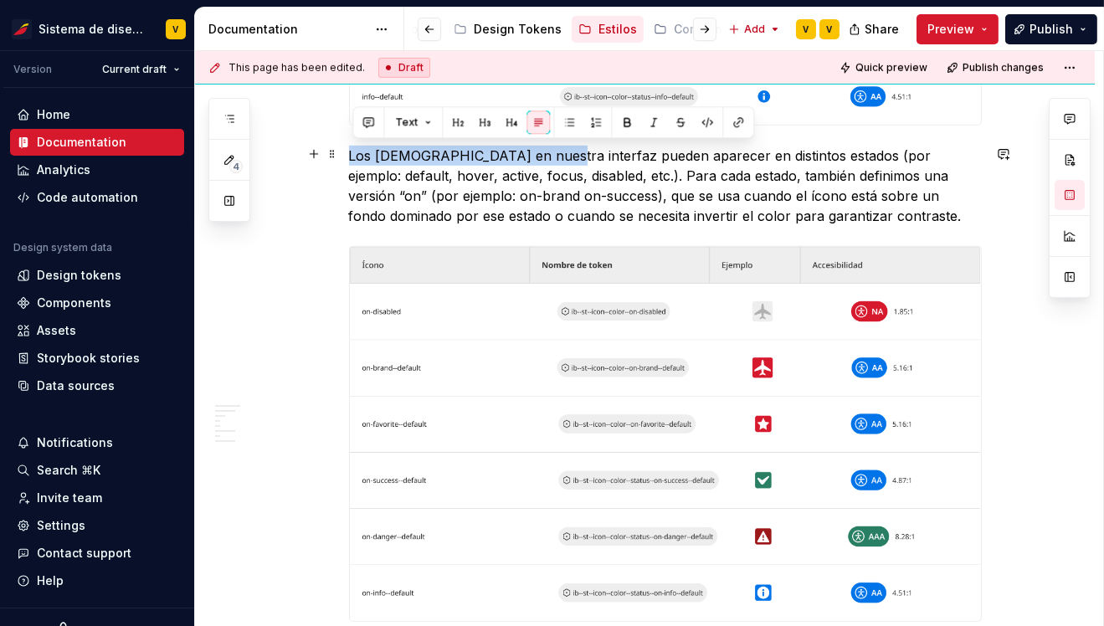
drag, startPoint x: 355, startPoint y: 150, endPoint x: 546, endPoint y: 152, distance: 190.9
click at [546, 152] on p "Los íconos en nuestra interfaz pueden aparecer en distintos estados (por ejempl…" at bounding box center [665, 186] width 633 height 80
click at [710, 155] on p "Los íconos en nuestra interfaz pueden aparecer en distintos estados (por ejempl…" at bounding box center [665, 186] width 633 height 80
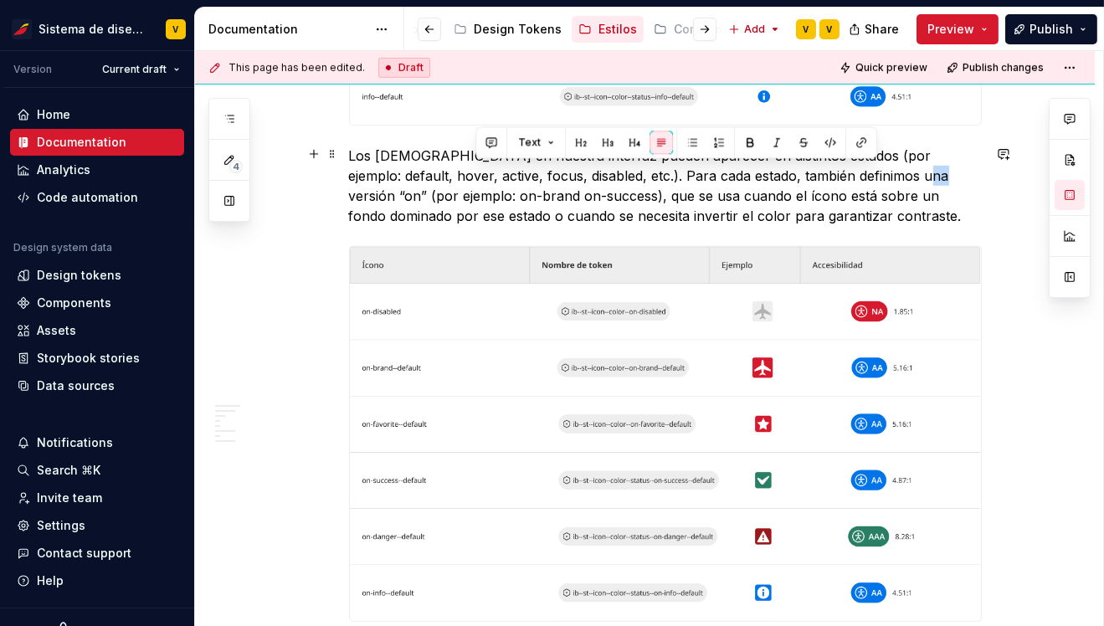
drag, startPoint x: 875, startPoint y: 175, endPoint x: 859, endPoint y: 175, distance: 15.9
click at [859, 175] on p "Los íconos en nuestra interfaz pueden aparecer en distintos estados (por ejempl…" at bounding box center [665, 186] width 633 height 80
click at [860, 176] on p "Los íconos en nuestra interfaz pueden aparecer en distintos estados (por ejempl…" at bounding box center [665, 186] width 633 height 80
drag, startPoint x: 860, startPoint y: 175, endPoint x: 874, endPoint y: 175, distance: 13.4
click at [874, 175] on p "Los íconos en nuestra interfaz pueden aparecer en distintos estados (por ejempl…" at bounding box center [665, 186] width 633 height 80
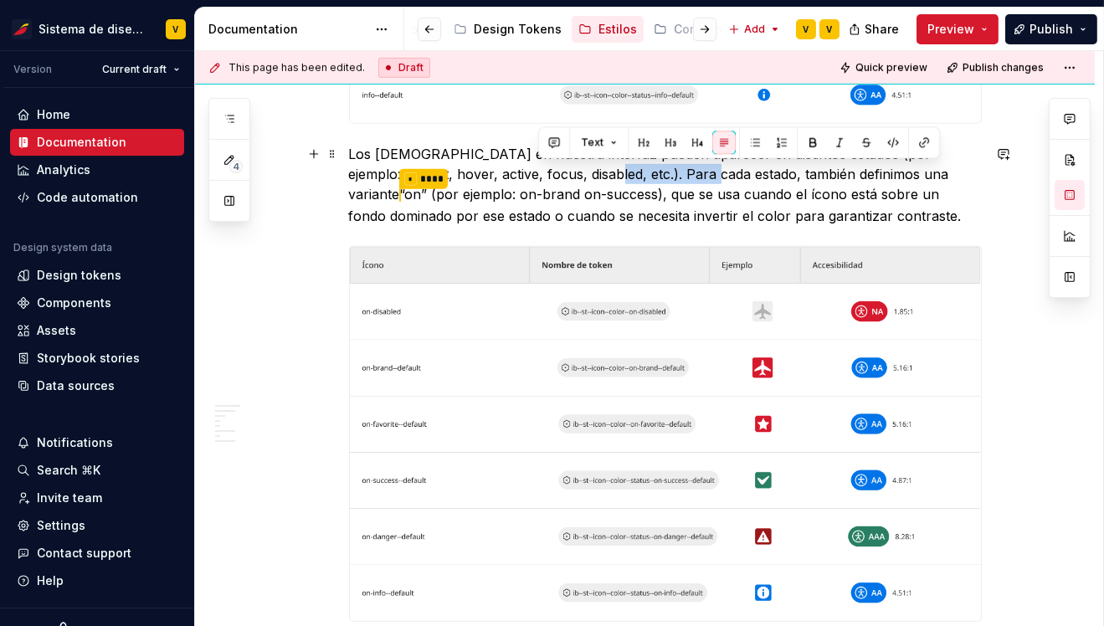
drag, startPoint x: 540, startPoint y: 174, endPoint x: 651, endPoint y: 174, distance: 111.3
click at [651, 174] on p "Los íconos en nuestra interfaz pueden aparecer en distintos estados (por ejempl…" at bounding box center [665, 185] width 633 height 82
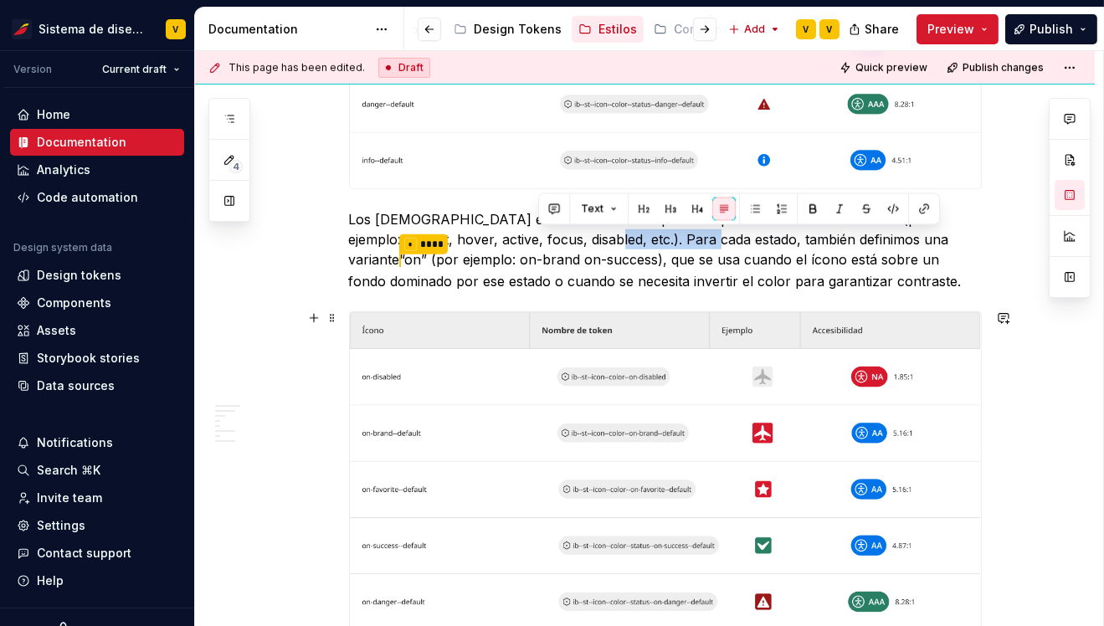
scroll to position [2118, 0]
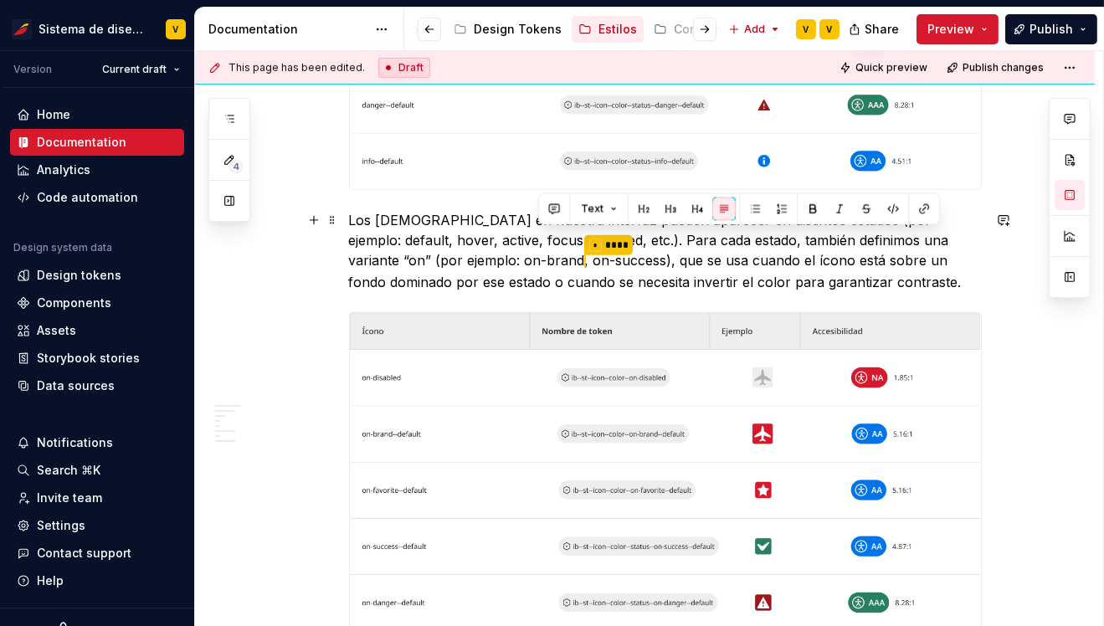
click at [573, 256] on p "Los íconos en nuestra interfaz pueden aparecer en distintos estados (por ejempl…" at bounding box center [665, 251] width 633 height 82
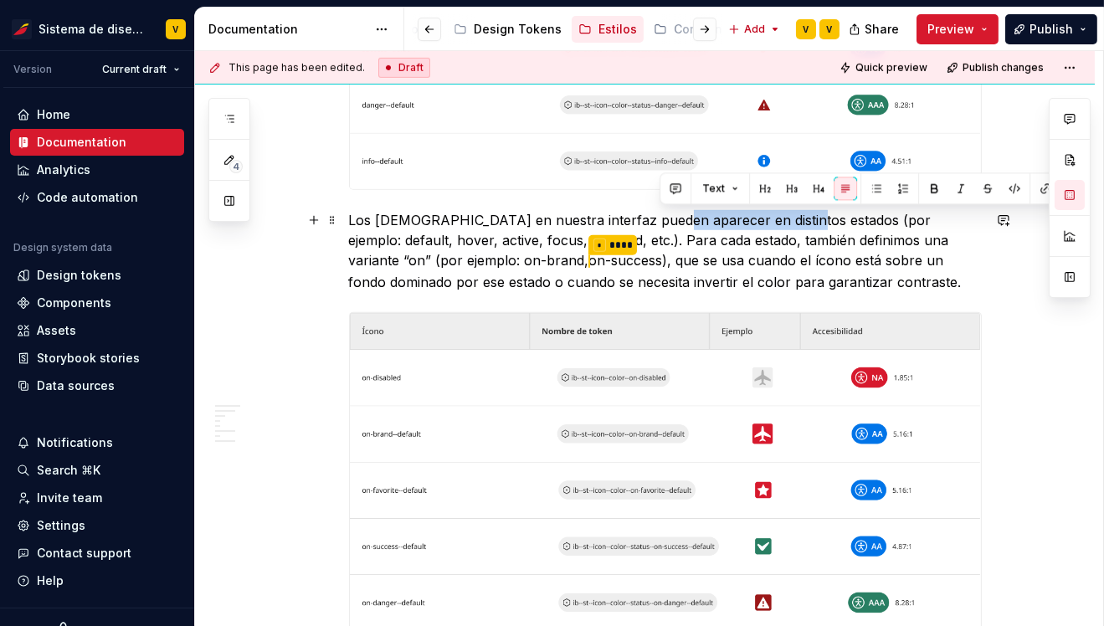
drag, startPoint x: 663, startPoint y: 218, endPoint x: 792, endPoint y: 220, distance: 128.9
click at [792, 220] on p "Los íconos en nuestra interfaz pueden aparecer en distintos estados (por ejempl…" at bounding box center [665, 251] width 633 height 82
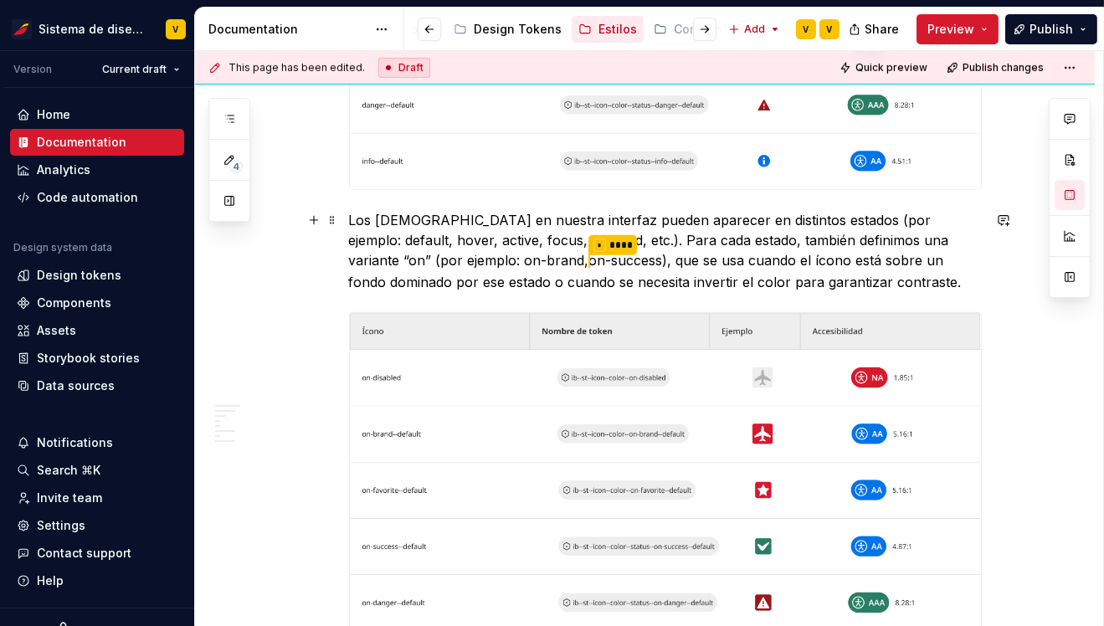
click at [373, 244] on p "Los íconos en nuestra interfaz pueden aparecer en distintos estados (por ejempl…" at bounding box center [665, 251] width 633 height 82
click at [369, 241] on p "Los íconos en nuestra interfaz pueden aparecer en distintos estados (por ejempl…" at bounding box center [665, 251] width 633 height 82
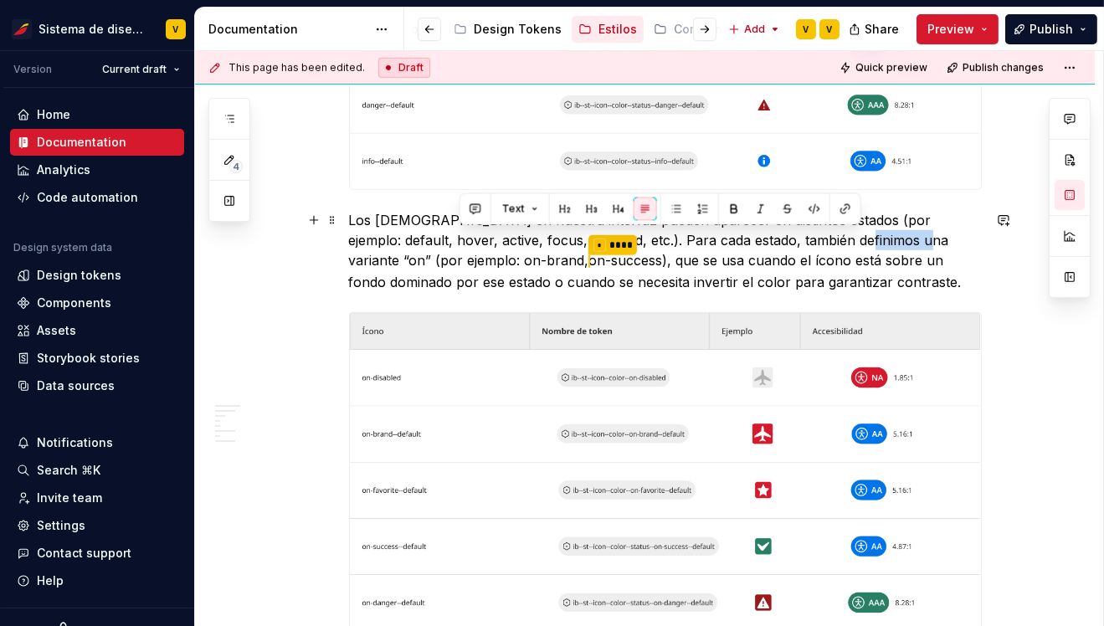
drag, startPoint x: 804, startPoint y: 239, endPoint x: 857, endPoint y: 239, distance: 53.6
click at [857, 239] on p "Los íconos en nuestra interfaz pueden aparecer en distintos estados (por ejempl…" at bounding box center [665, 251] width 633 height 82
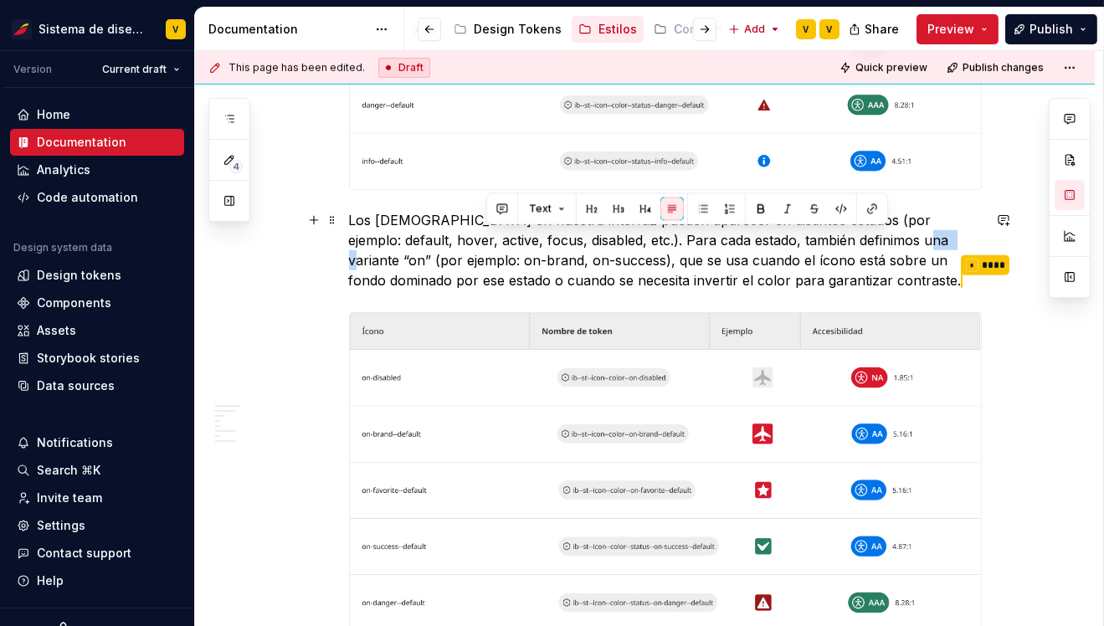
drag, startPoint x: 860, startPoint y: 238, endPoint x: 885, endPoint y: 238, distance: 25.1
click at [885, 238] on p "Los íconos en nuestra interfaz pueden aparecer en distintos estados (por ejempl…" at bounding box center [665, 251] width 633 height 82
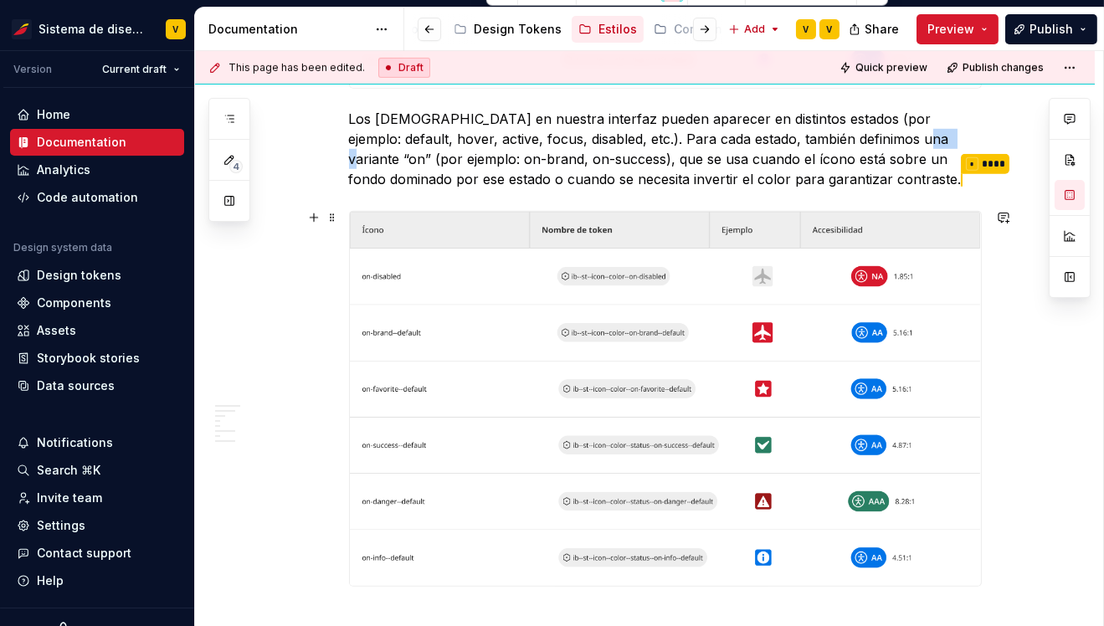
scroll to position [2123, 0]
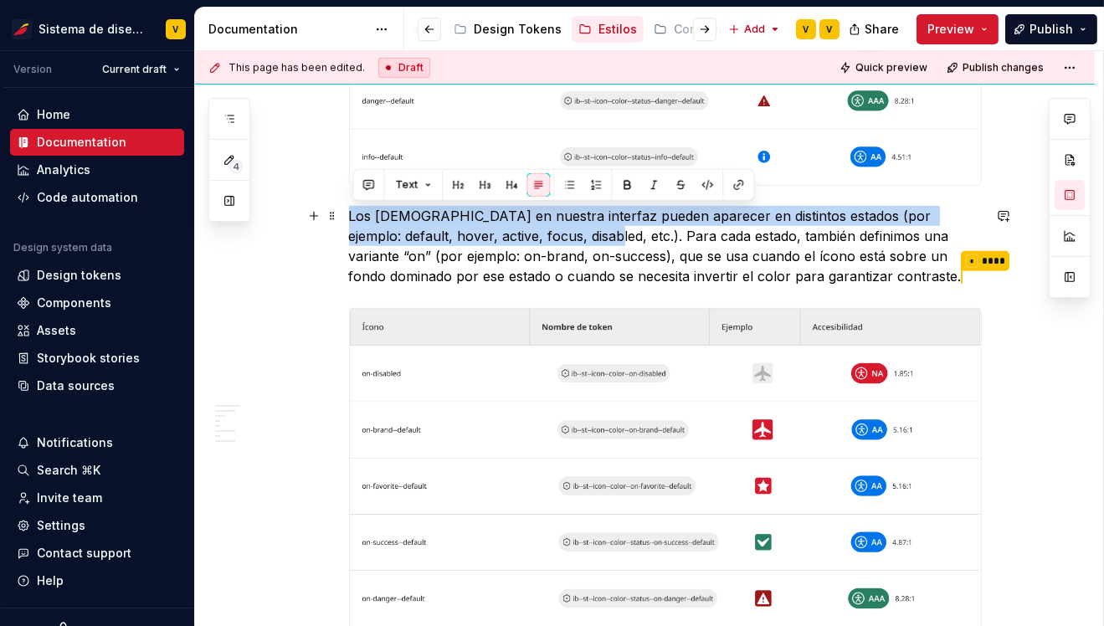
drag, startPoint x: 537, startPoint y: 237, endPoint x: 347, endPoint y: 214, distance: 191.3
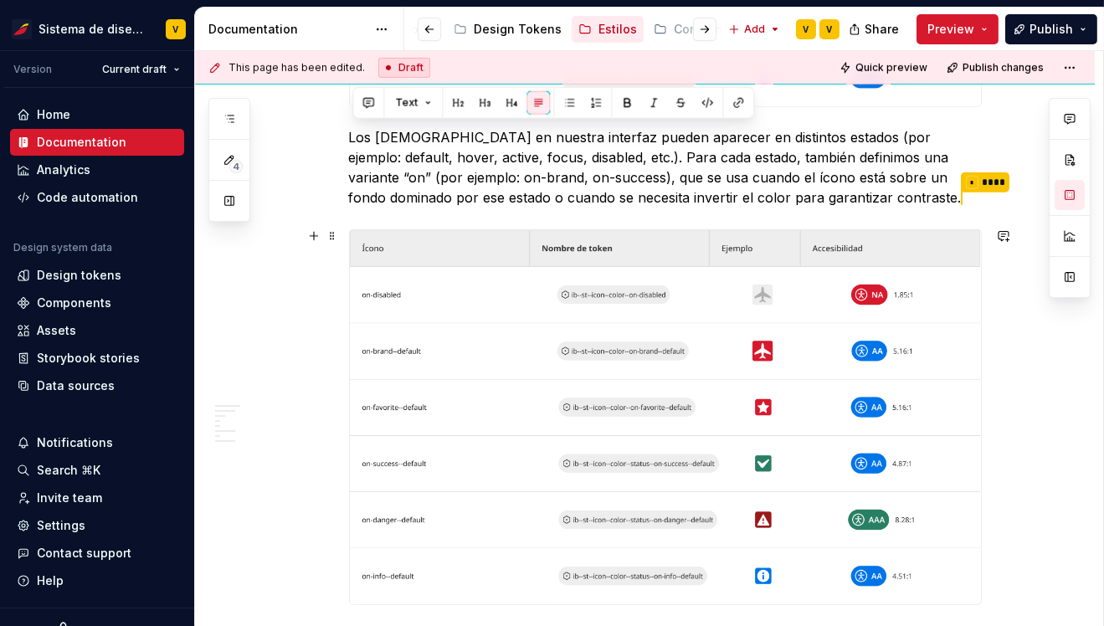
scroll to position [2195, 0]
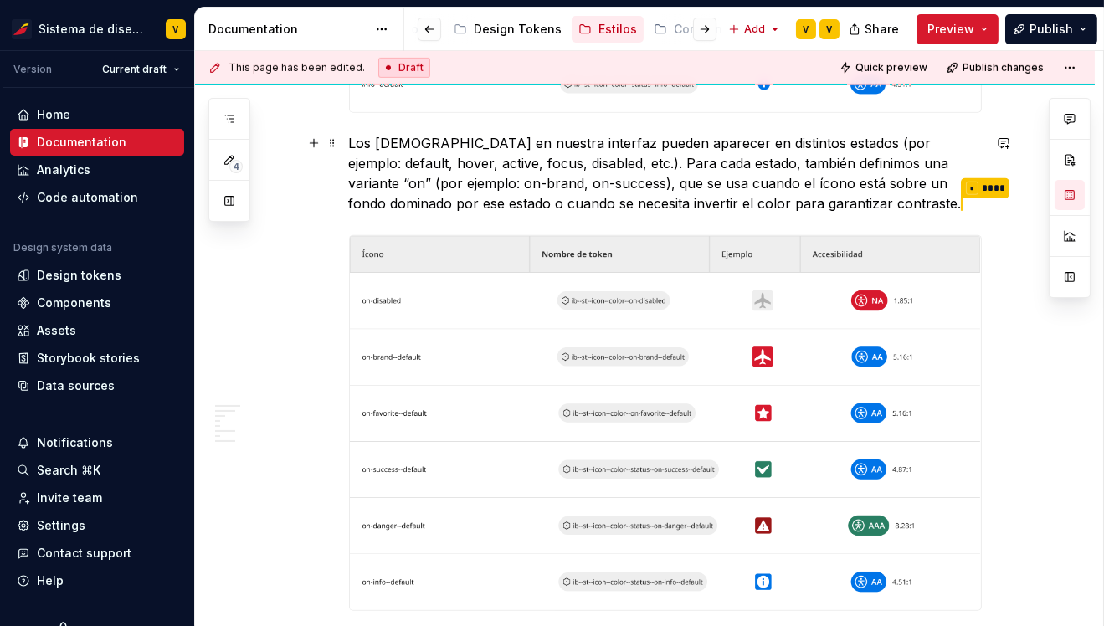
click at [552, 166] on p "Los íconos en nuestra interfaz pueden aparecer en distintos estados (por ejempl…" at bounding box center [665, 174] width 633 height 82
click at [539, 163] on p "Los íconos en nuestra interfaz pueden aparecer en distintos estados (por ejempl…" at bounding box center [665, 174] width 633 height 82
click at [758, 205] on p "Los íconos en nuestra interfaz pueden aparecer en distintos estados (por ejempl…" at bounding box center [665, 174] width 633 height 82
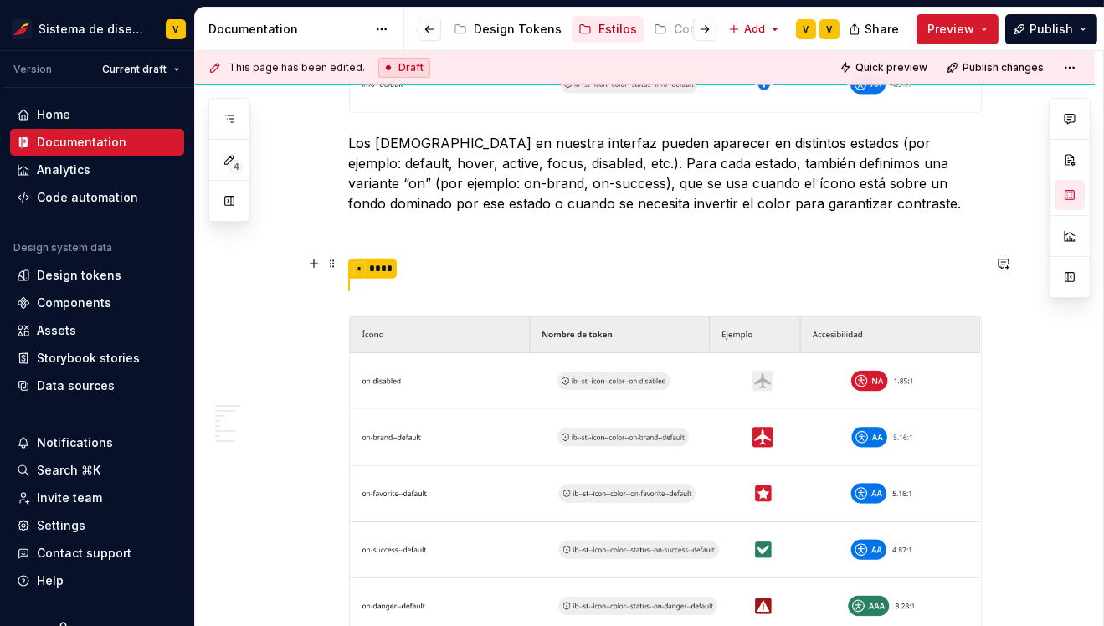
click at [388, 285] on p "Cuand * ****" at bounding box center [665, 275] width 633 height 42
click at [418, 264] on p "Cuan * ****" at bounding box center [665, 275] width 633 height 42
click at [394, 238] on p at bounding box center [665, 233] width 633 height 20
click at [377, 263] on p "Cuan * ****" at bounding box center [665, 275] width 633 height 42
click at [429, 267] on p "Cuan * ****" at bounding box center [665, 275] width 633 height 42
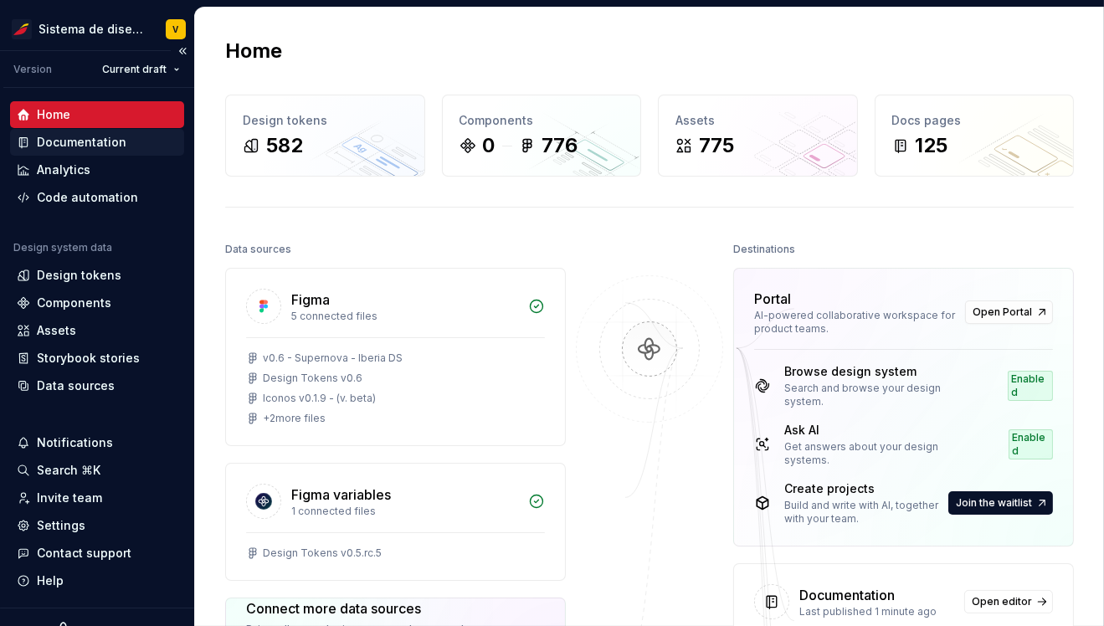
click at [82, 147] on div "Documentation" at bounding box center [82, 142] width 90 height 17
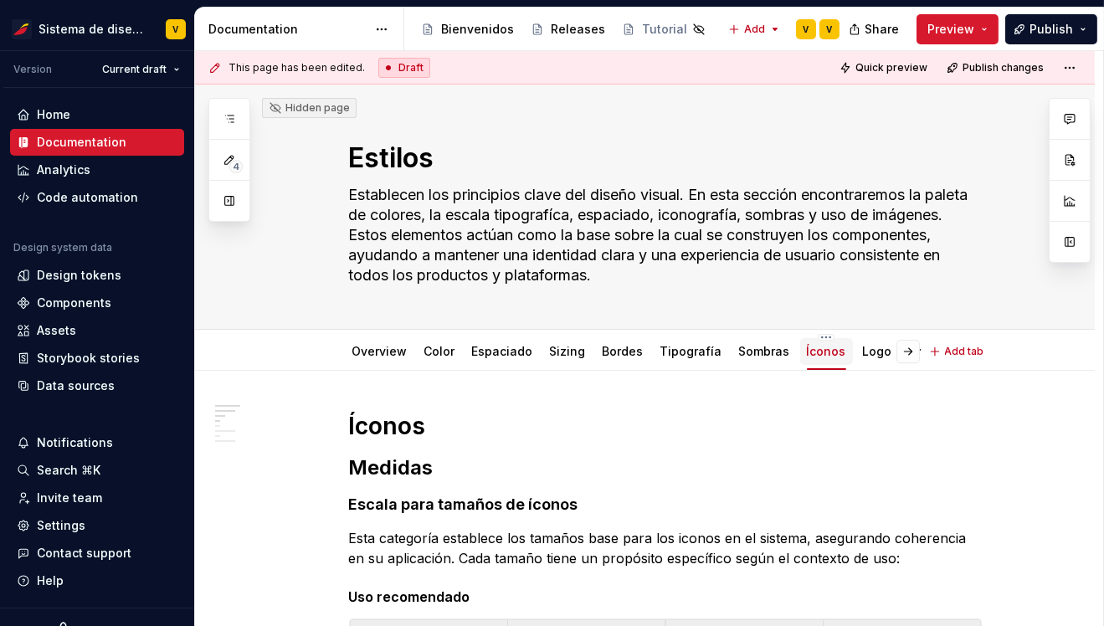
click at [811, 355] on link "Íconos" at bounding box center [826, 351] width 39 height 14
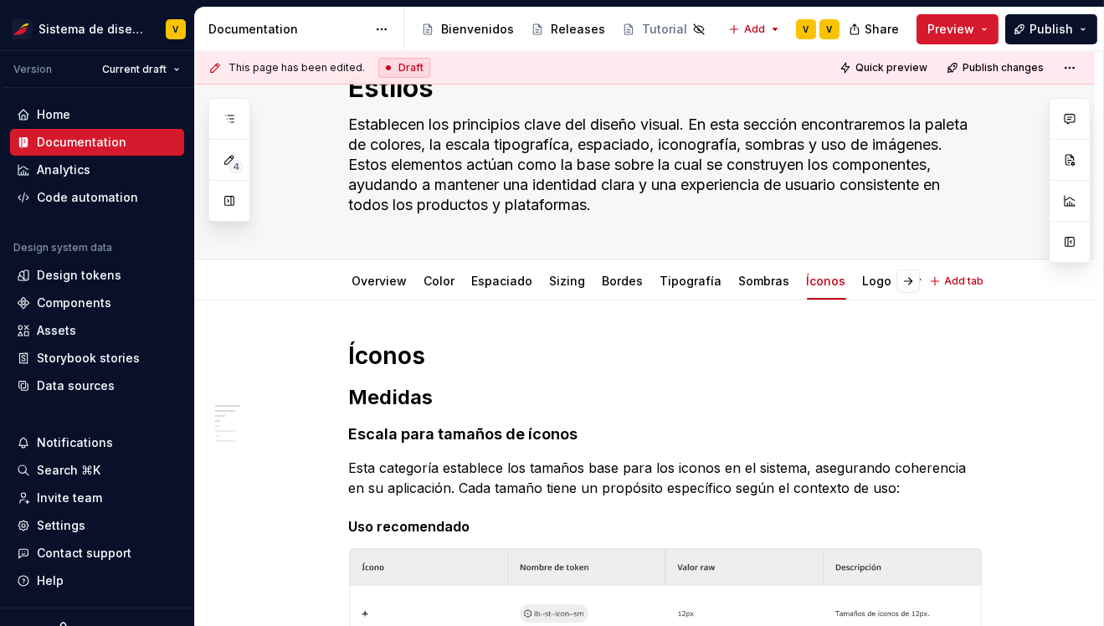
type textarea "*"
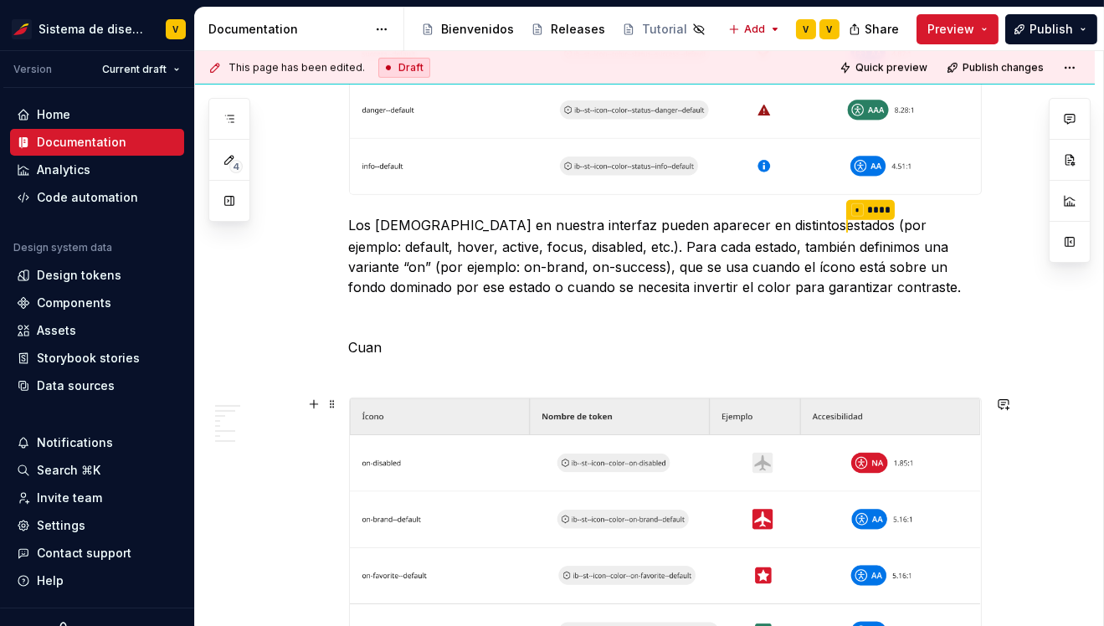
scroll to position [2067, 0]
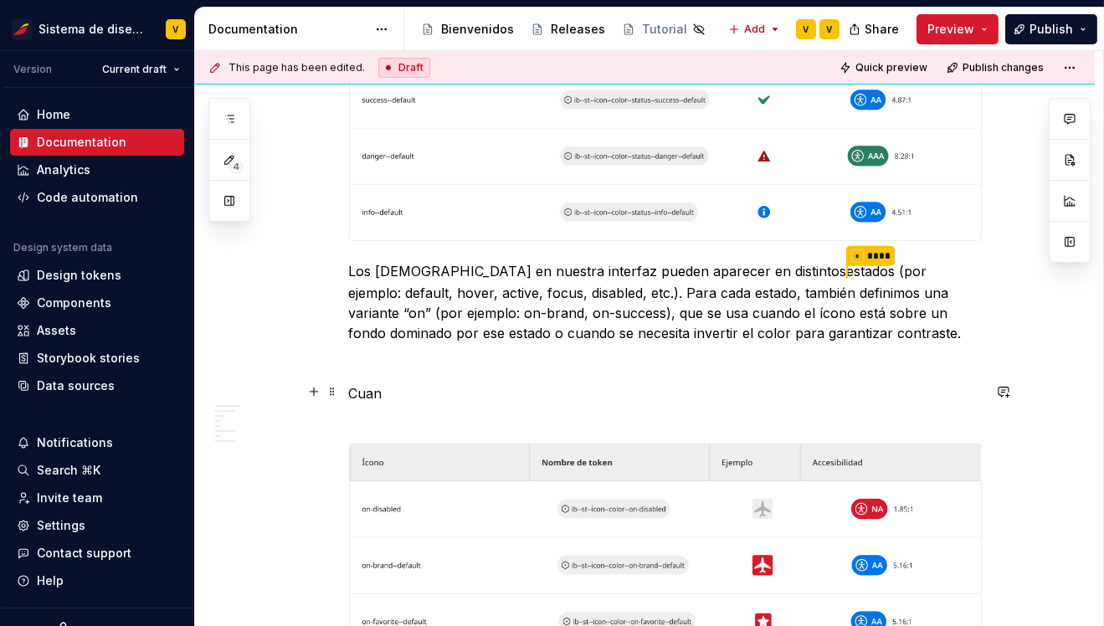
click at [434, 393] on p "Cuan" at bounding box center [665, 403] width 633 height 40
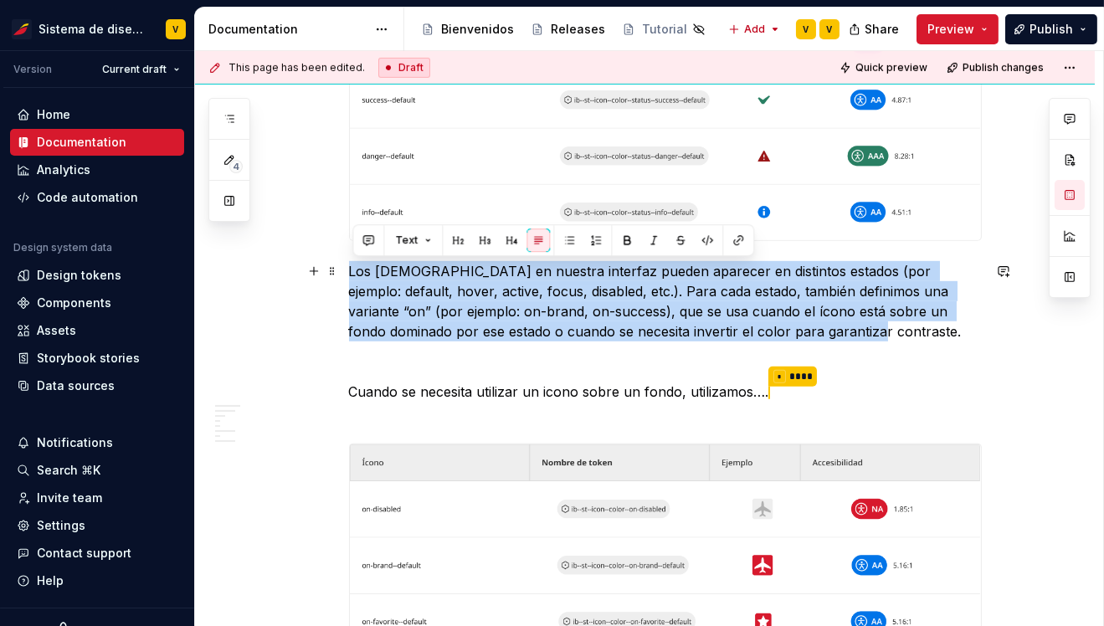
drag, startPoint x: 356, startPoint y: 270, endPoint x: 757, endPoint y: 321, distance: 404.3
click at [757, 321] on p "Los [DEMOGRAPHIC_DATA] en nuestra interfaz pueden aparecer en distintos estados…" at bounding box center [665, 301] width 633 height 80
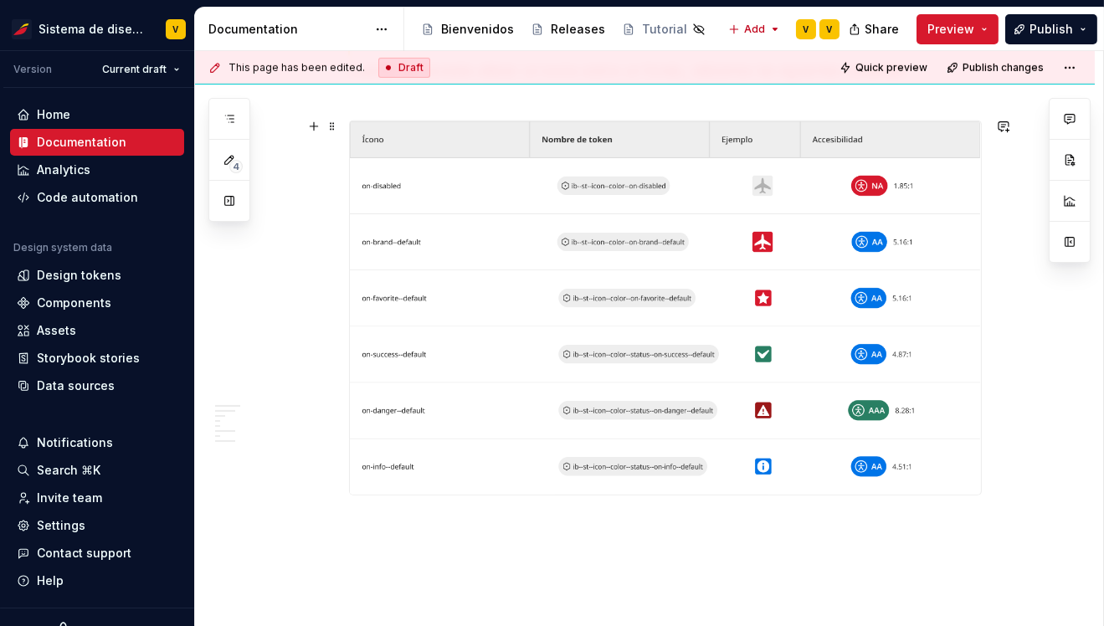
scroll to position [1831, 0]
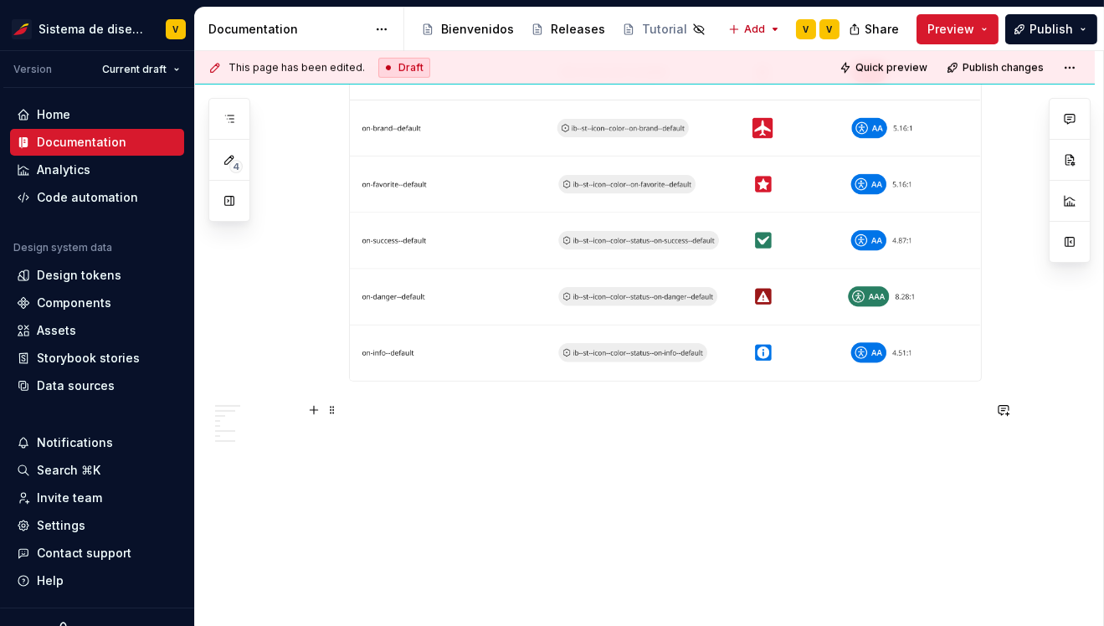
click at [389, 409] on p at bounding box center [665, 412] width 633 height 20
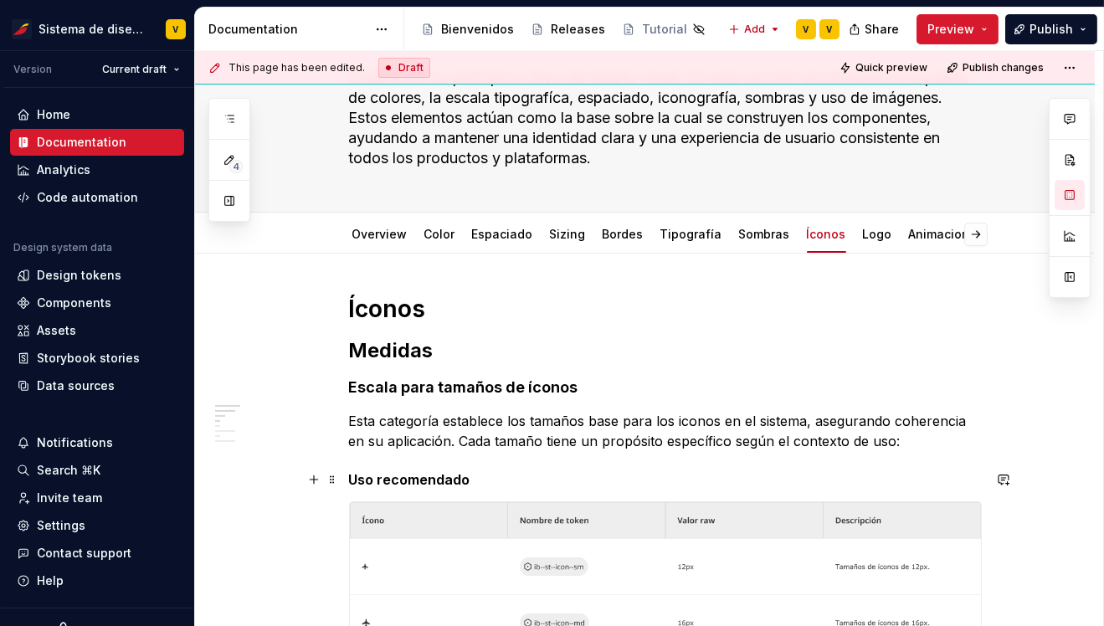
scroll to position [278, 0]
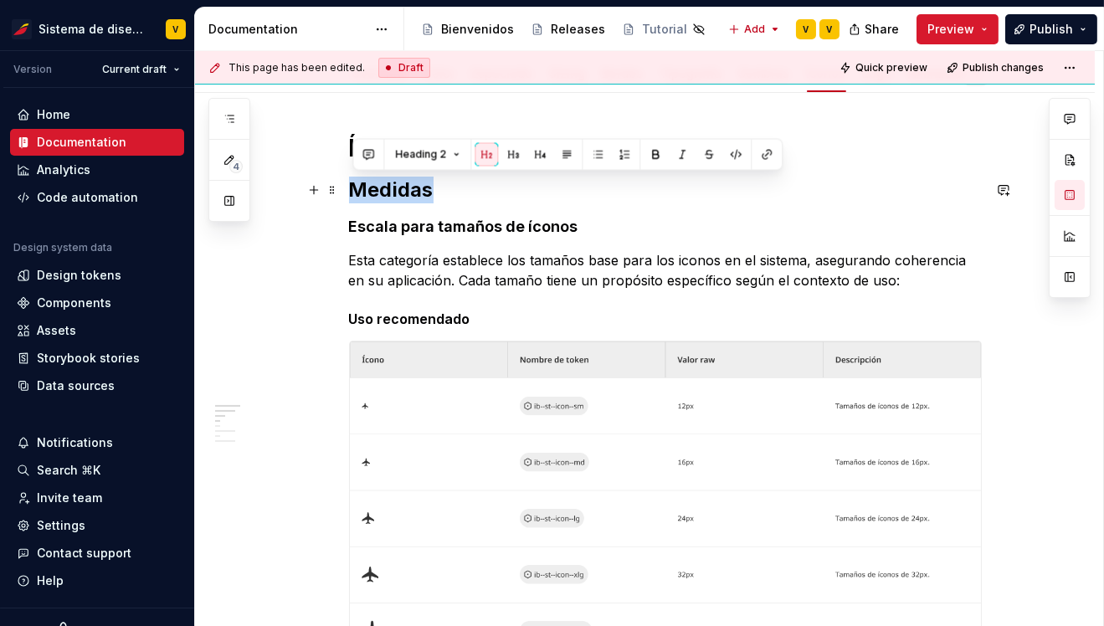
drag, startPoint x: 357, startPoint y: 190, endPoint x: 496, endPoint y: 188, distance: 139.0
click at [496, 189] on h2 "Medidas" at bounding box center [665, 190] width 633 height 27
click at [478, 194] on h2 "Medidas" at bounding box center [665, 190] width 633 height 27
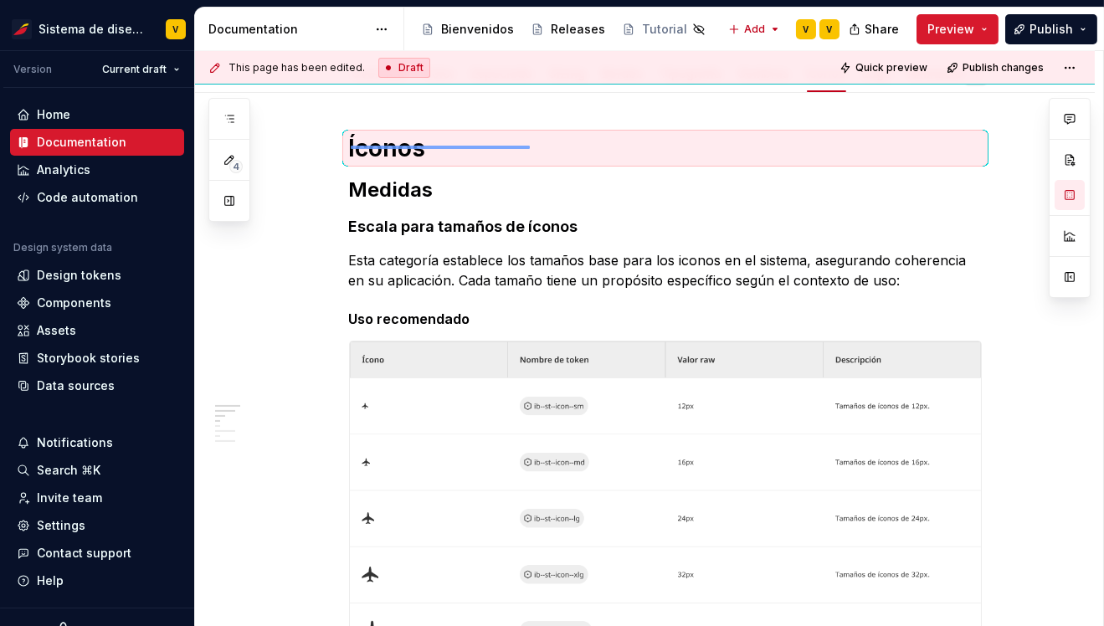
drag, startPoint x: 351, startPoint y: 146, endPoint x: 532, endPoint y: 146, distance: 181.6
click at [532, 146] on div "This page has been edited. Draft Quick preview Publish changes Hidden page Esti…" at bounding box center [649, 339] width 908 height 576
click at [423, 148] on h1 "Íconos" at bounding box center [665, 148] width 633 height 30
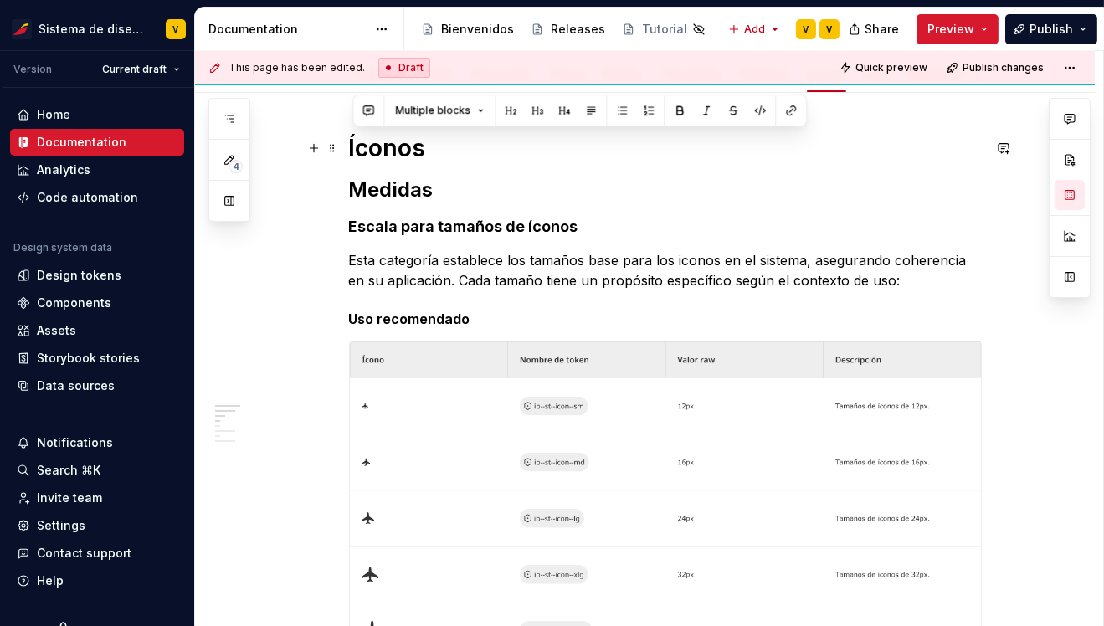
click at [423, 148] on h1 "Íconos" at bounding box center [665, 148] width 633 height 30
click at [404, 146] on h1 "Íconos" at bounding box center [665, 148] width 633 height 30
click at [454, 191] on h2 "Medidas" at bounding box center [665, 190] width 633 height 27
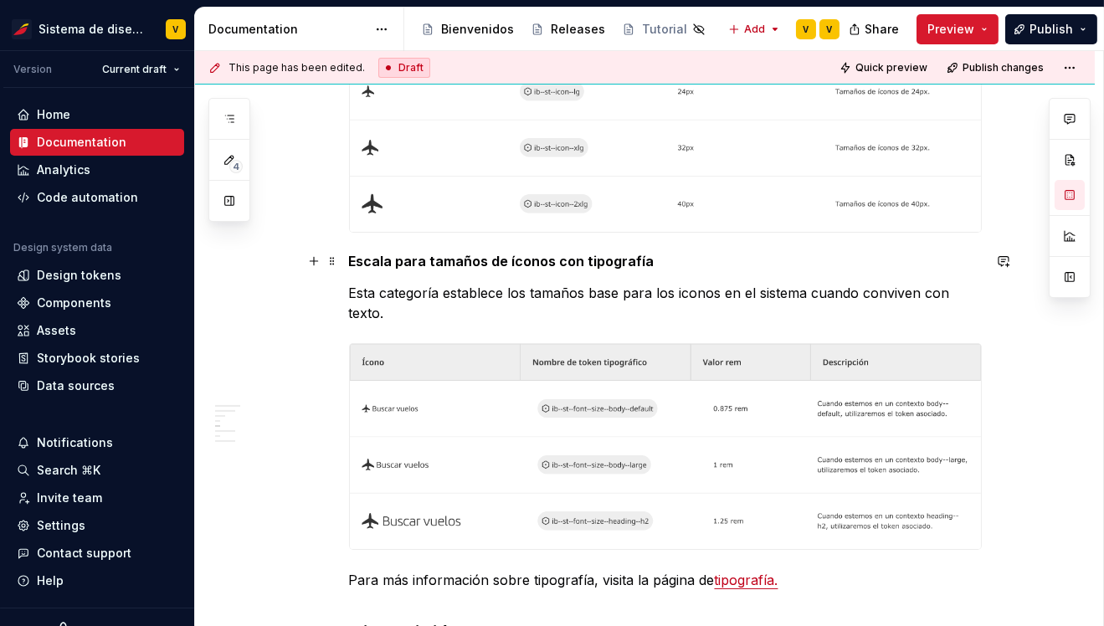
scroll to position [697, 0]
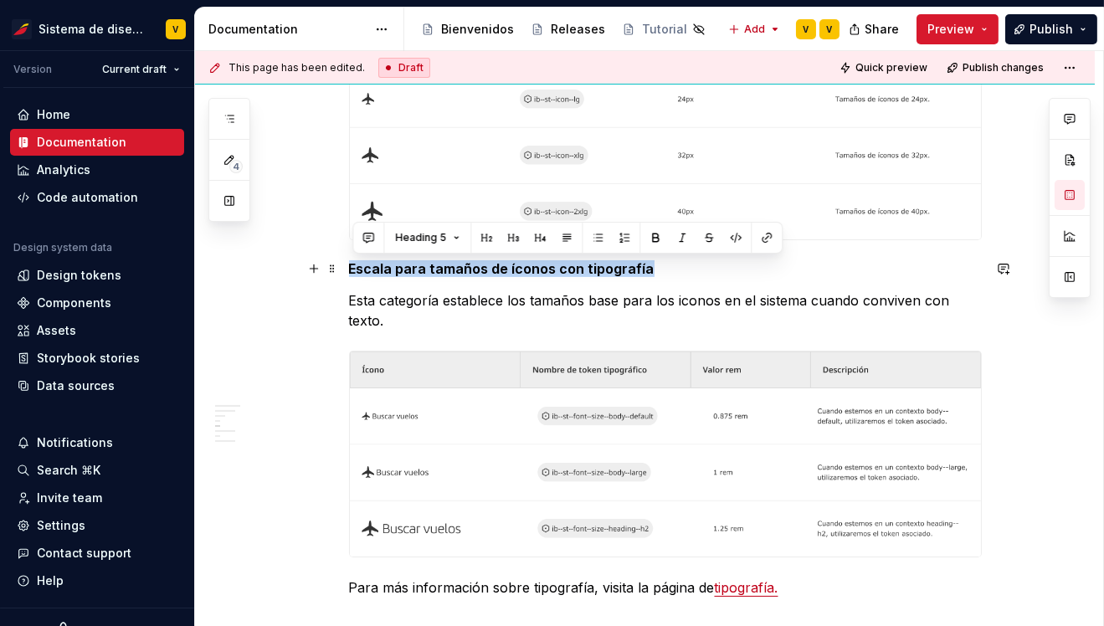
drag, startPoint x: 355, startPoint y: 267, endPoint x: 709, endPoint y: 267, distance: 354.1
click at [709, 268] on h5 "Escala para tamaños de íconos con tipografía" at bounding box center [665, 268] width 633 height 17
click at [709, 267] on h5 "Escala para tamaños de íconos con tipografía" at bounding box center [665, 268] width 633 height 17
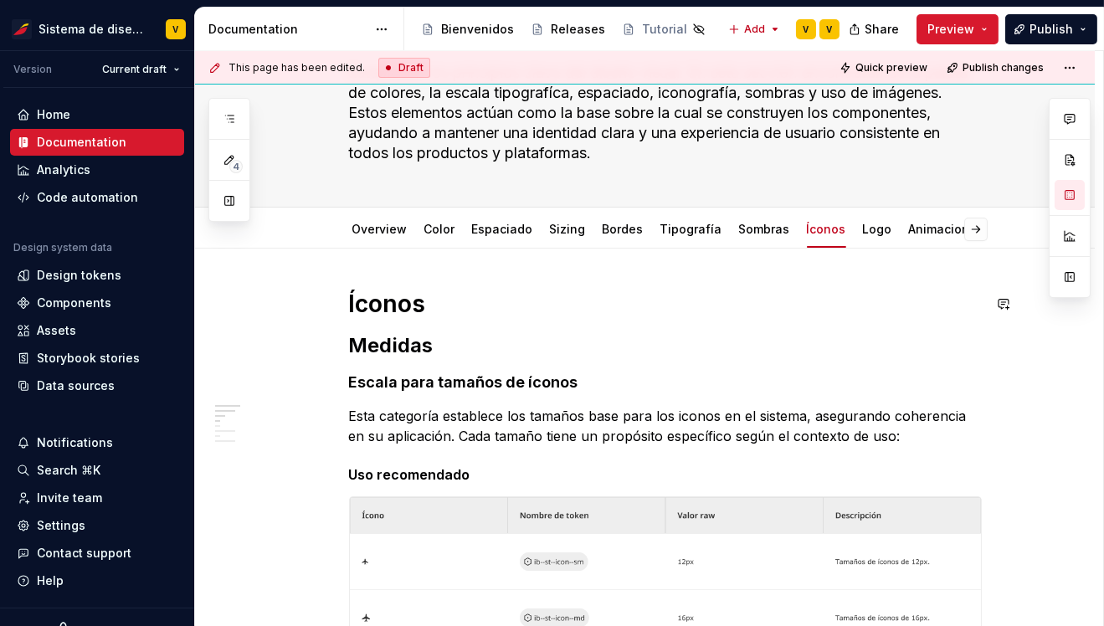
scroll to position [113, 0]
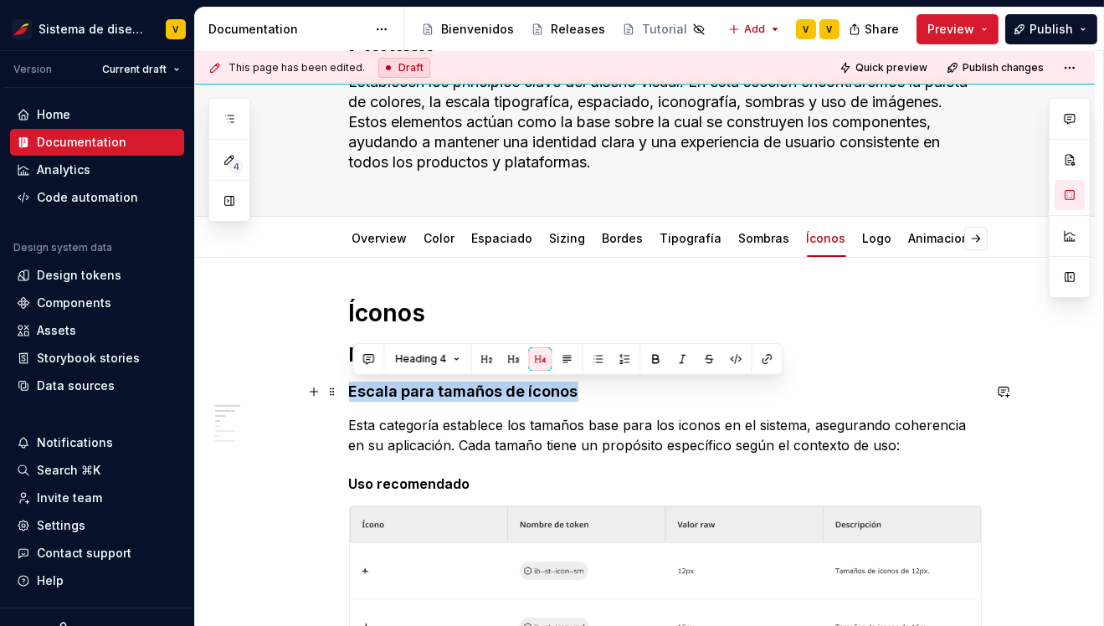
drag, startPoint x: 353, startPoint y: 391, endPoint x: 585, endPoint y: 393, distance: 231.9
click at [585, 393] on h4 "Escala para tamaños de íconos" at bounding box center [665, 392] width 633 height 20
click at [387, 321] on h1 "Íconos" at bounding box center [665, 313] width 633 height 30
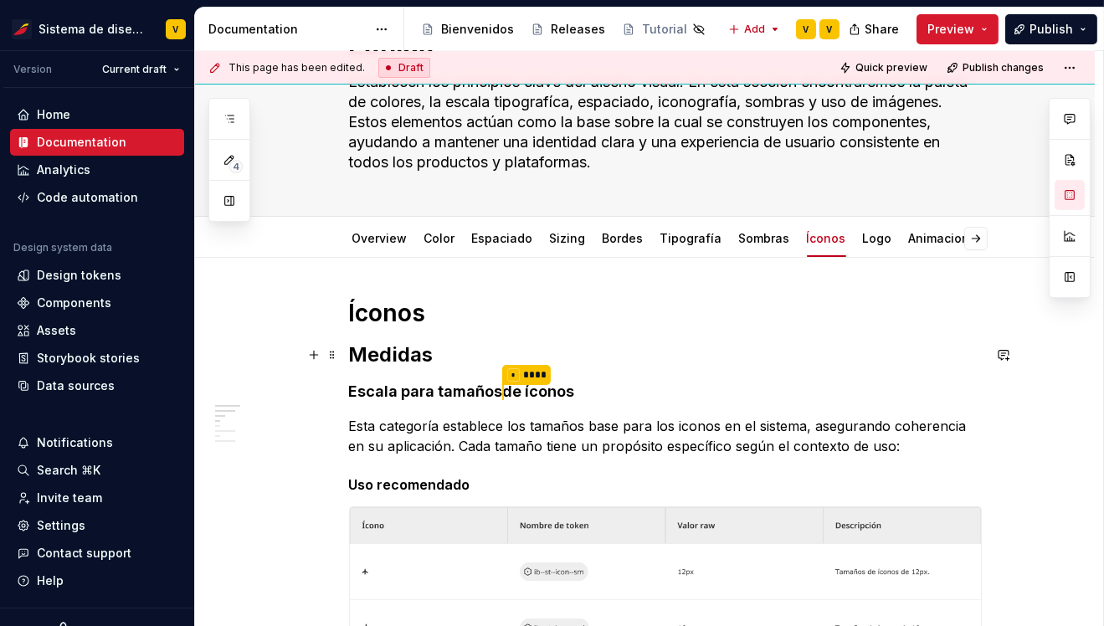
click at [372, 357] on h2 "Medidas" at bounding box center [665, 354] width 633 height 27
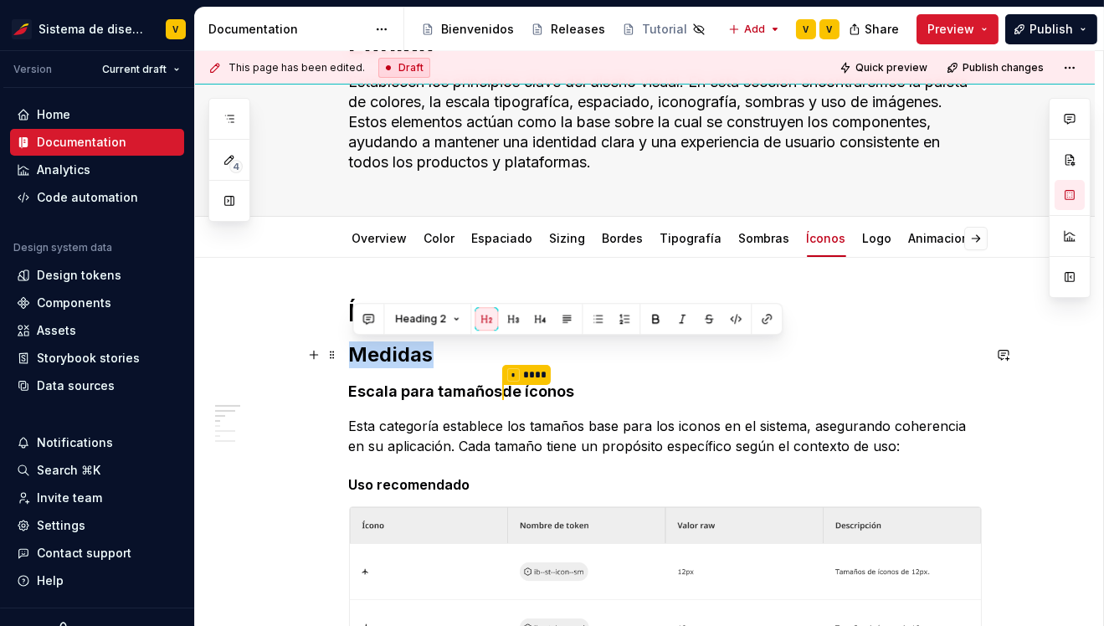
drag, startPoint x: 372, startPoint y: 357, endPoint x: 428, endPoint y: 357, distance: 56.1
click at [429, 357] on h2 "Medidas" at bounding box center [665, 354] width 633 height 27
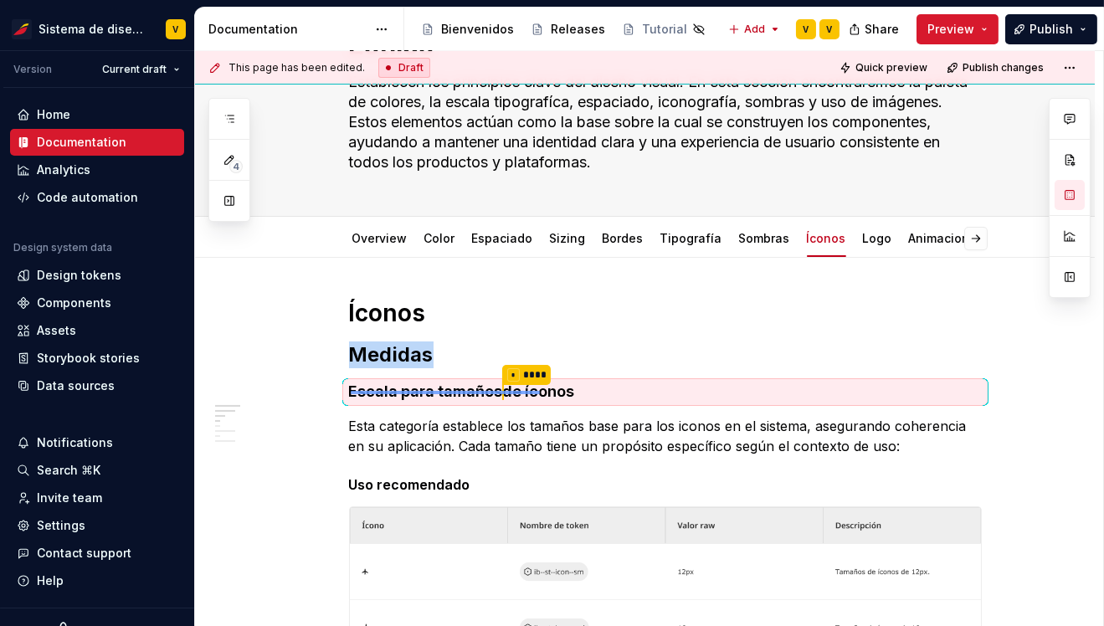
drag, startPoint x: 351, startPoint y: 391, endPoint x: 641, endPoint y: 394, distance: 290.5
click at [641, 394] on div "This page has been edited. Draft Quick preview Publish changes Hidden page Esti…" at bounding box center [649, 339] width 908 height 576
click at [464, 395] on h4 "Escala p * **** ara tamaños de íconos" at bounding box center [665, 392] width 633 height 21
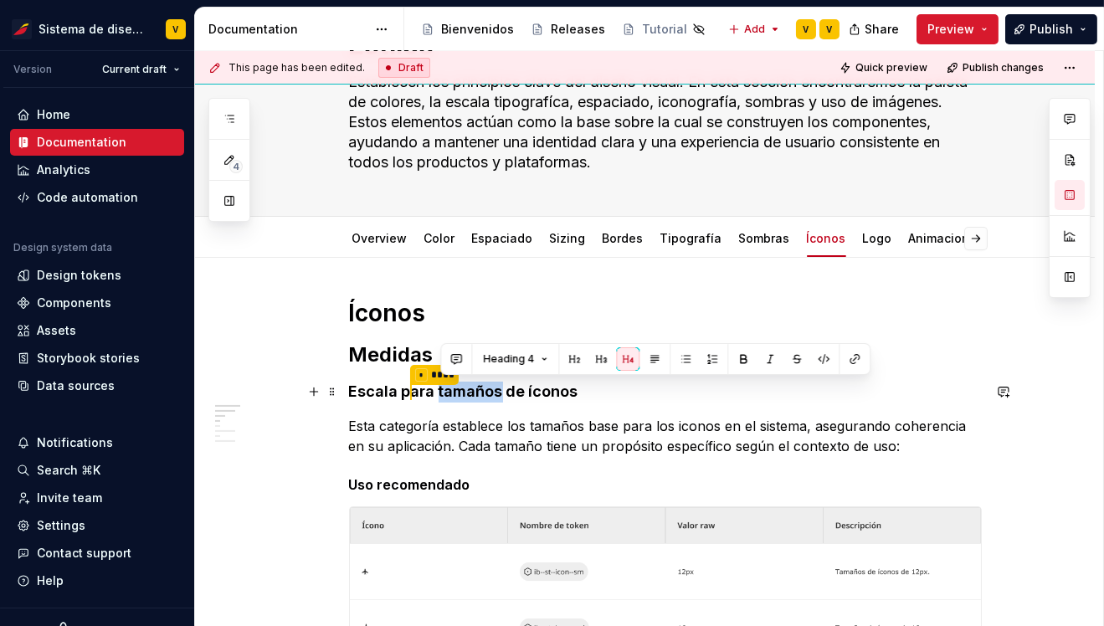
click at [464, 395] on h4 "Escala p * **** ara tamaños de íconos" at bounding box center [665, 392] width 633 height 21
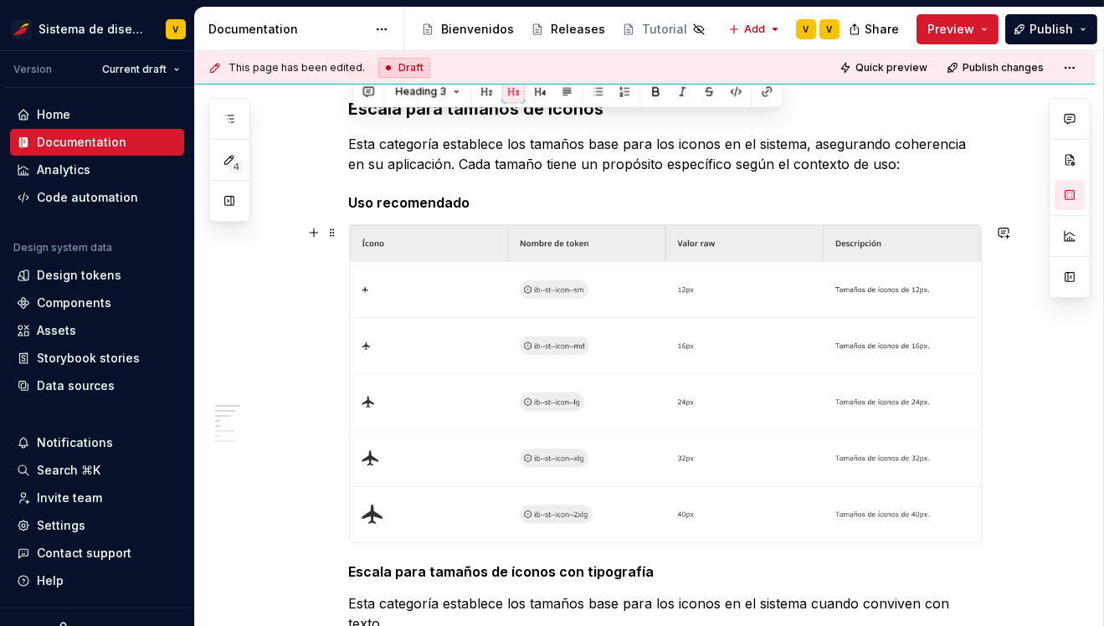
scroll to position [406, 0]
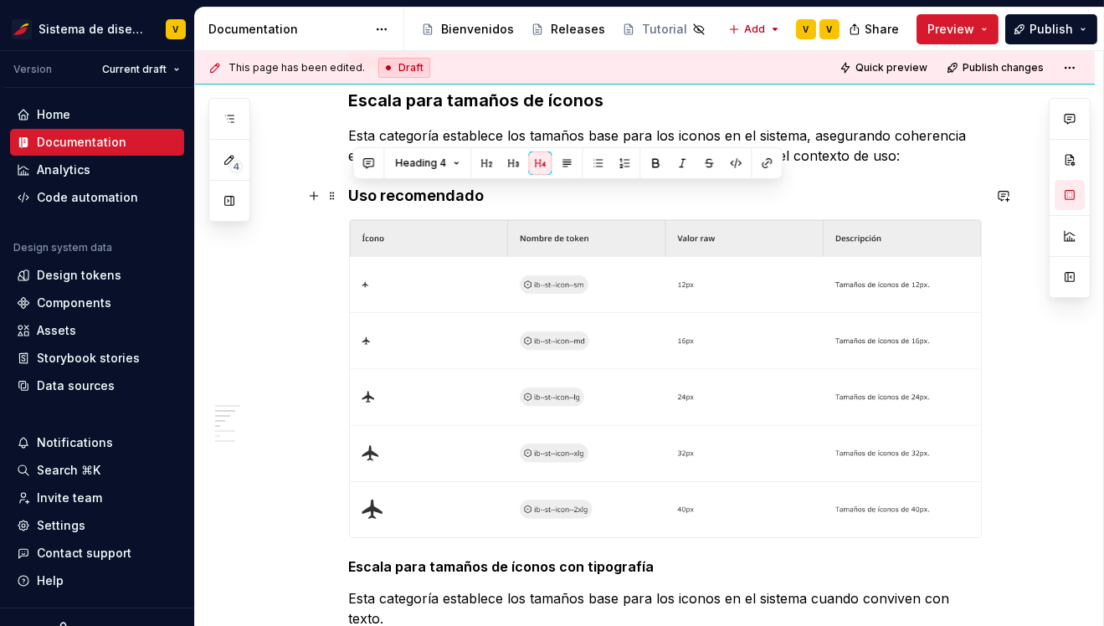
drag, startPoint x: 353, startPoint y: 193, endPoint x: 521, endPoint y: 193, distance: 167.4
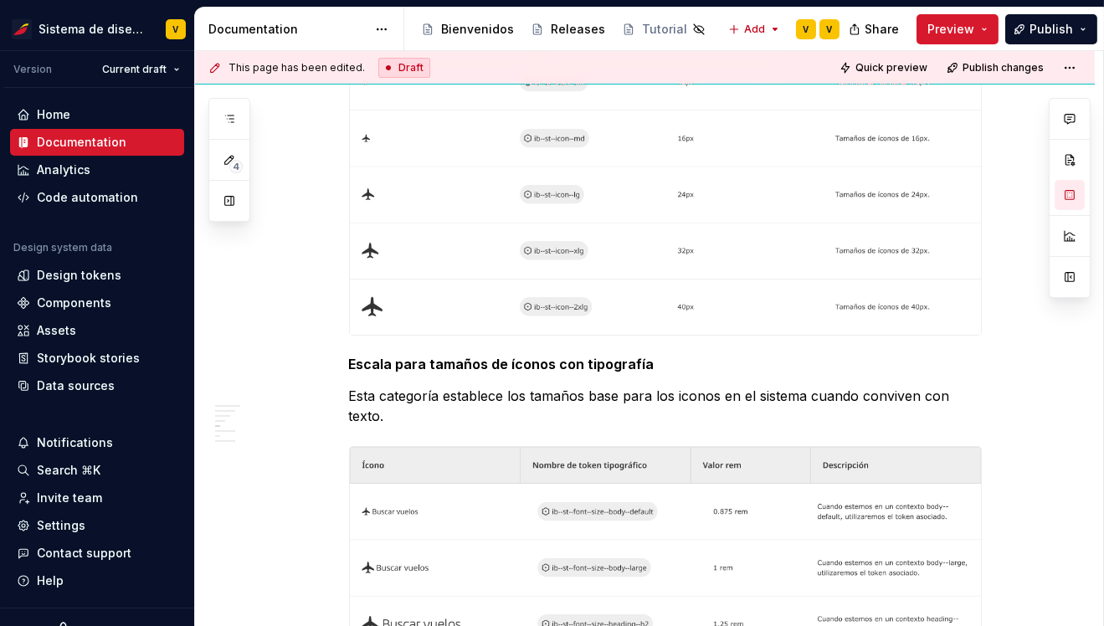
scroll to position [614, 0]
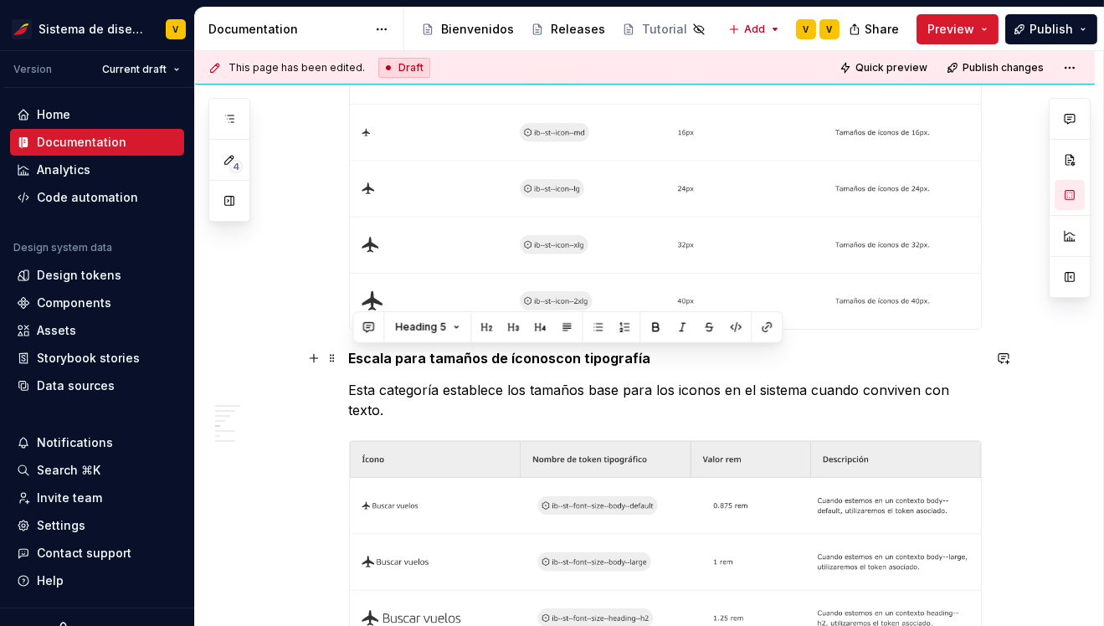
drag, startPoint x: 354, startPoint y: 355, endPoint x: 727, endPoint y: 360, distance: 372.5
click at [727, 360] on h5 "Escala para tamaños de íconos con tipografía" at bounding box center [665, 358] width 633 height 17
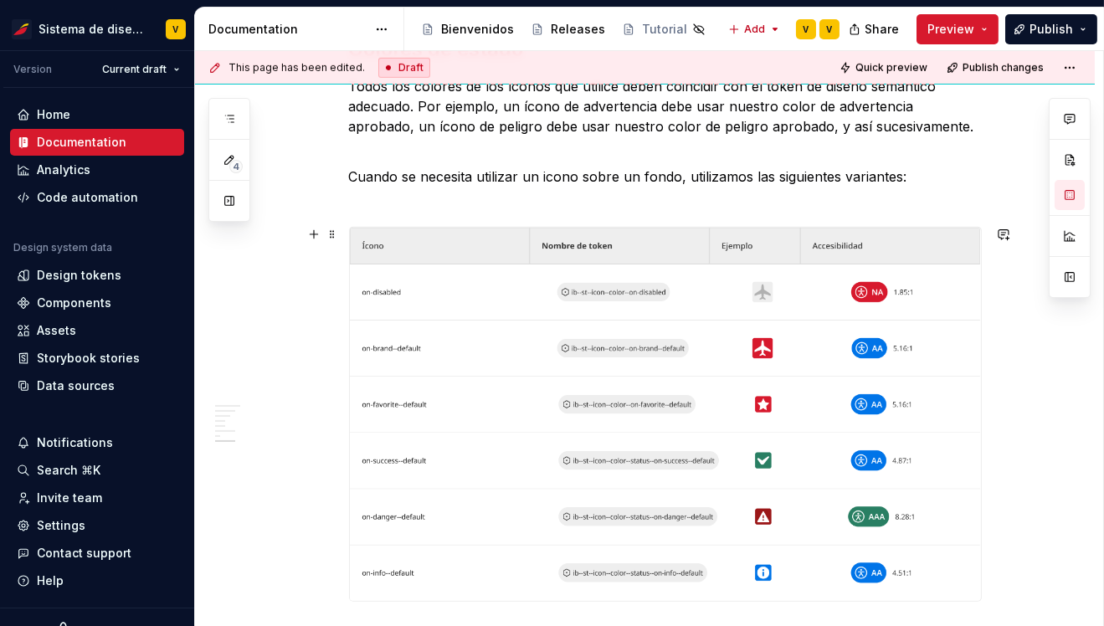
scroll to position [1625, 0]
click at [377, 227] on div at bounding box center [665, 414] width 633 height 375
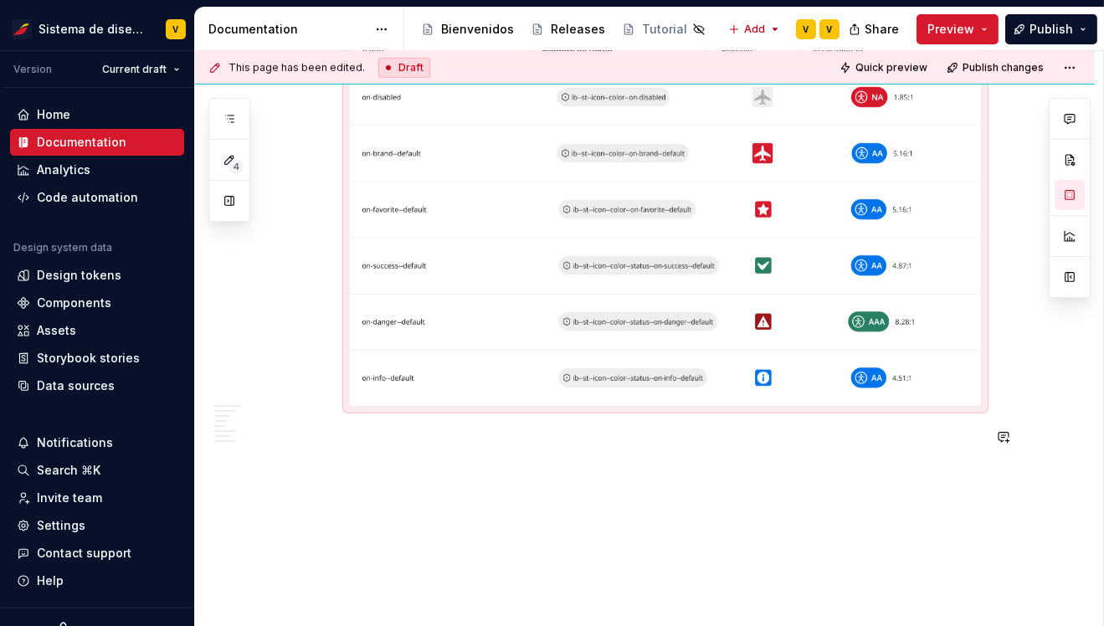
scroll to position [1847, 0]
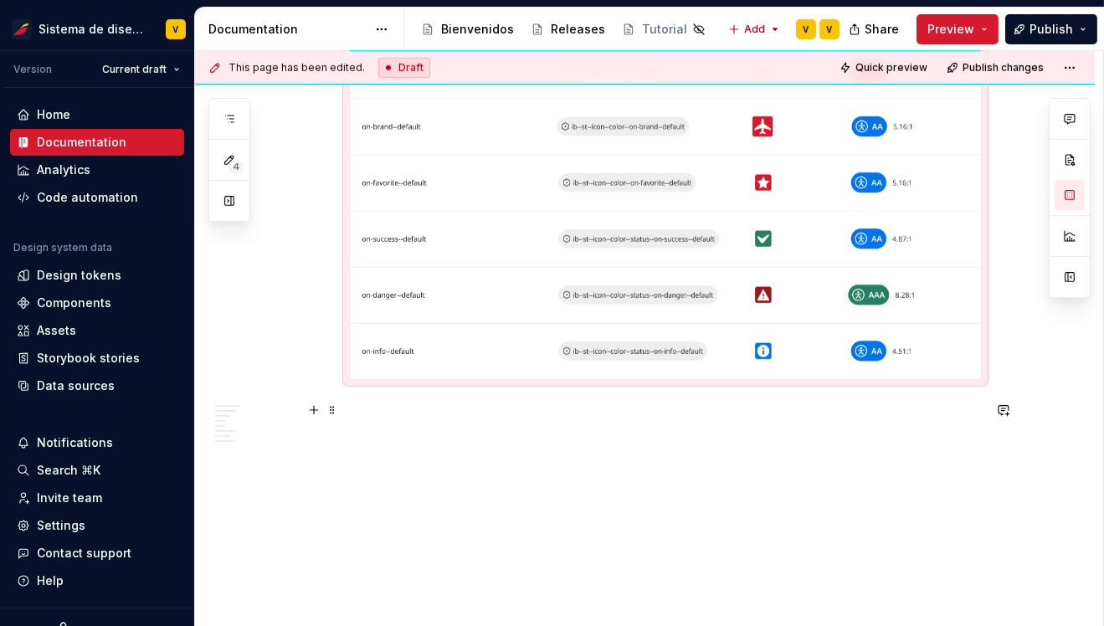
click at [383, 416] on p at bounding box center [665, 410] width 633 height 20
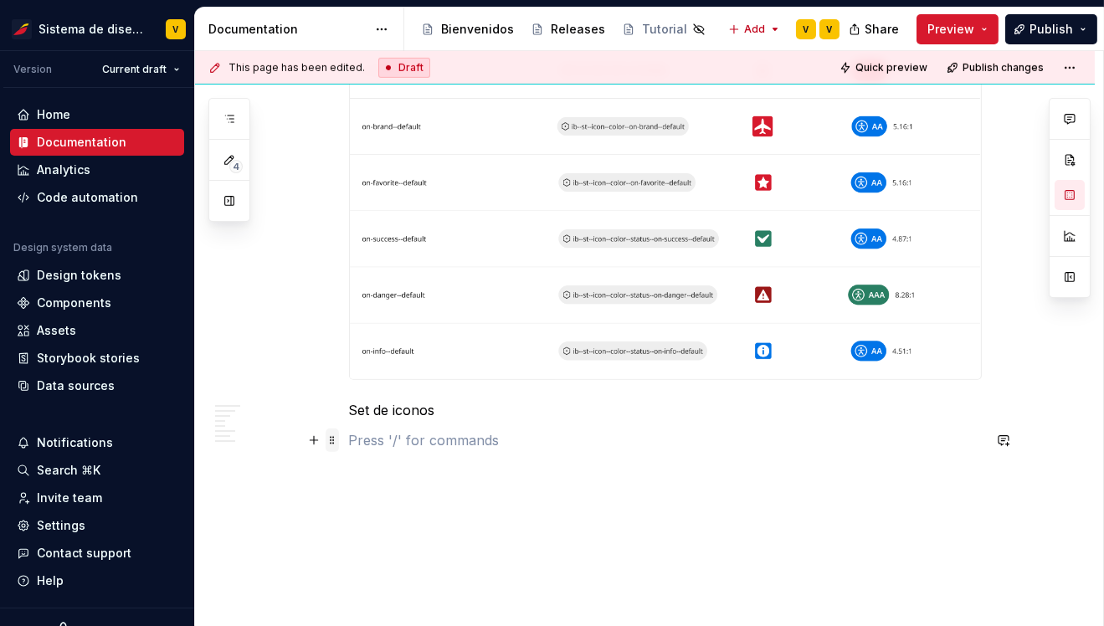
click at [339, 442] on span at bounding box center [332, 440] width 13 height 23
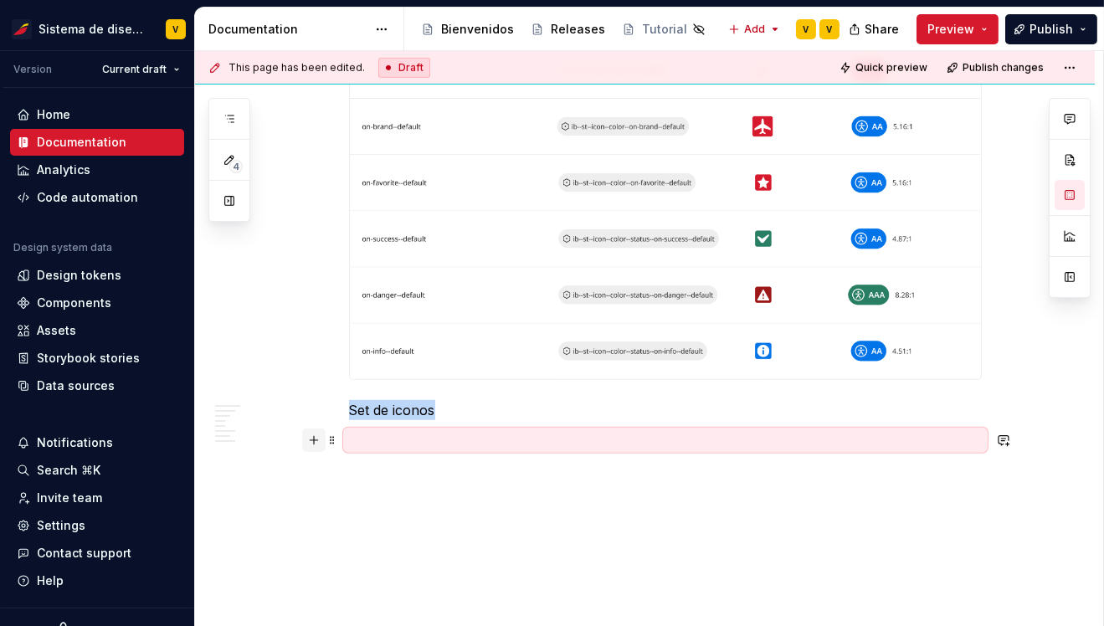
click at [318, 443] on button "button" at bounding box center [313, 440] width 23 height 23
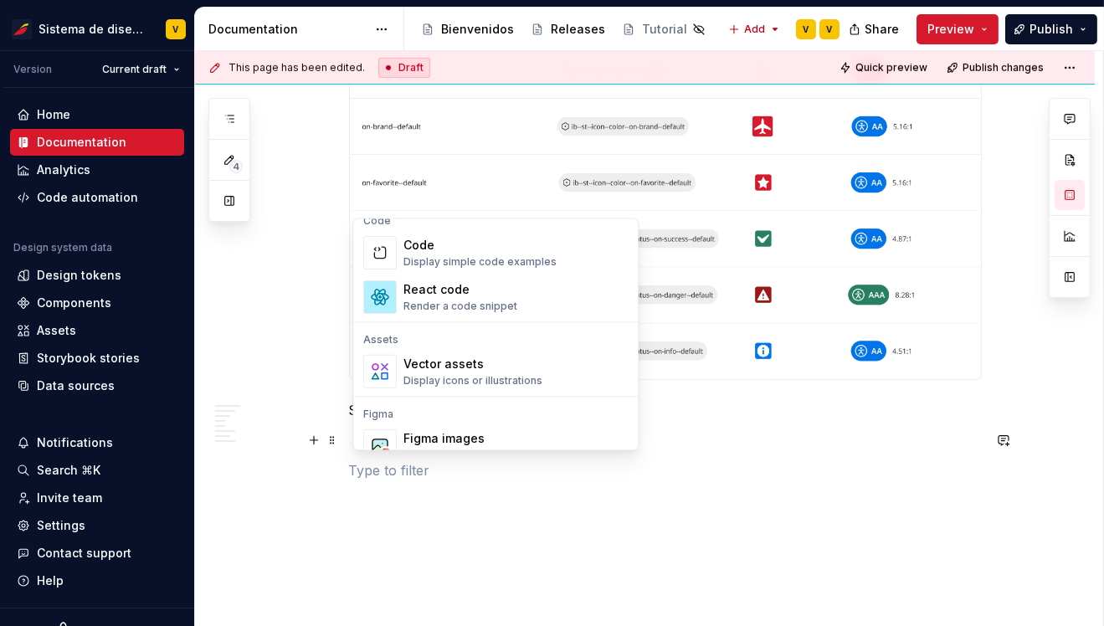
scroll to position [1367, 0]
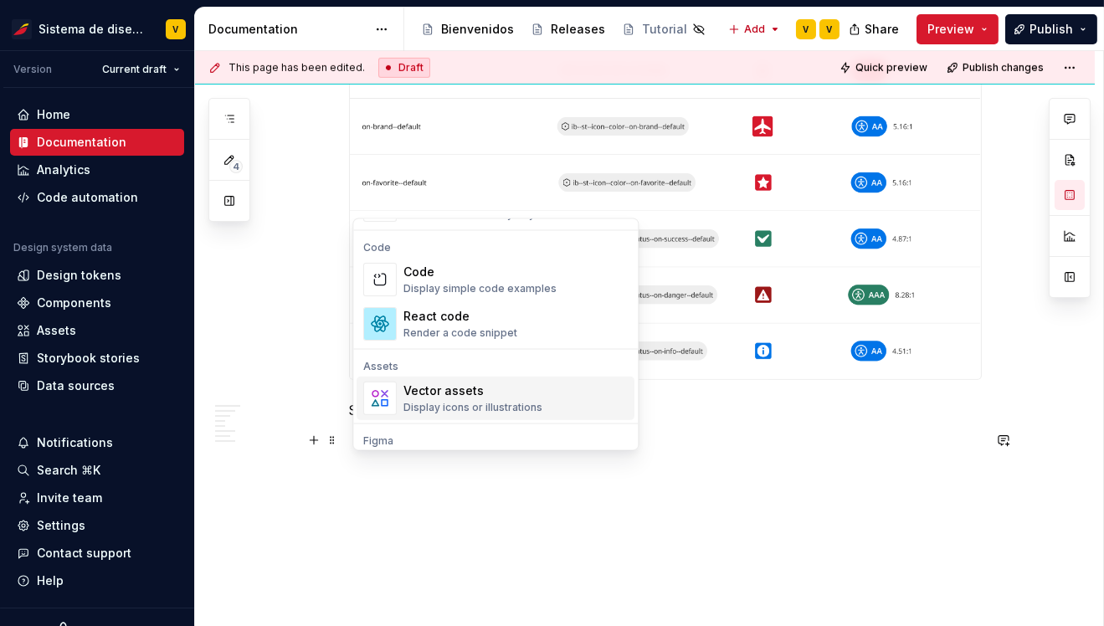
click at [426, 393] on div "Vector assets" at bounding box center [472, 390] width 139 height 17
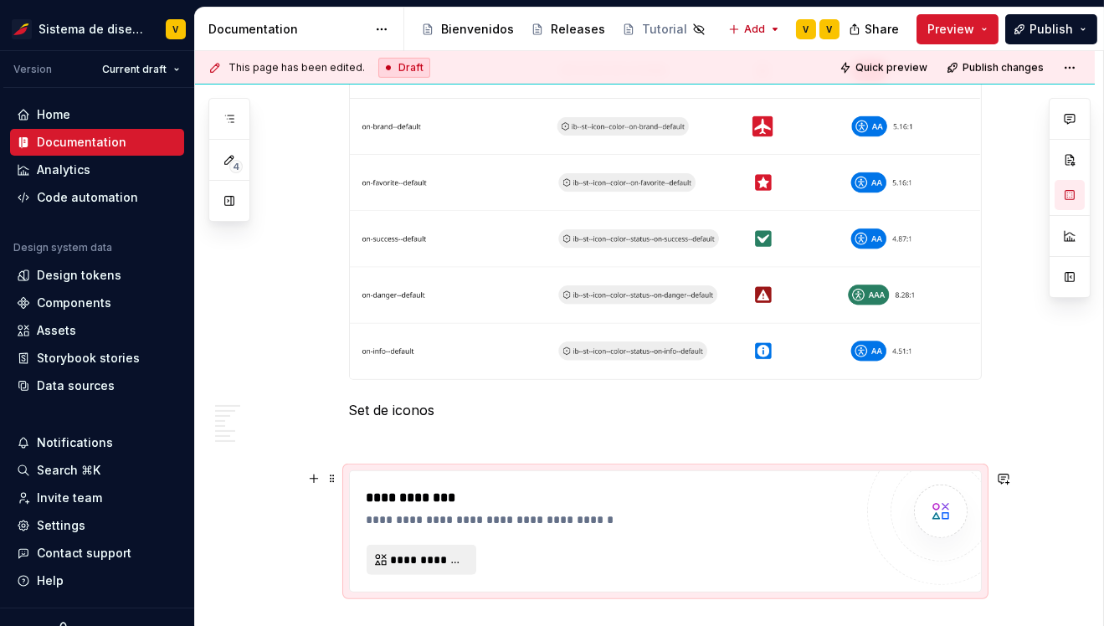
click at [455, 548] on button "**********" at bounding box center [422, 560] width 110 height 30
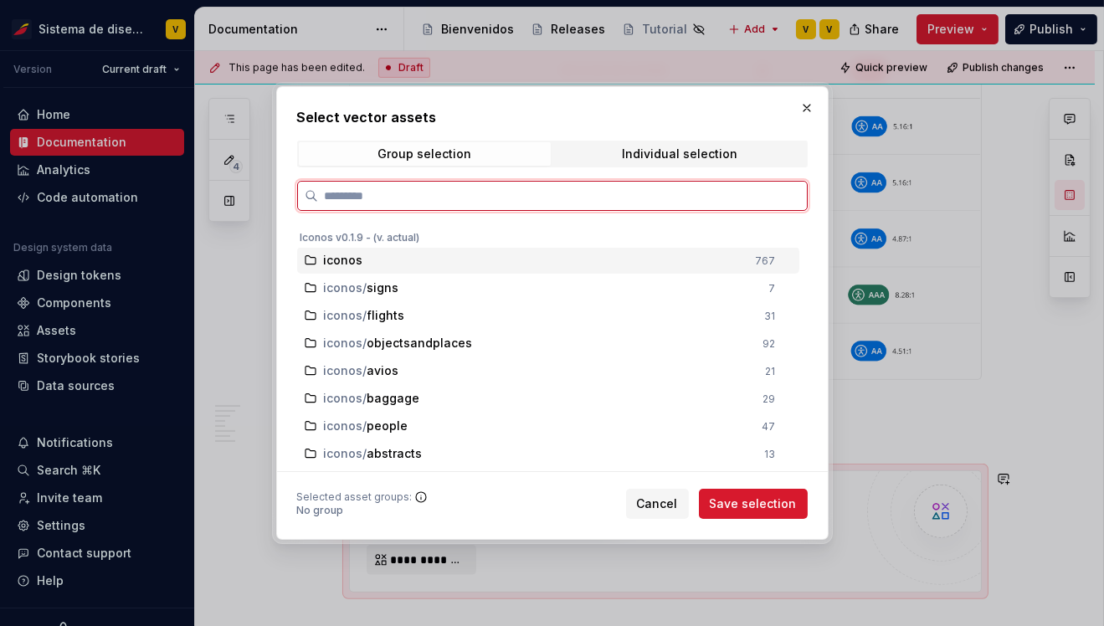
click at [364, 257] on div "iconos" at bounding box center [535, 260] width 422 height 17
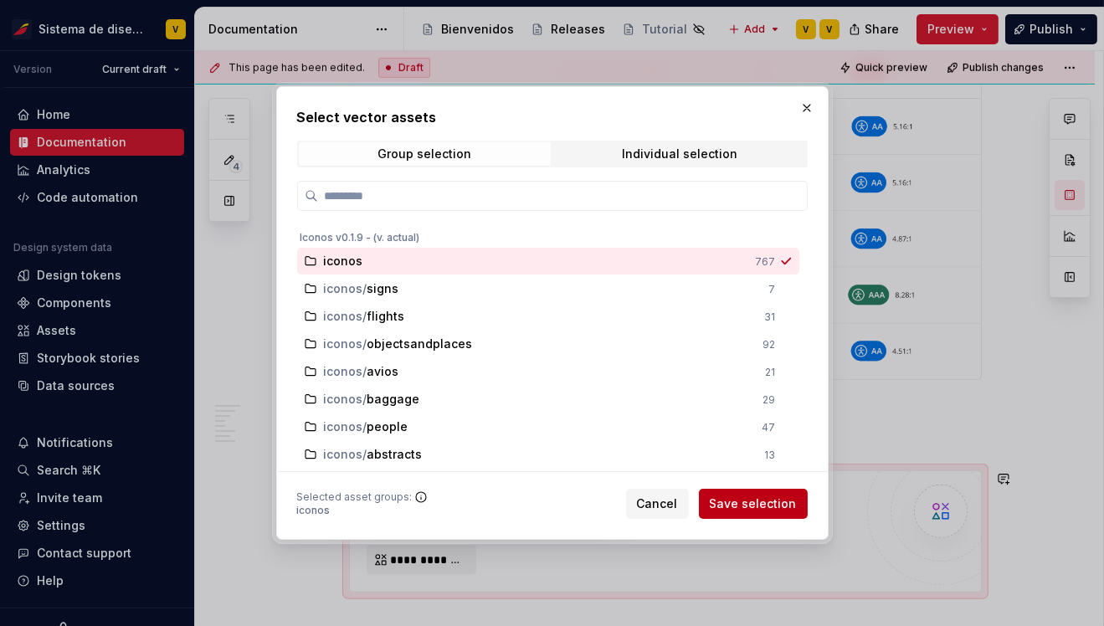
click at [742, 502] on span "Save selection" at bounding box center [753, 504] width 87 height 17
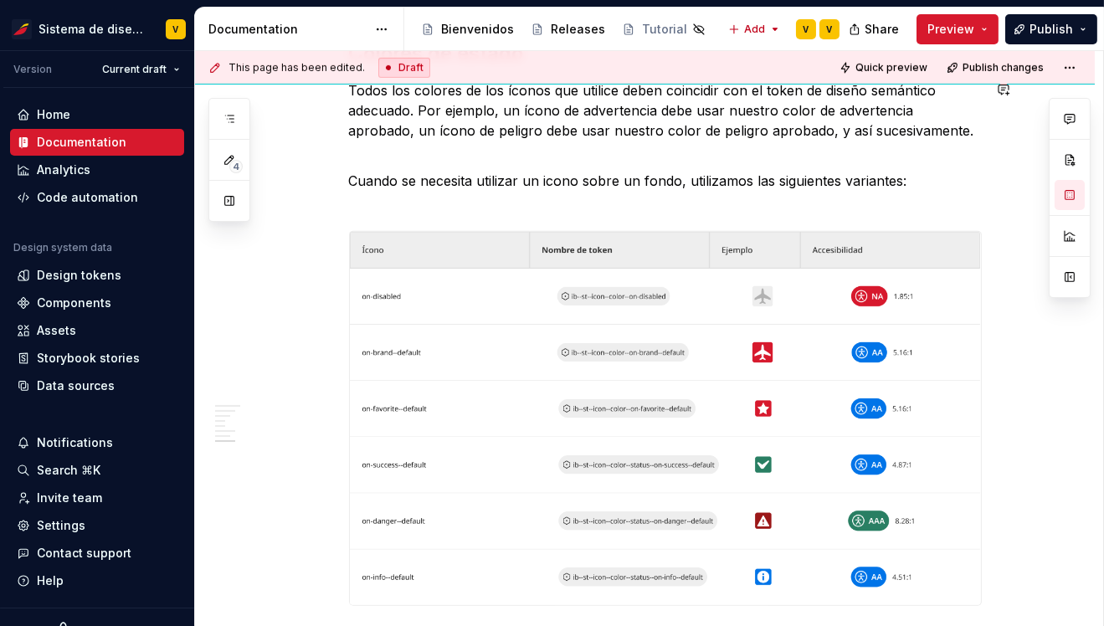
scroll to position [1924, 0]
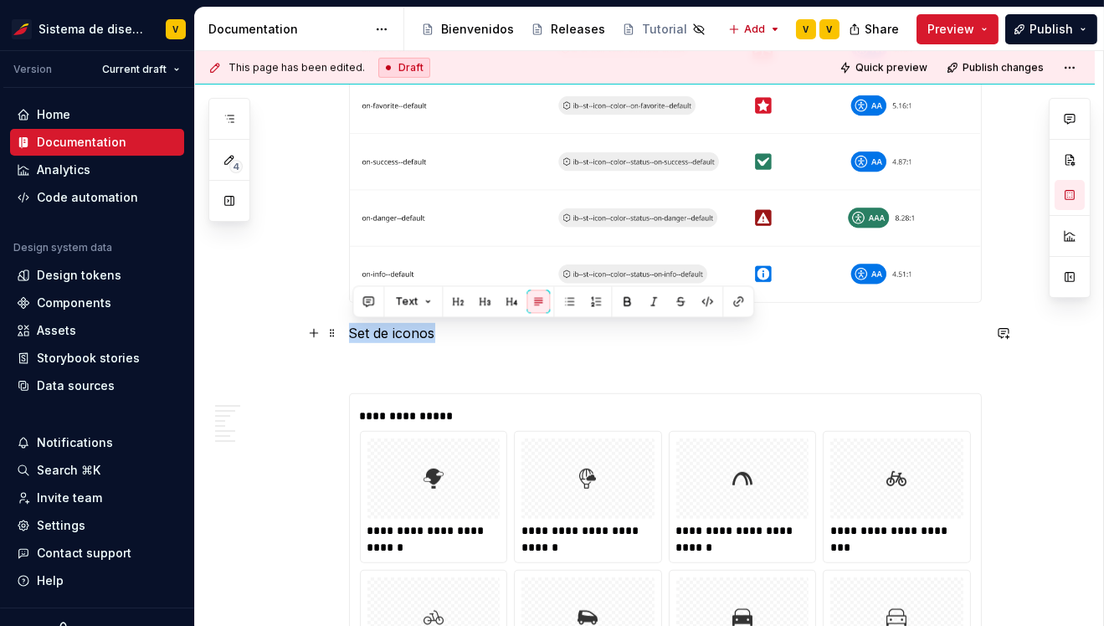
drag, startPoint x: 355, startPoint y: 331, endPoint x: 449, endPoint y: 331, distance: 94.6
click at [450, 332] on p "Set de iconos" at bounding box center [665, 333] width 633 height 20
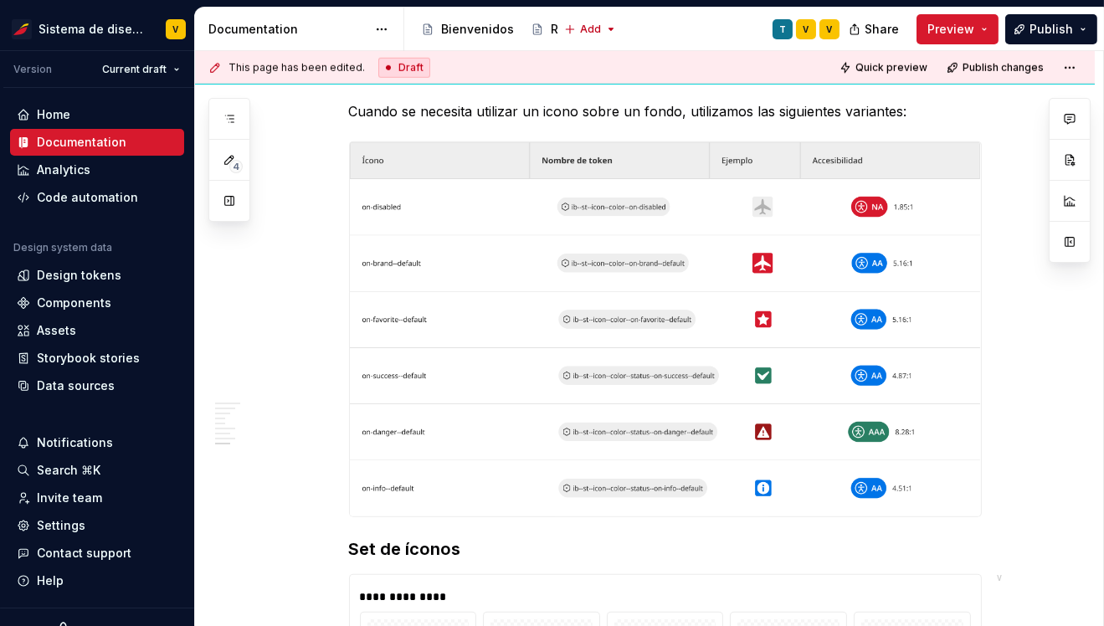
scroll to position [2842, 0]
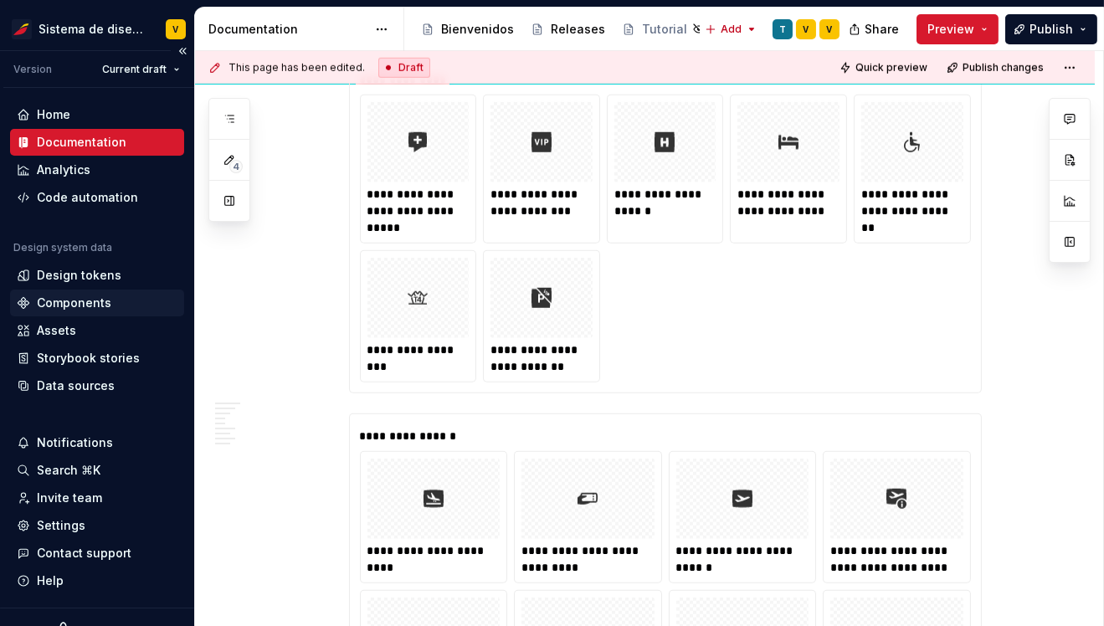
click at [46, 303] on div "Components" at bounding box center [74, 303] width 74 height 17
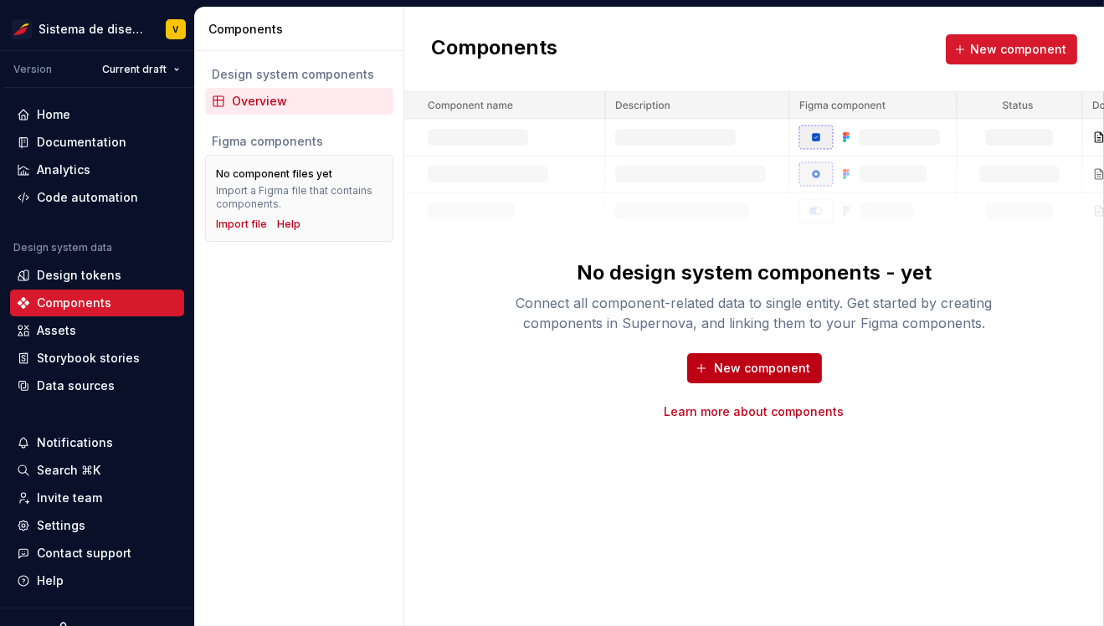
click at [737, 368] on span "New component" at bounding box center [763, 368] width 96 height 17
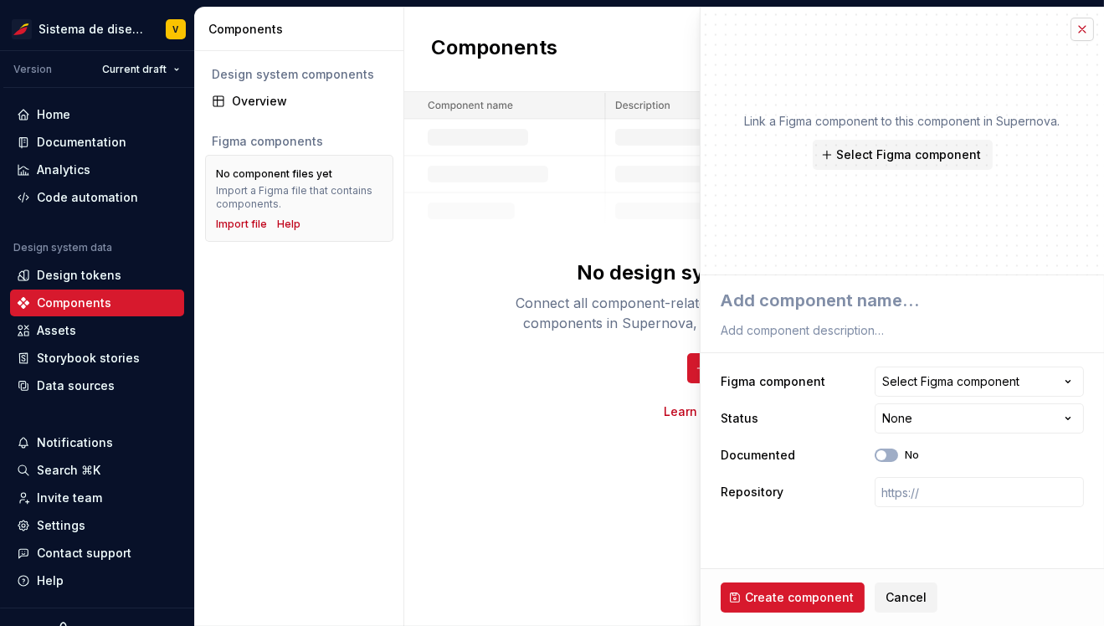
click at [1081, 33] on button "button" at bounding box center [1082, 29] width 23 height 23
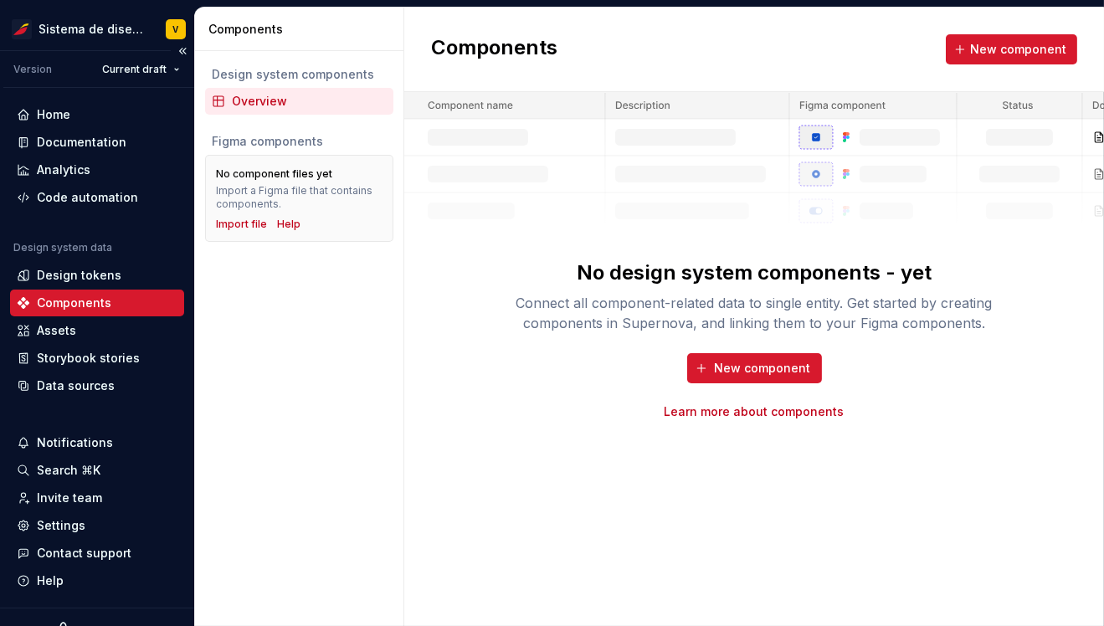
click at [72, 300] on div "Components" at bounding box center [74, 303] width 74 height 17
click at [734, 367] on span "New component" at bounding box center [763, 368] width 96 height 17
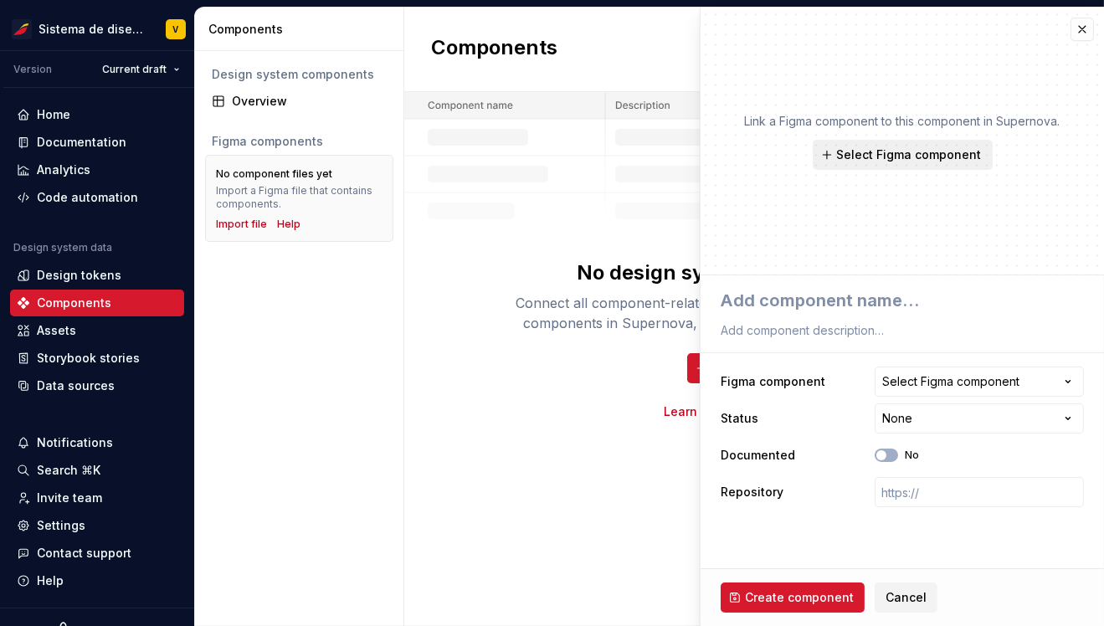
click at [906, 151] on span "Select Figma component" at bounding box center [909, 154] width 145 height 17
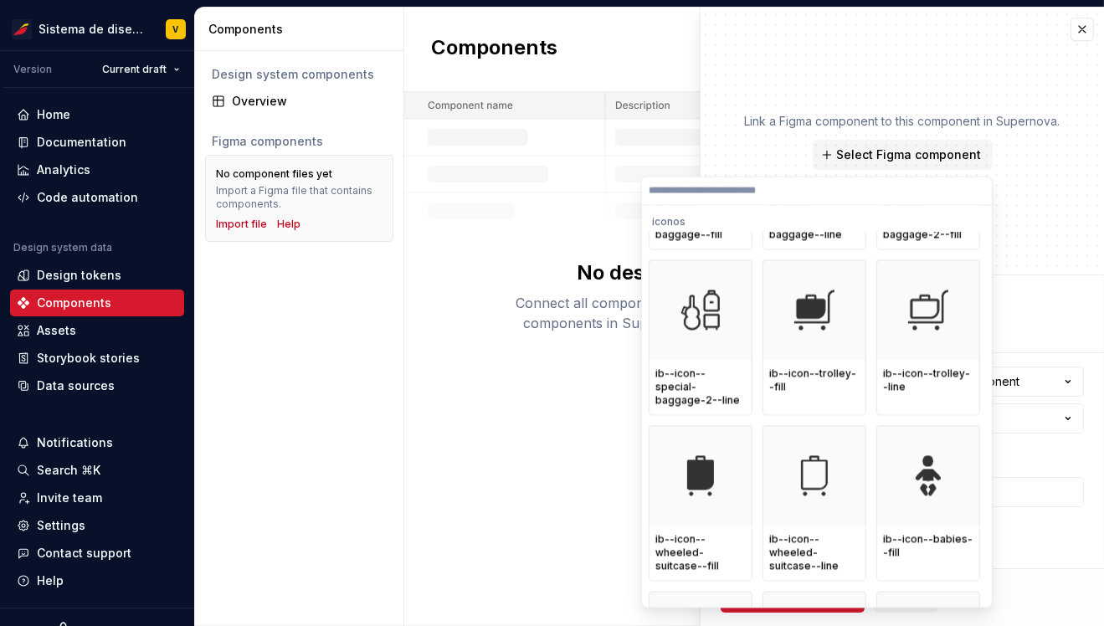
scroll to position [22916, 0]
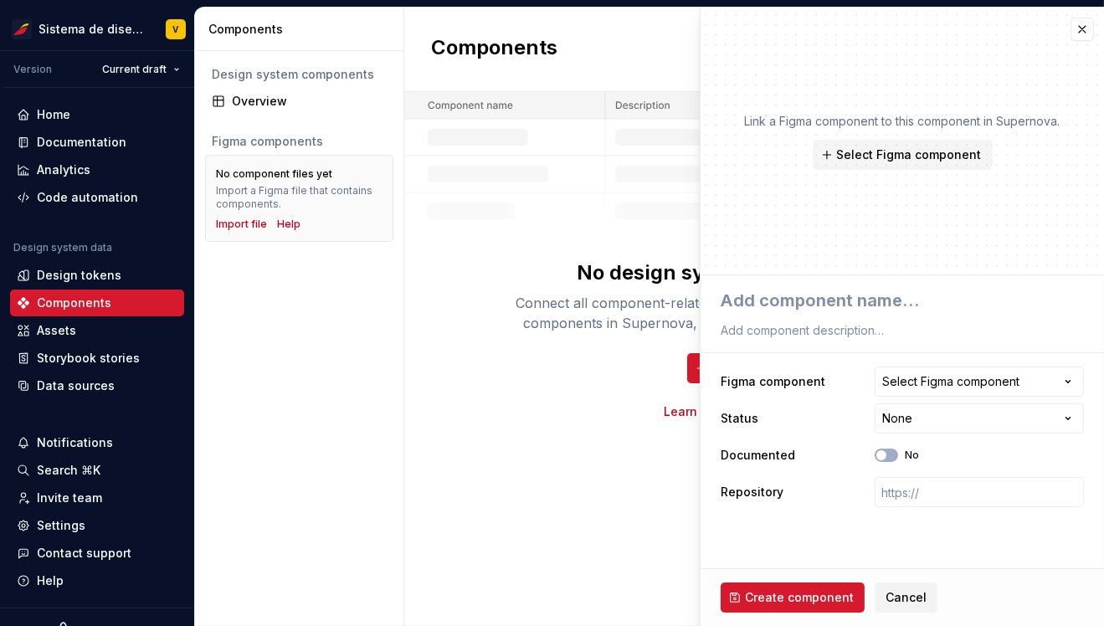
click at [529, 490] on div "Components New component No design system components - yet Connect all componen…" at bounding box center [754, 317] width 700 height 619
click at [57, 336] on div "Assets" at bounding box center [56, 330] width 39 height 17
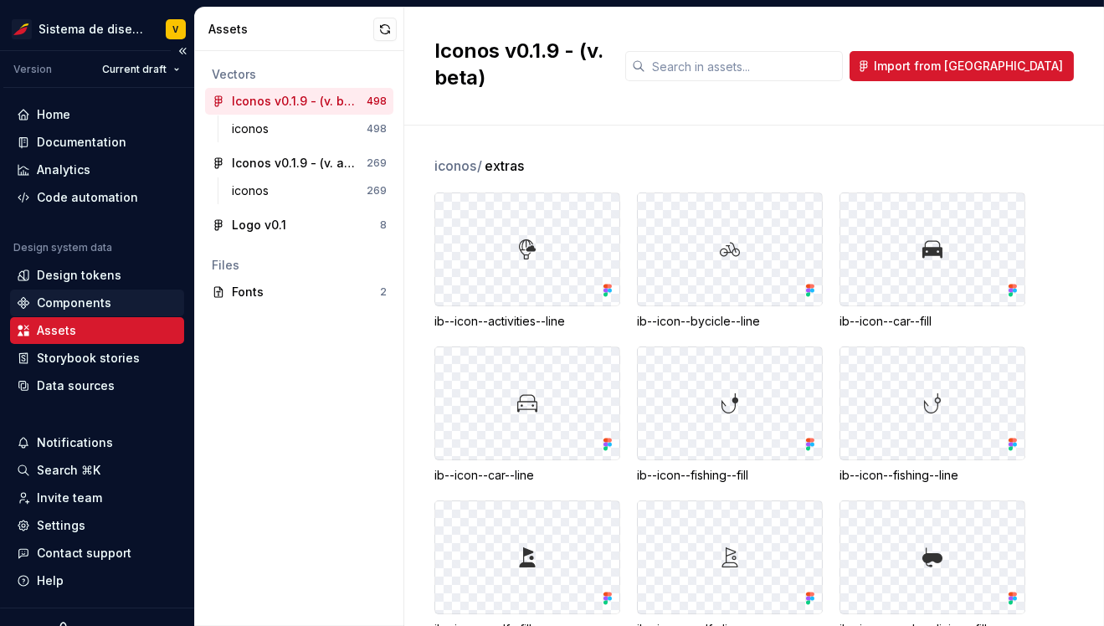
click at [35, 302] on div "Components" at bounding box center [97, 303] width 161 height 17
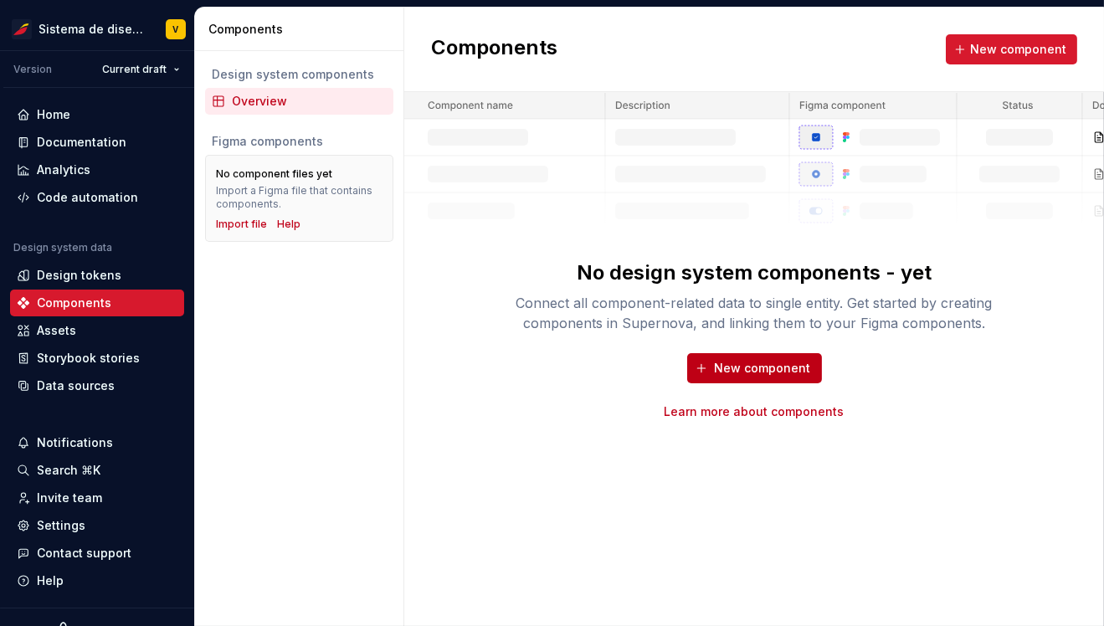
click at [726, 367] on span "New component" at bounding box center [763, 368] width 96 height 17
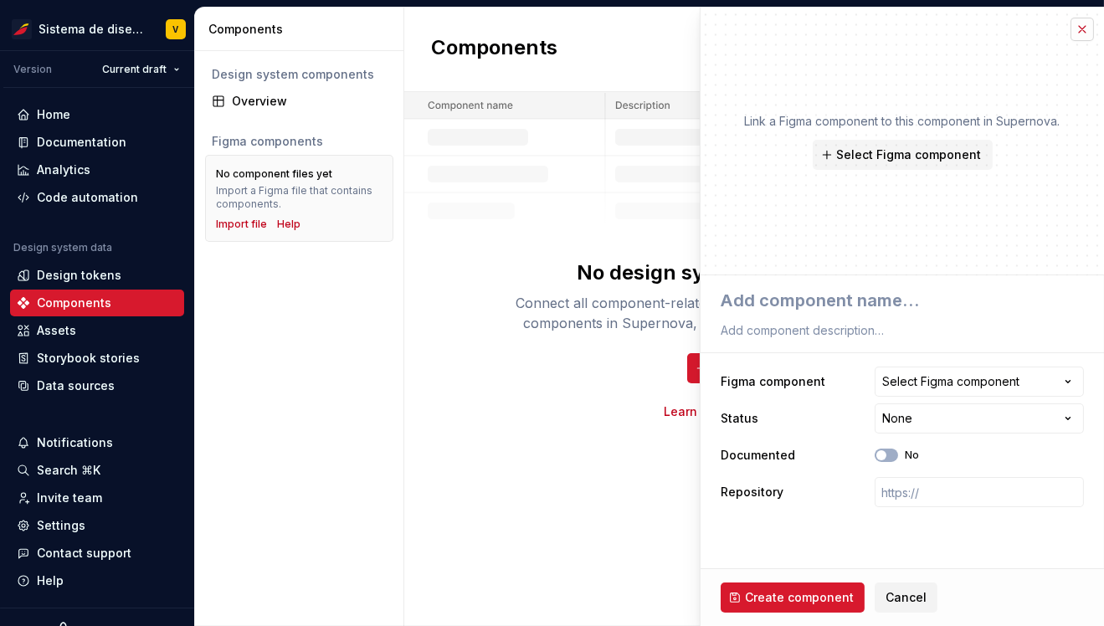
click at [1084, 28] on button "button" at bounding box center [1082, 29] width 23 height 23
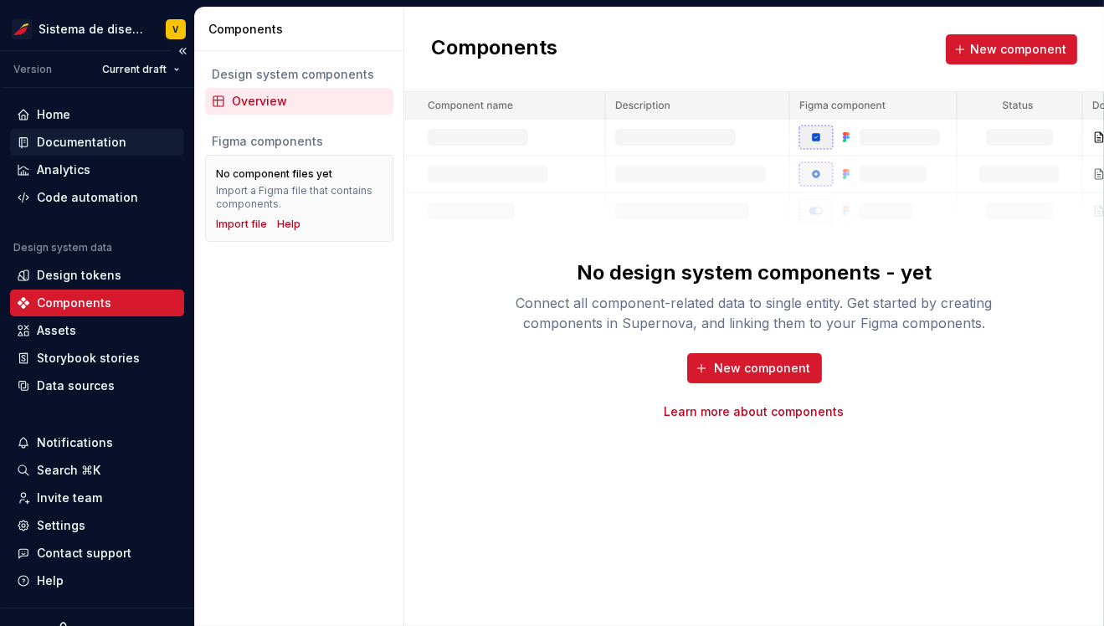
click at [59, 137] on div "Documentation" at bounding box center [82, 142] width 90 height 17
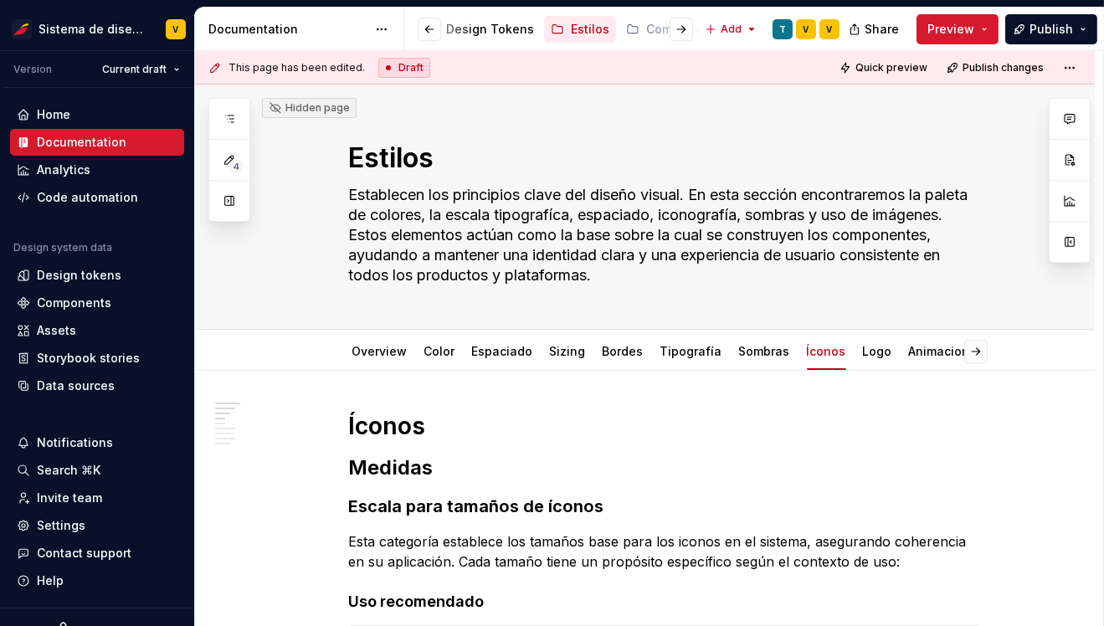
scroll to position [0, 637]
click at [607, 28] on button "Page tree" at bounding box center [617, 29] width 20 height 20
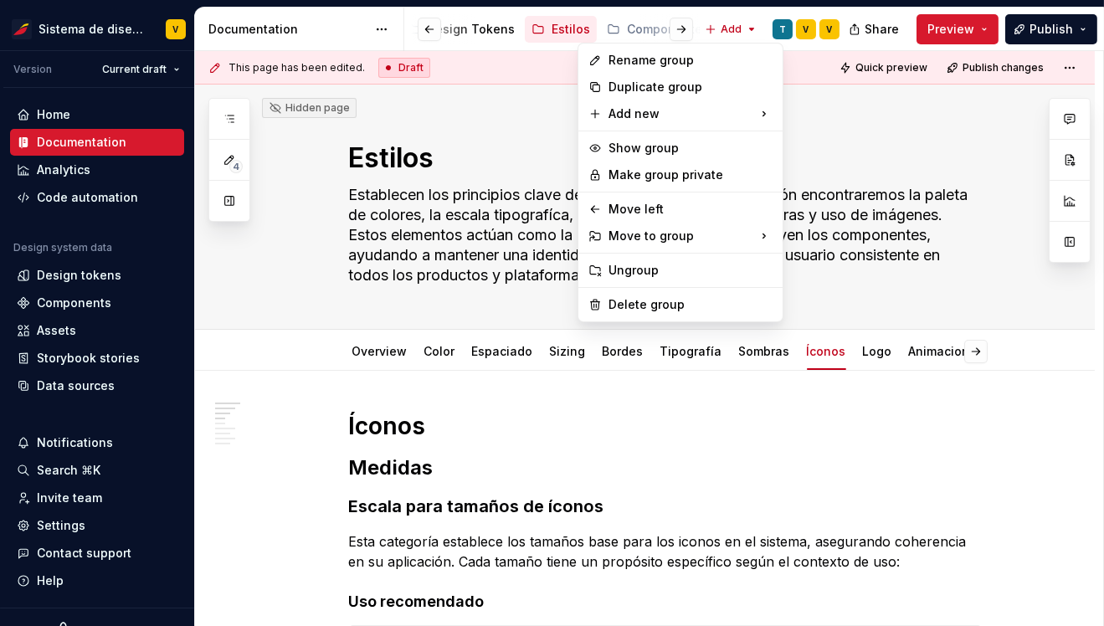
click at [631, 31] on html "Sistema de diseño Iberia V Version Current draft Home Documentation Analytics C…" at bounding box center [552, 313] width 1104 height 626
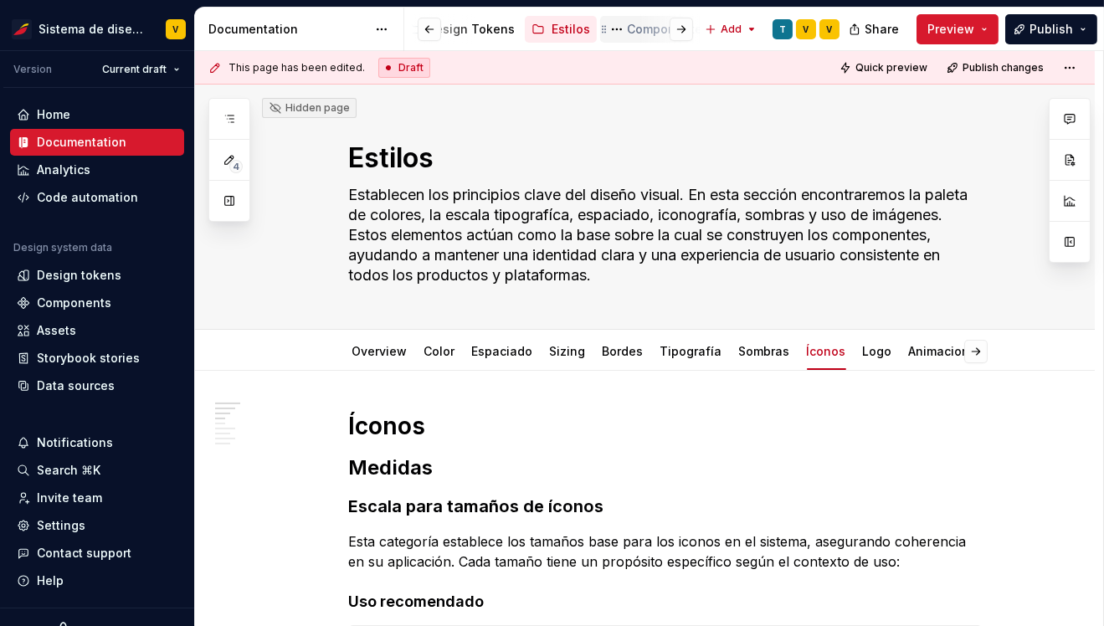
click at [627, 29] on div "Componentes" at bounding box center [668, 29] width 82 height 17
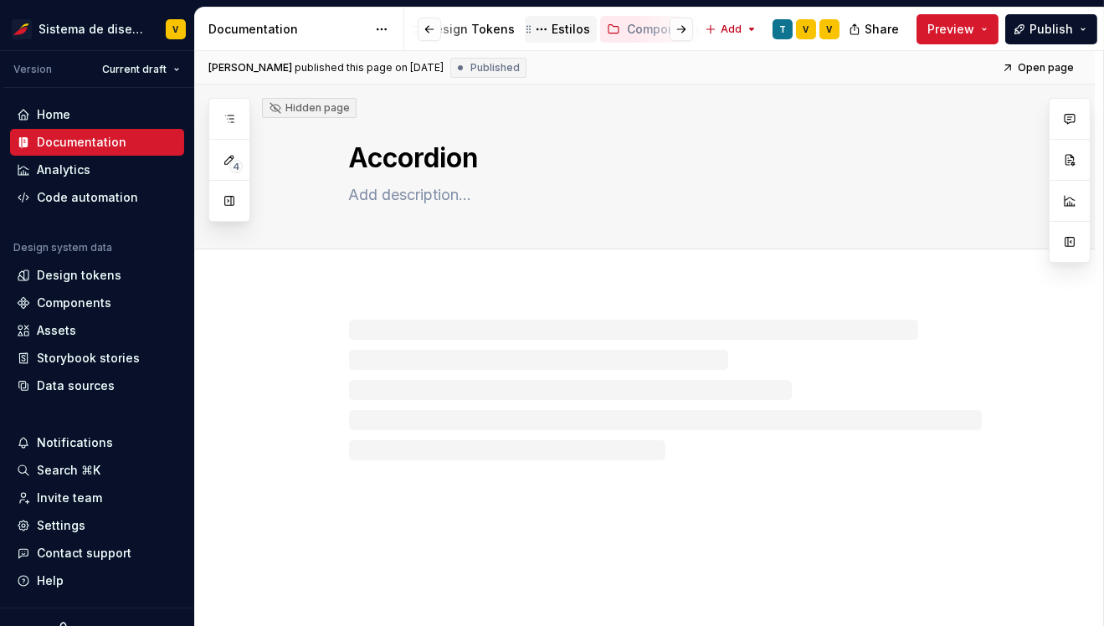
scroll to position [0, 590]
click at [654, 30] on button "Page tree" at bounding box center [664, 29] width 20 height 20
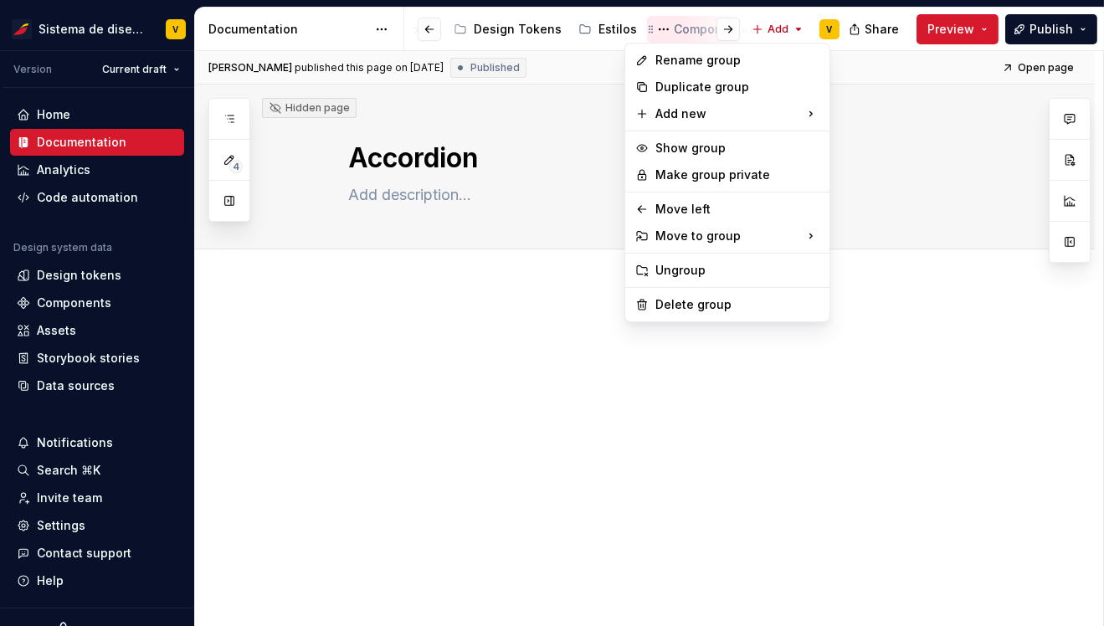
click at [665, 26] on html "Sistema de diseño Iberia V Version Current draft Home Documentation Analytics C…" at bounding box center [552, 313] width 1104 height 626
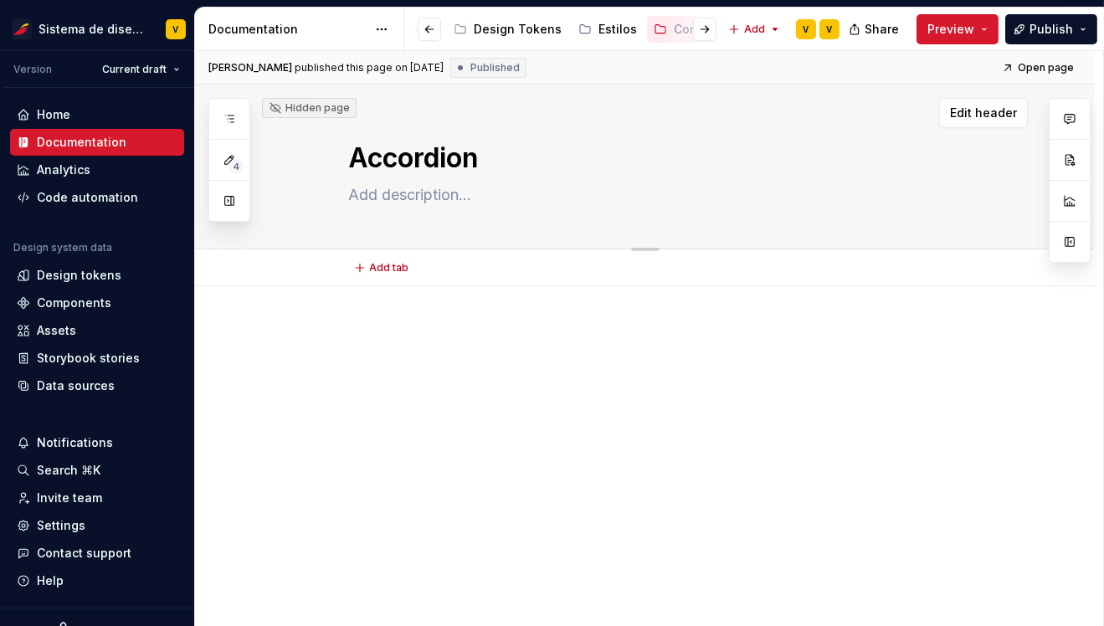
drag, startPoint x: 355, startPoint y: 156, endPoint x: 529, endPoint y: 159, distance: 174.1
click at [529, 159] on textarea "Accordion" at bounding box center [662, 158] width 633 height 40
type textarea "*"
type textarea "D"
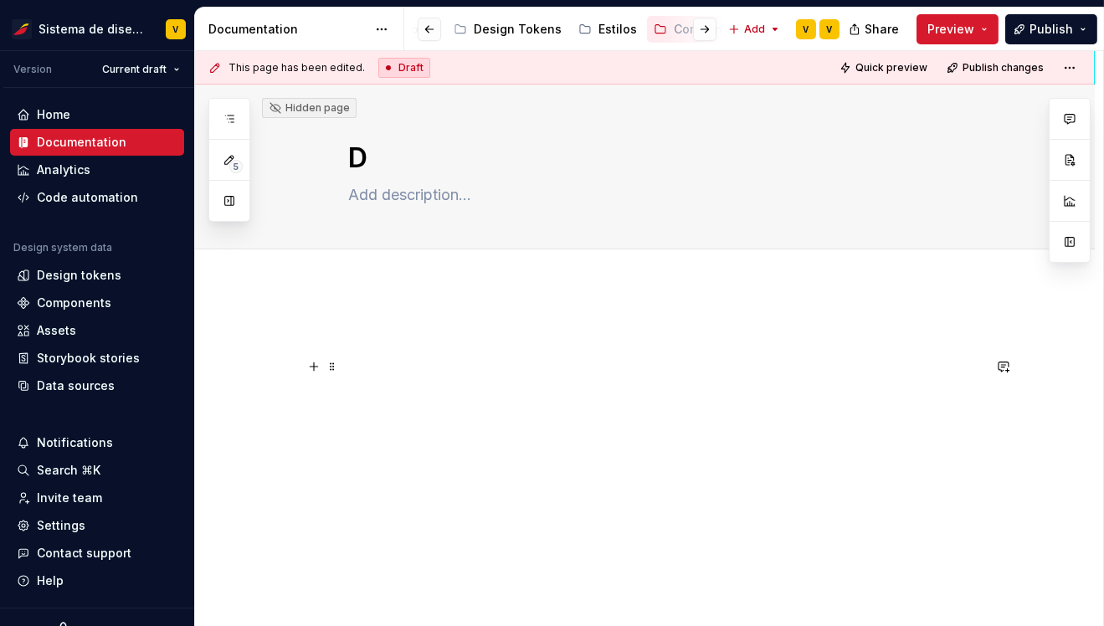
type textarea "*"
type textarea "Di"
type textarea "*"
type textarea "Div"
type textarea "*"
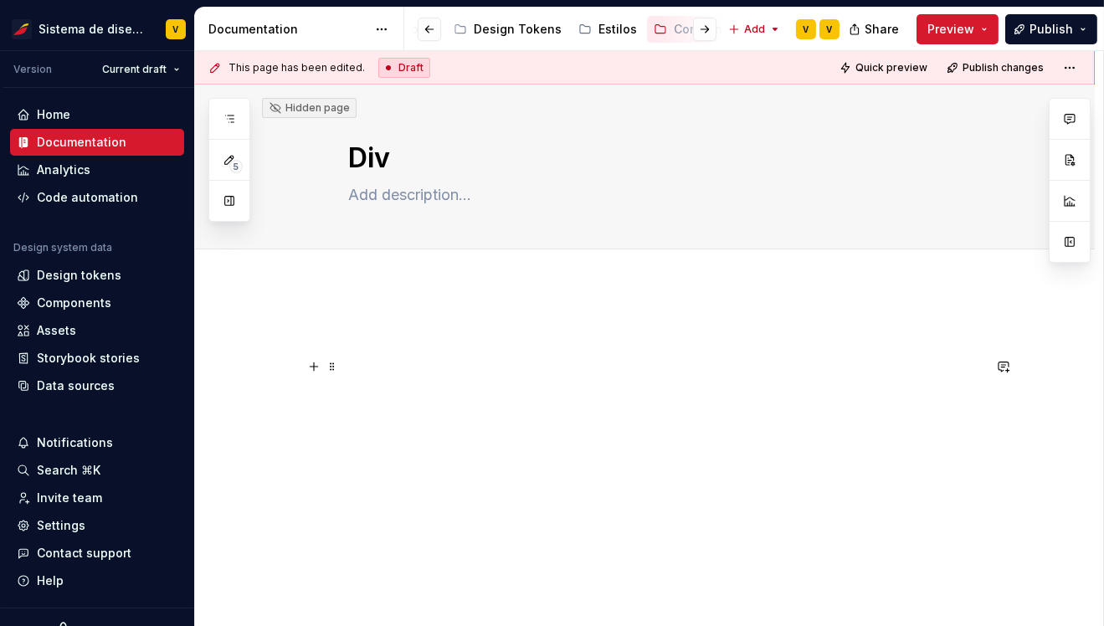
type textarea "Divid"
type textarea "*"
type textarea "Divider"
type textarea "*"
type textarea "Un divider (o divisor) es un componente utilizado para separar visualmente secc…"
